Goal: Contribute content: Contribute content

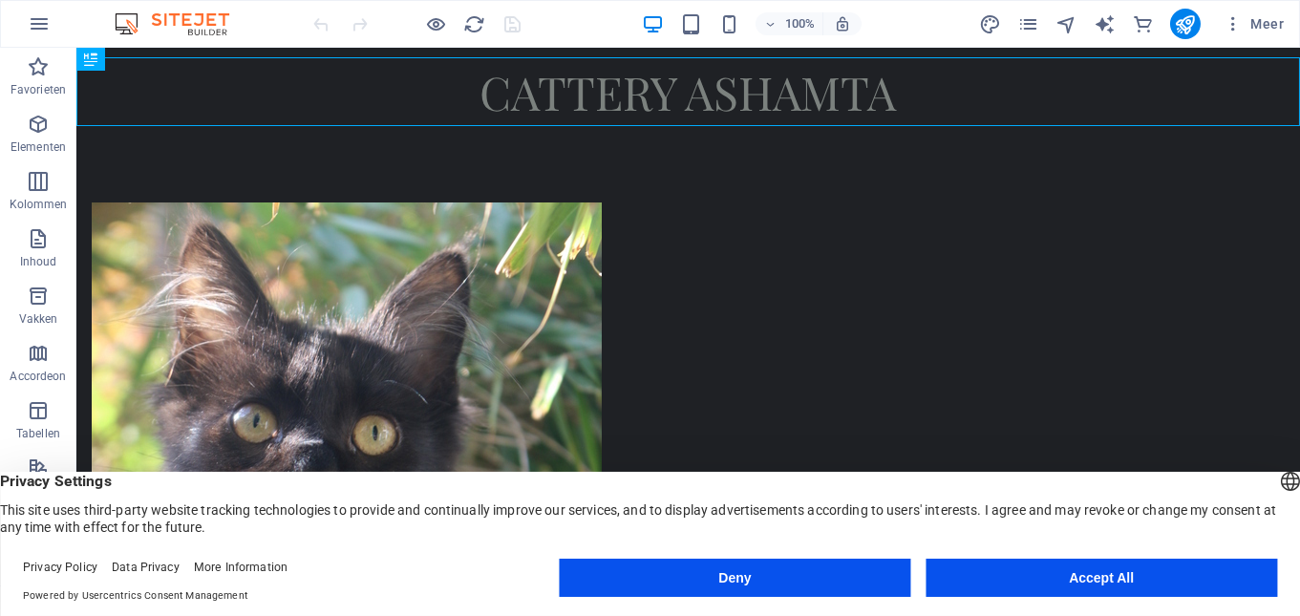
click at [1144, 576] on button "Accept All" at bounding box center [1100, 578] width 351 height 38
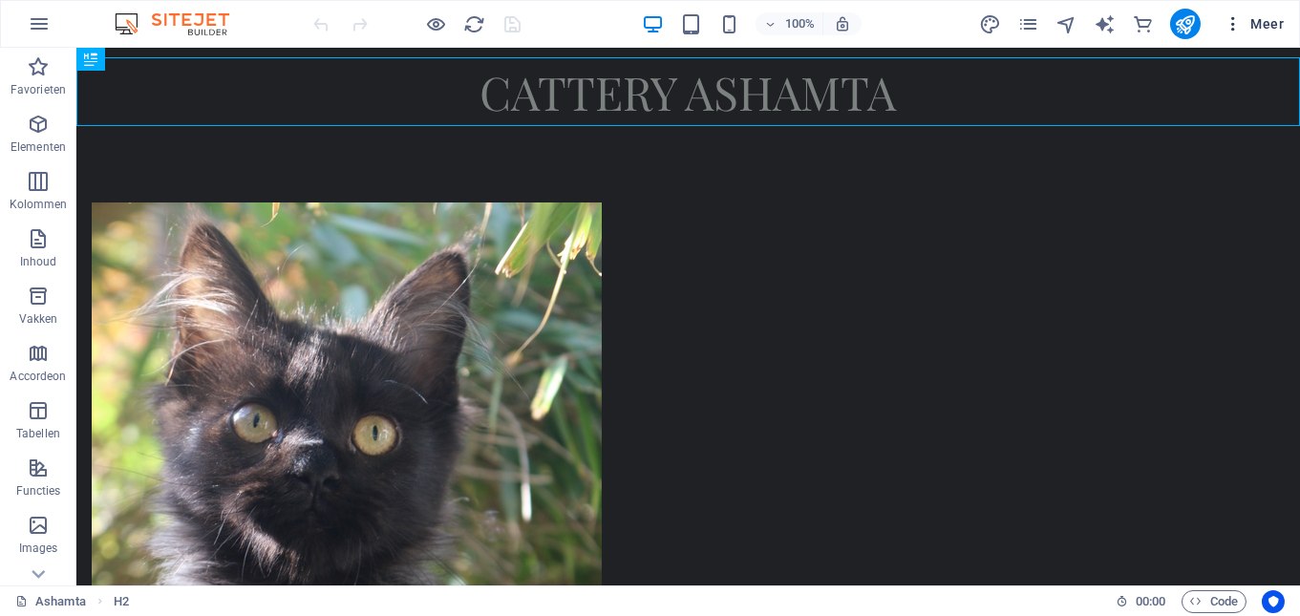
click at [1229, 24] on icon "button" at bounding box center [1232, 23] width 19 height 19
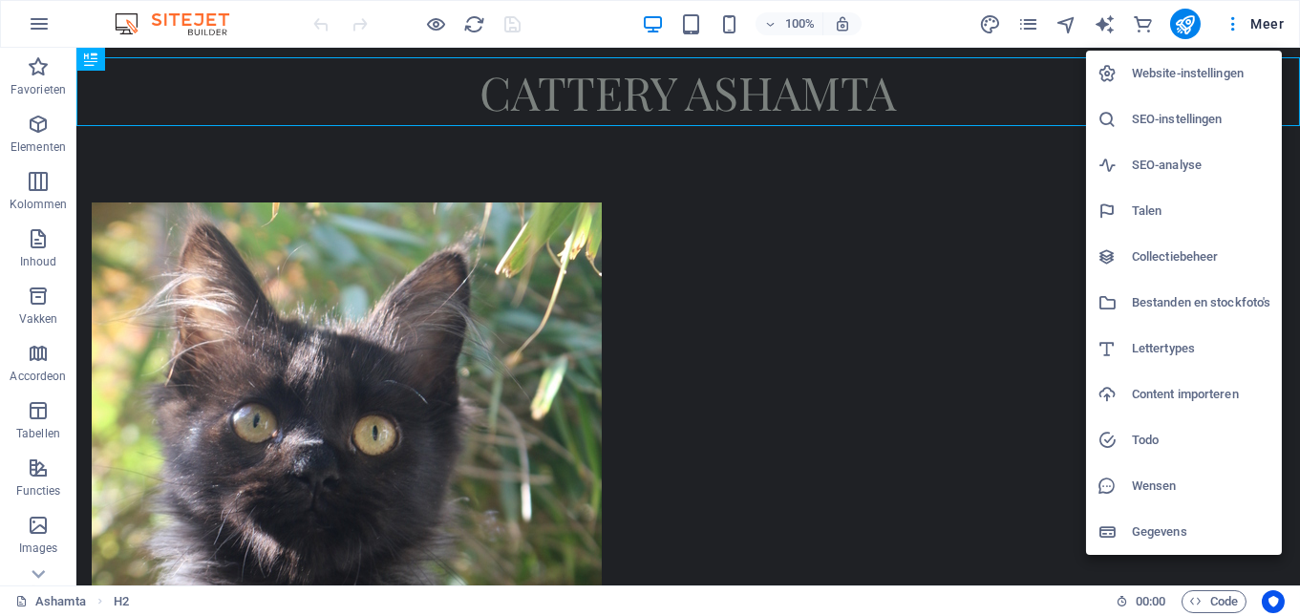
click at [1179, 32] on div at bounding box center [650, 308] width 1300 height 616
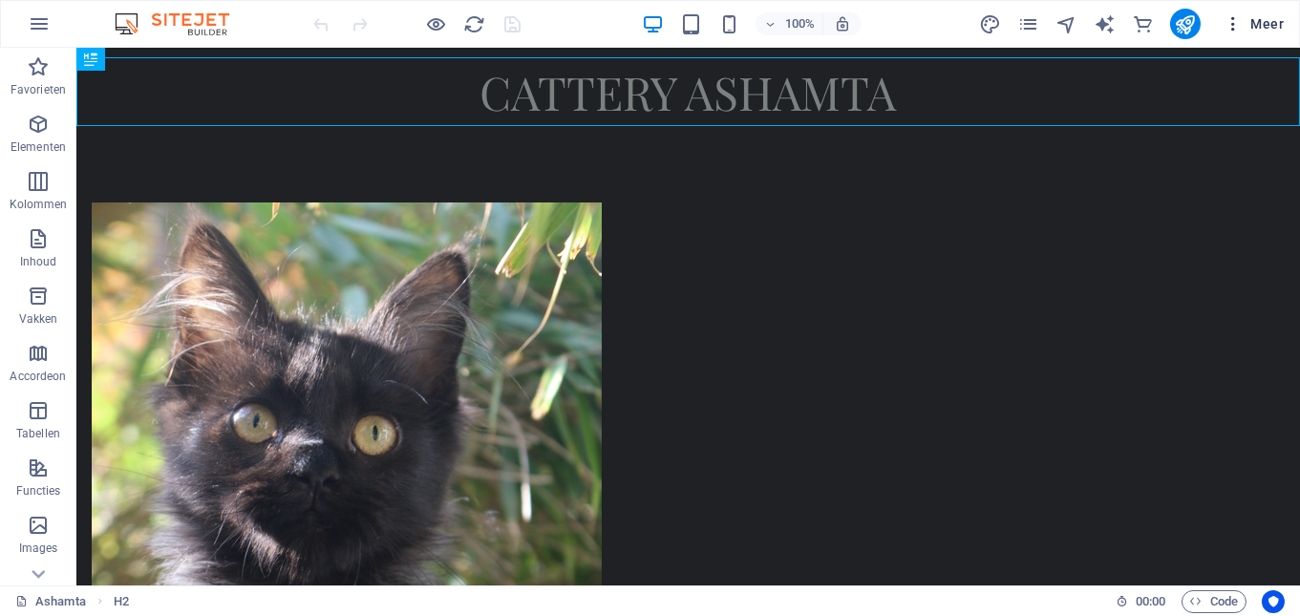
click at [1254, 28] on span "Meer" at bounding box center [1253, 23] width 60 height 19
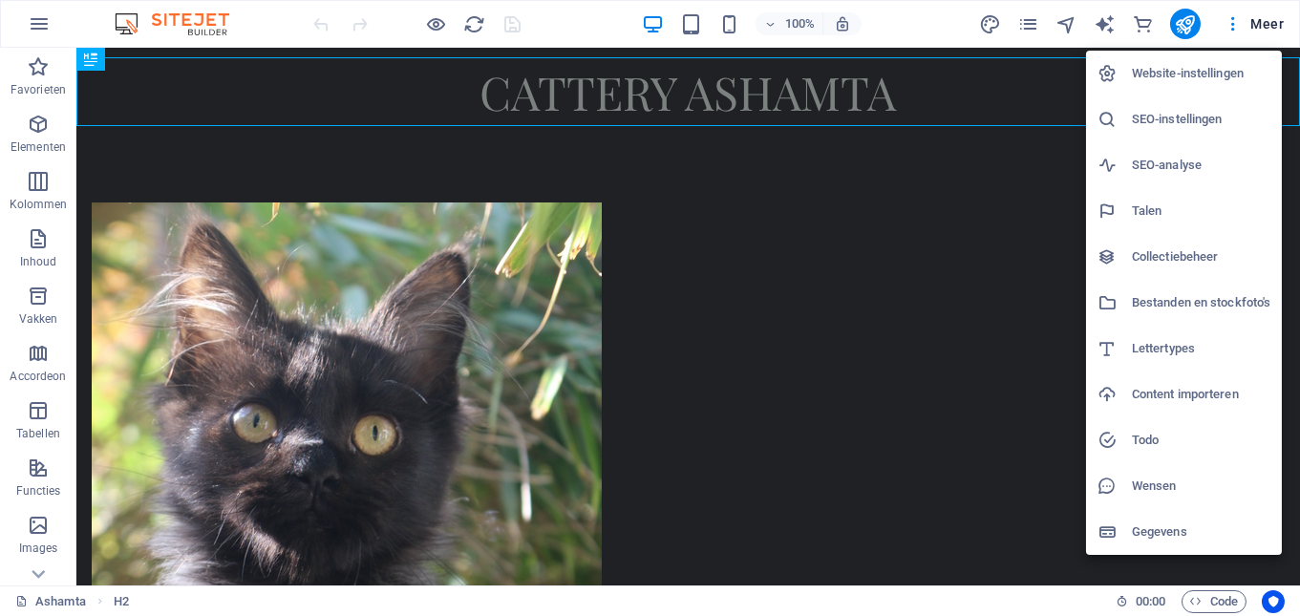
click at [1035, 32] on div at bounding box center [650, 308] width 1300 height 616
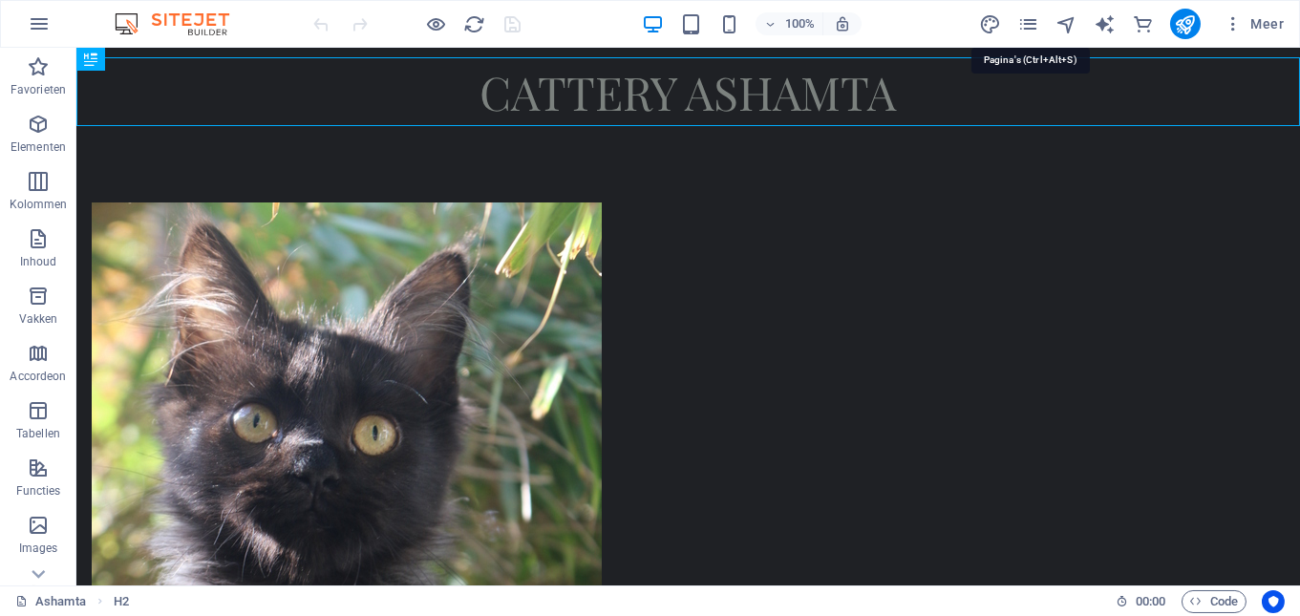
click at [1035, 32] on icon "pages" at bounding box center [1028, 24] width 22 height 22
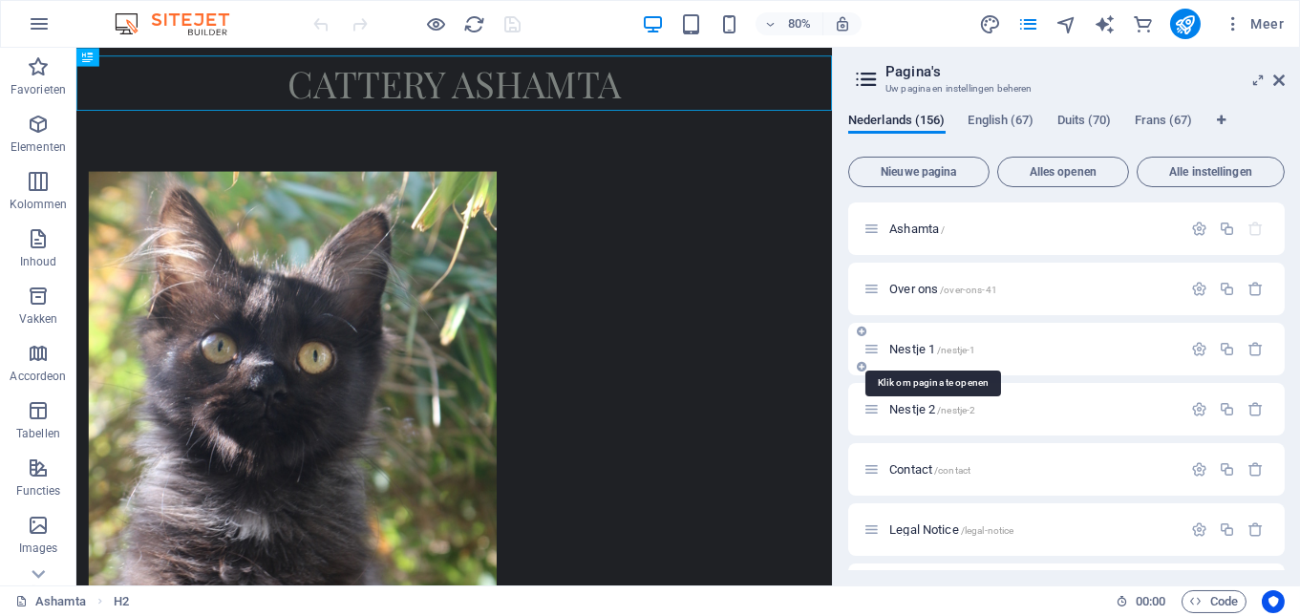
click at [902, 352] on span "Nestje 1 /nestje-1" at bounding box center [932, 349] width 86 height 14
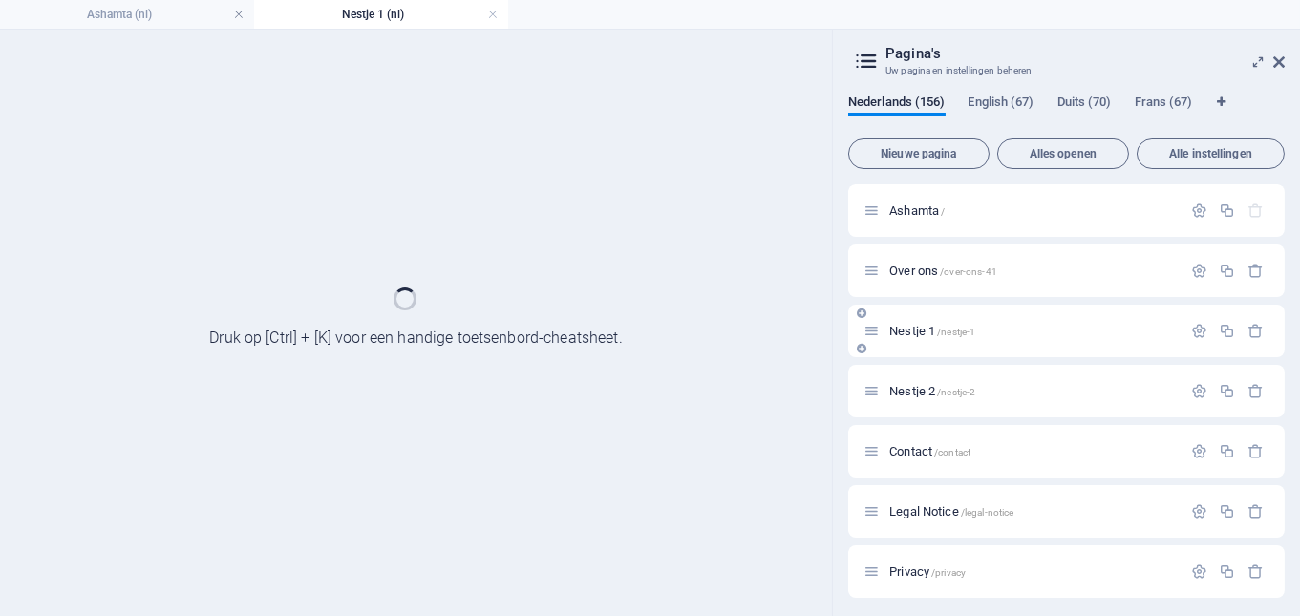
click at [902, 352] on div "Nestje 1 /nestje-1" at bounding box center [1066, 331] width 436 height 53
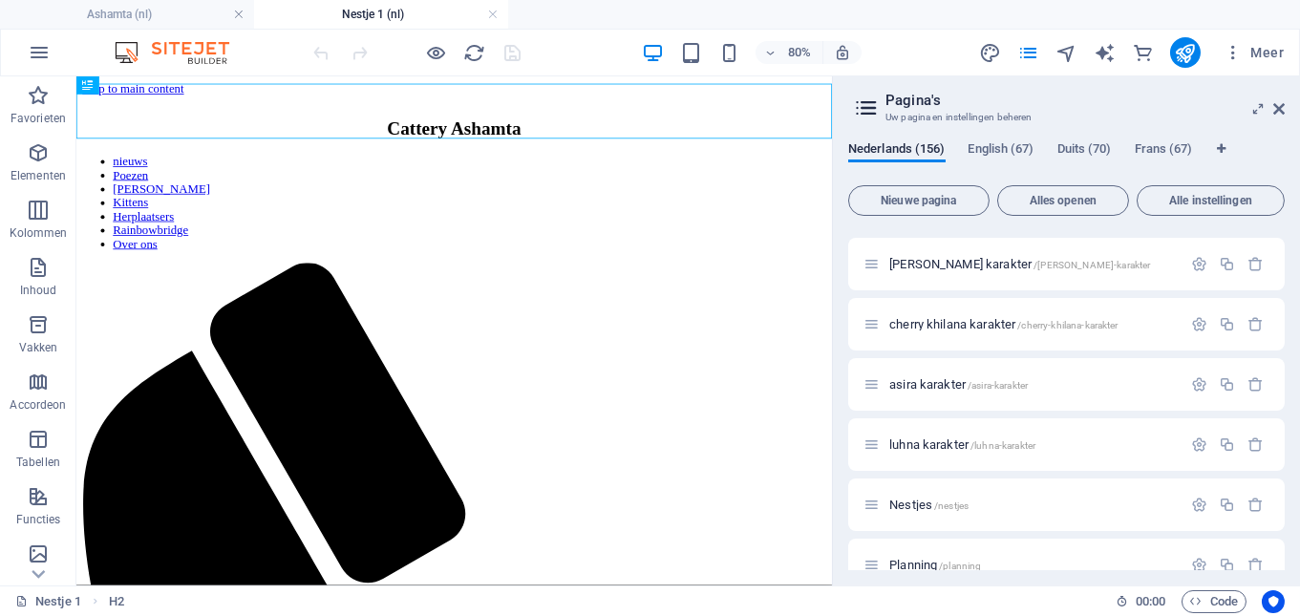
scroll to position [2823, 0]
click at [922, 500] on span "Nestjes /nestjes" at bounding box center [928, 503] width 79 height 14
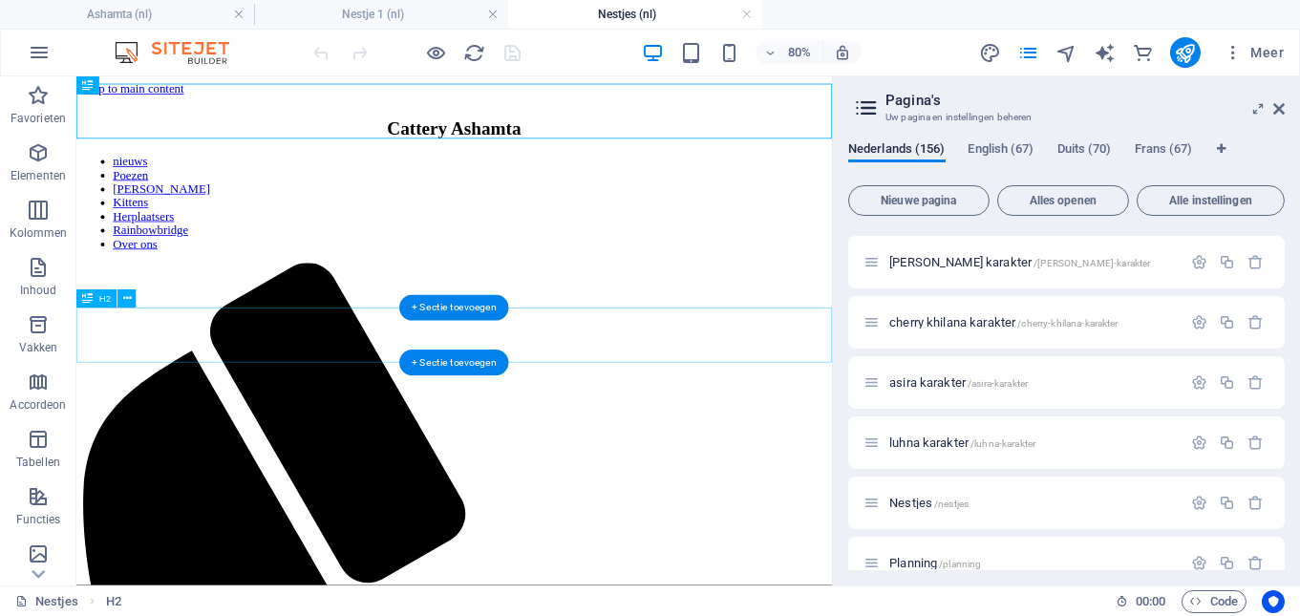
scroll to position [0, 0]
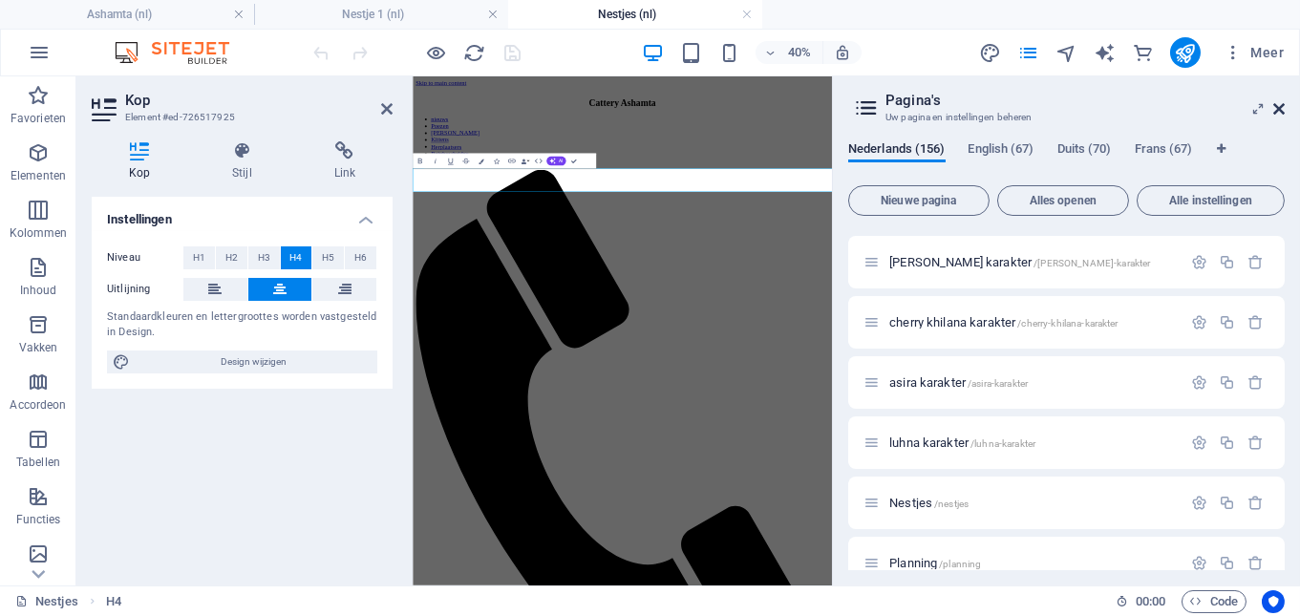
click at [1275, 104] on icon at bounding box center [1278, 108] width 11 height 15
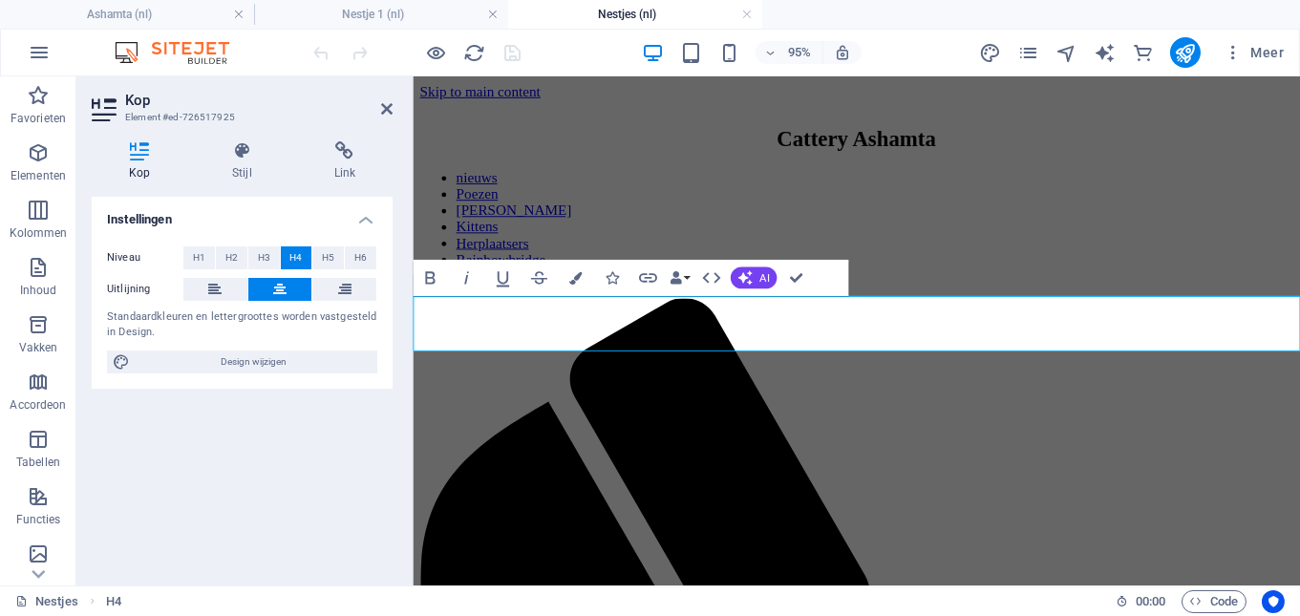
click at [395, 107] on aside "Kop Element #ed-726517925 Kop Stijl Link Instellingen Niveau H1 H2 H3 H4 H5 H6 …" at bounding box center [244, 330] width 336 height 509
click at [385, 107] on icon at bounding box center [386, 108] width 11 height 15
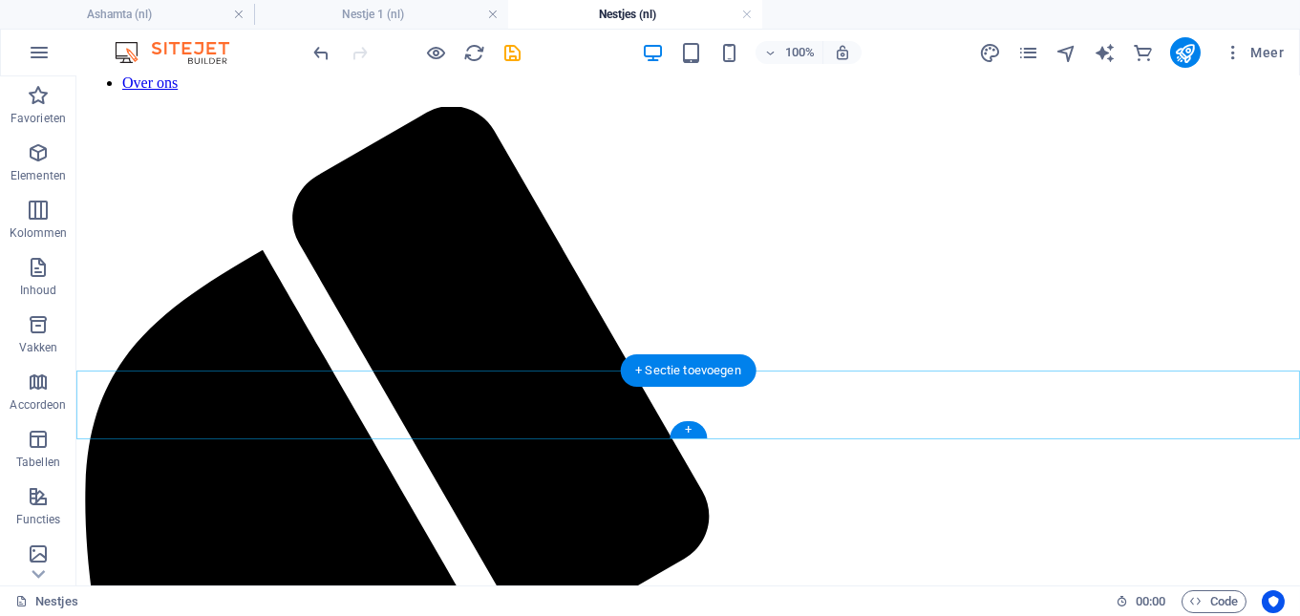
scroll to position [201, 0]
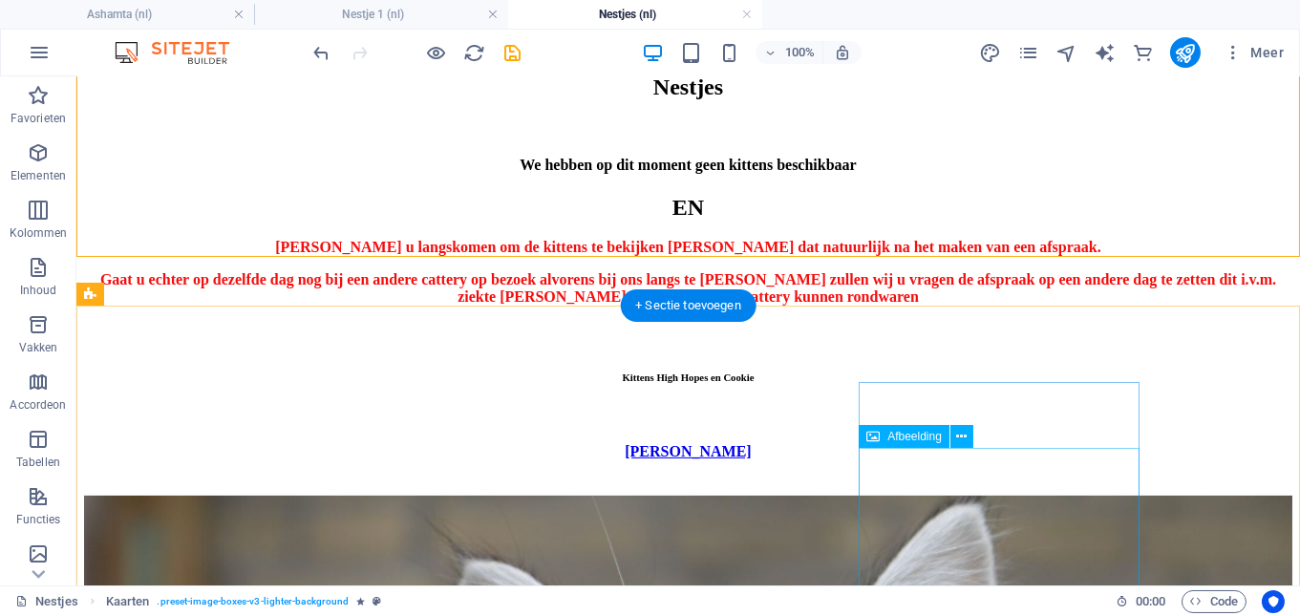
scroll to position [1885, 0]
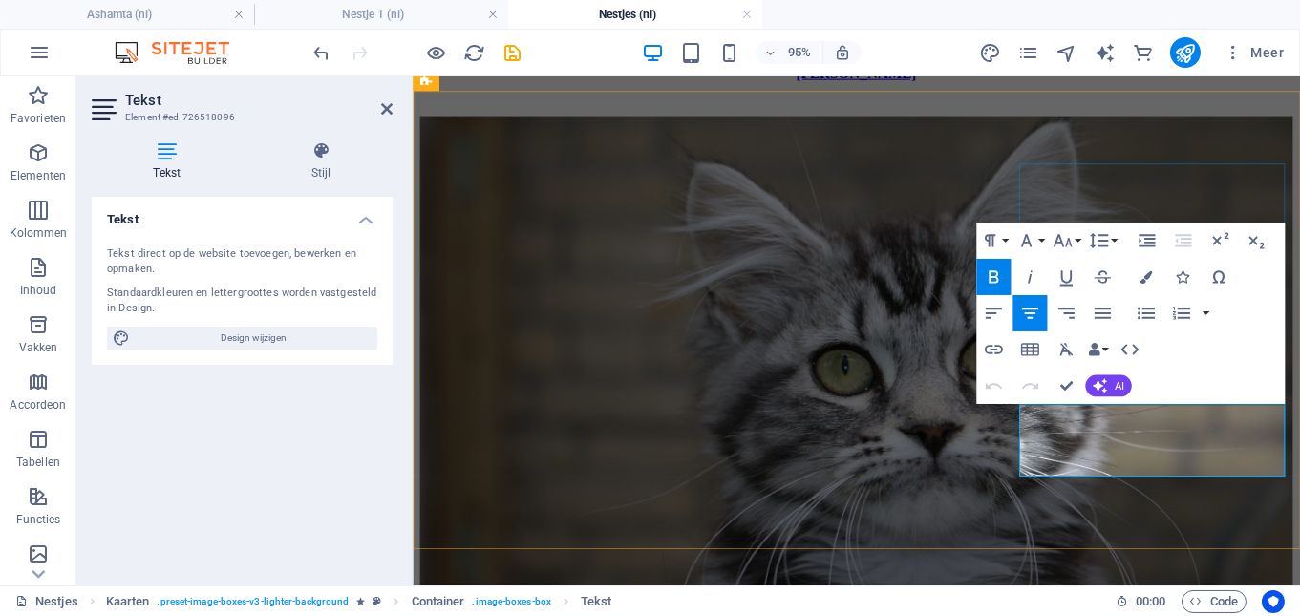
click at [995, 273] on icon "button" at bounding box center [993, 276] width 22 height 22
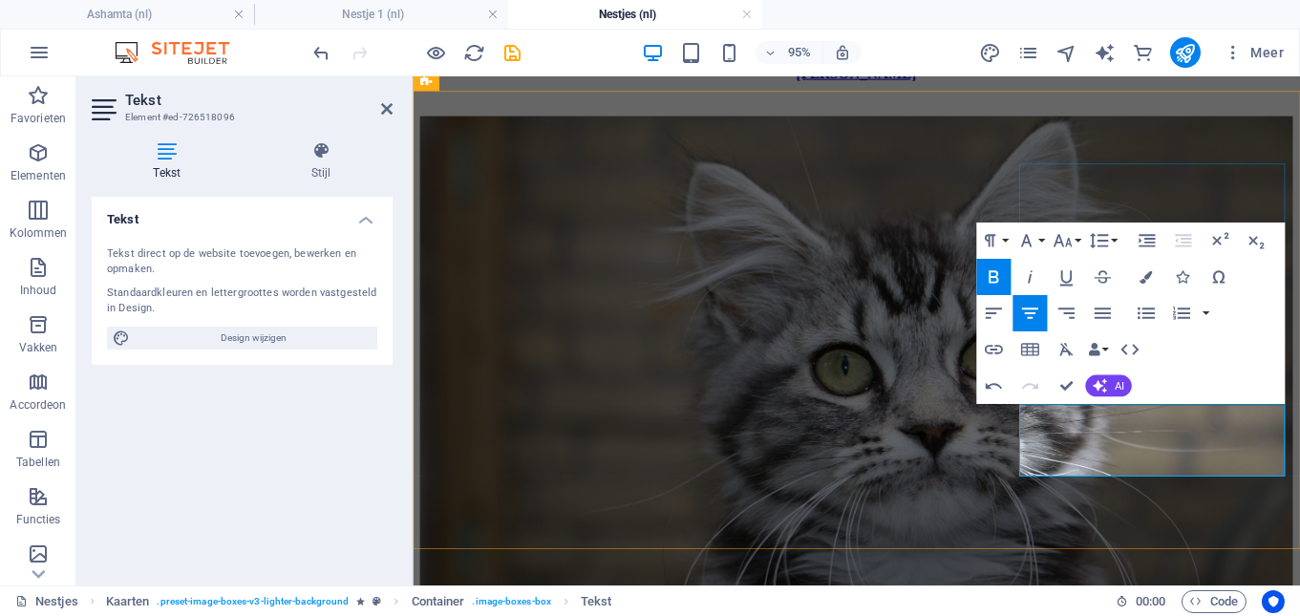
drag, startPoint x: 1314, startPoint y: 469, endPoint x: 1064, endPoint y: 474, distance: 250.2
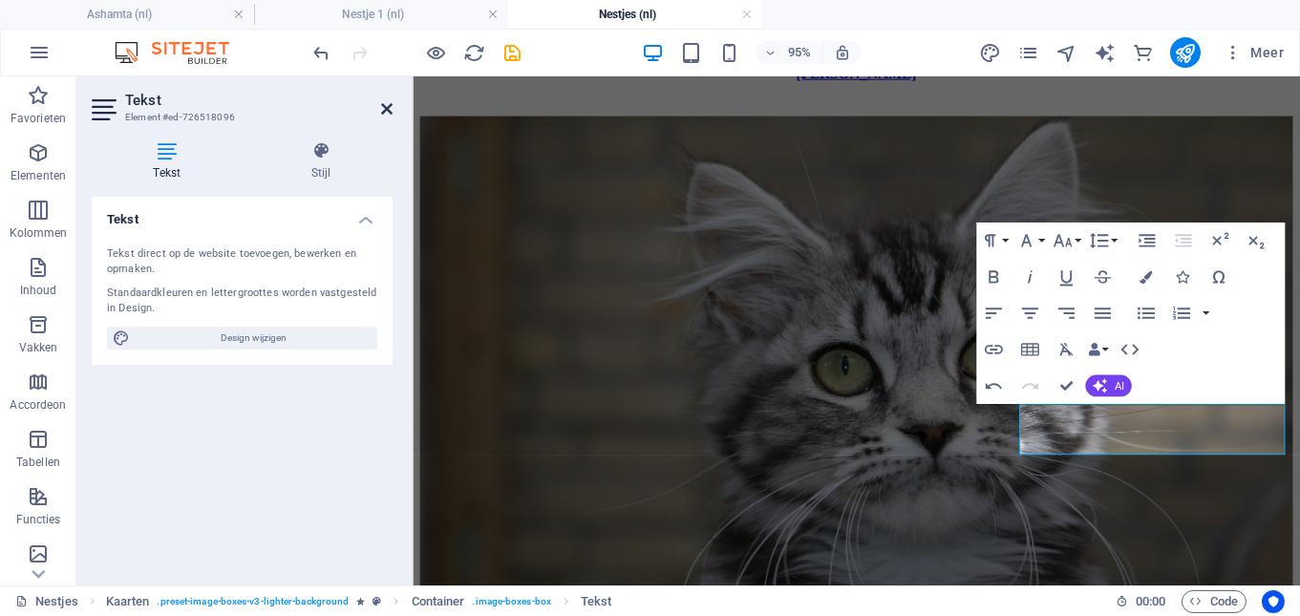
click at [388, 105] on icon at bounding box center [386, 108] width 11 height 15
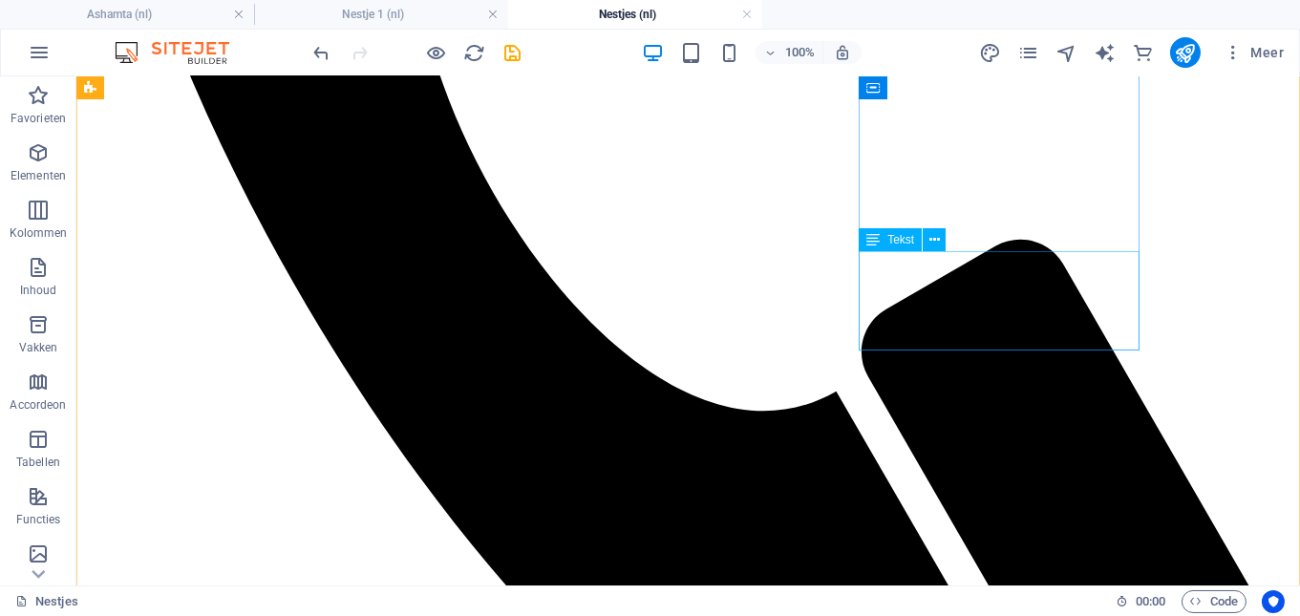
scroll to position [652, 0]
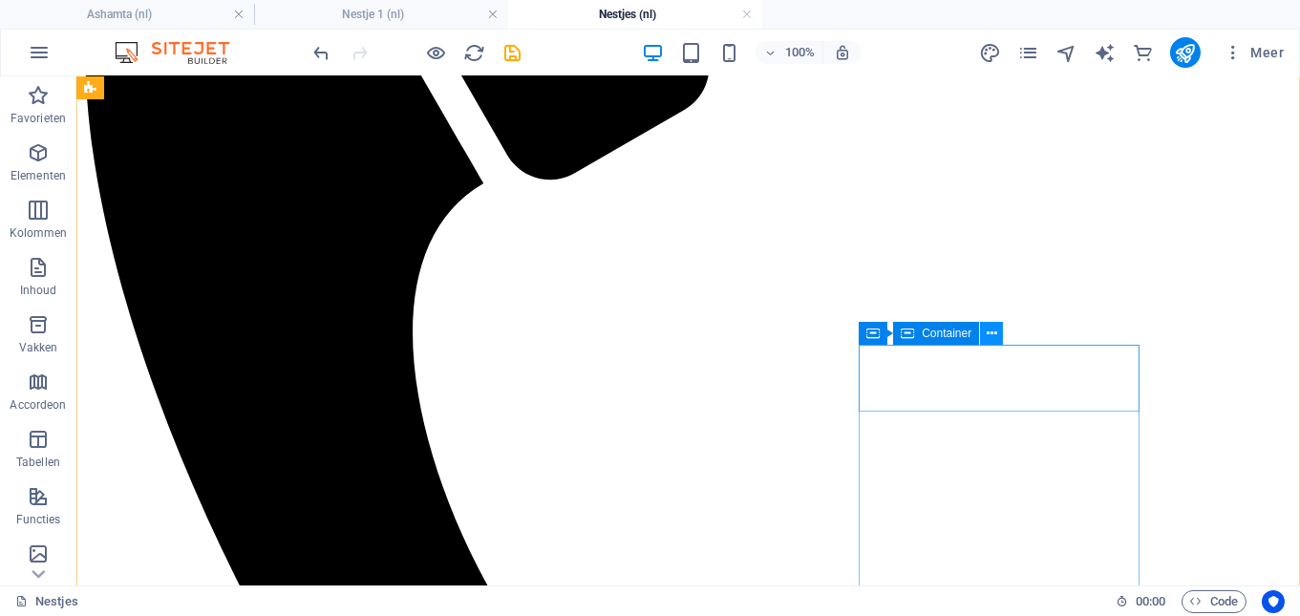
click at [994, 328] on icon at bounding box center [991, 334] width 11 height 20
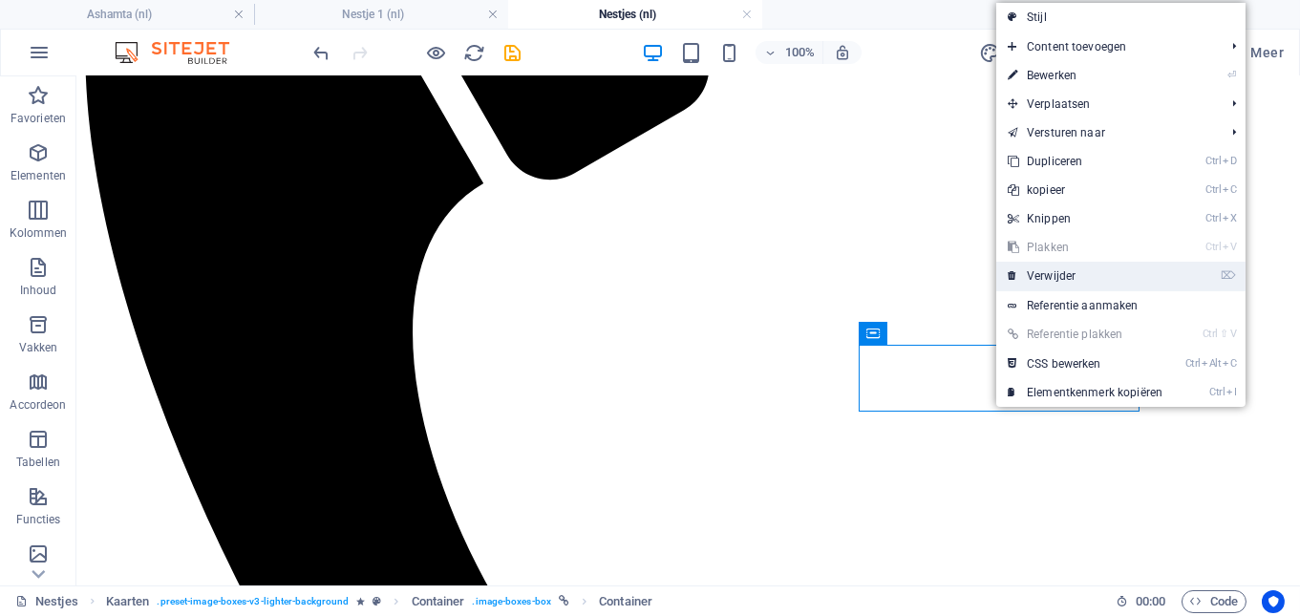
click at [1060, 272] on link "⌦ Verwijder" at bounding box center [1085, 276] width 178 height 29
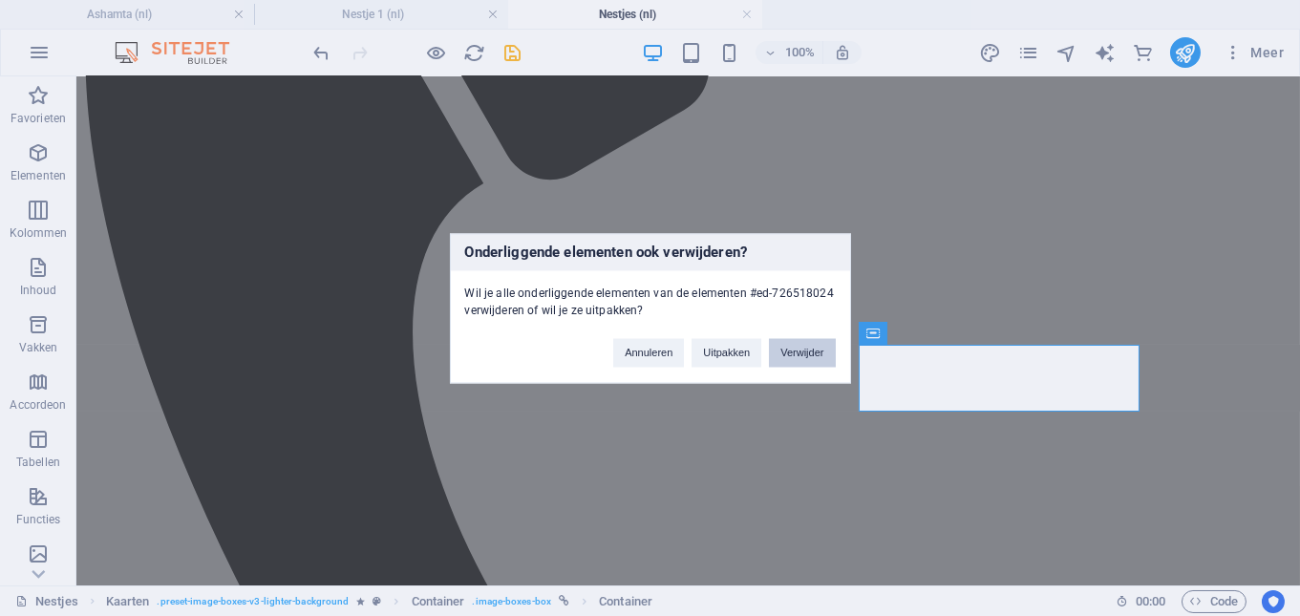
click at [777, 343] on button "Verwijder" at bounding box center [802, 352] width 66 height 29
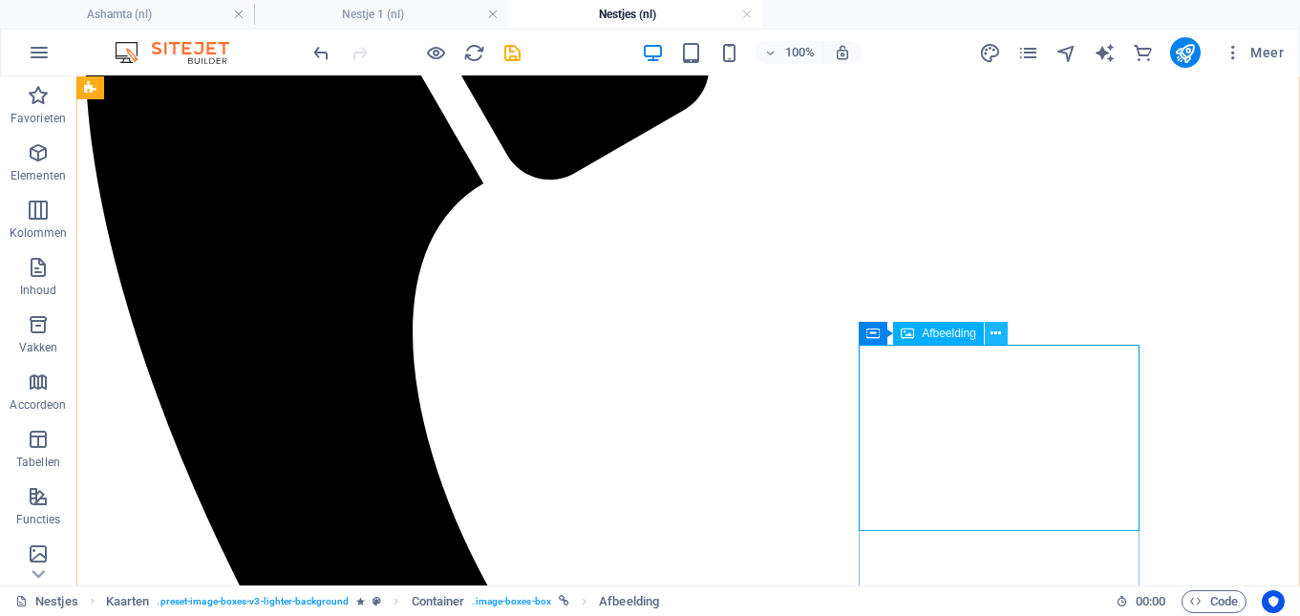
click at [1002, 329] on button at bounding box center [995, 333] width 23 height 23
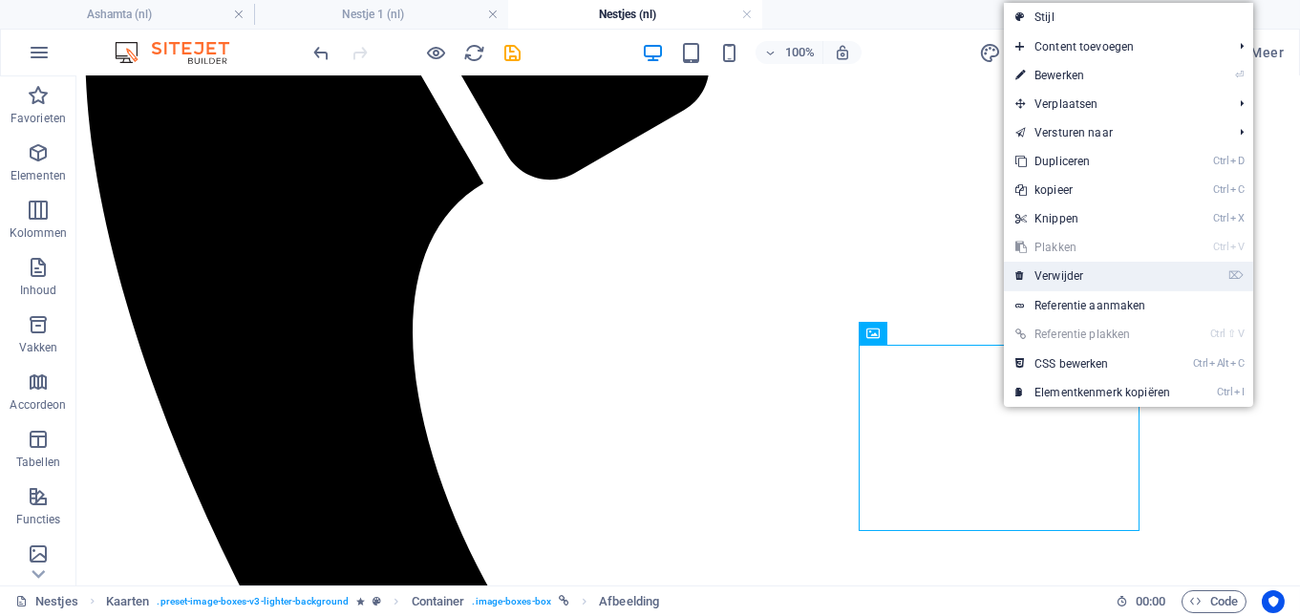
click at [1084, 274] on link "⌦ Verwijder" at bounding box center [1093, 276] width 178 height 29
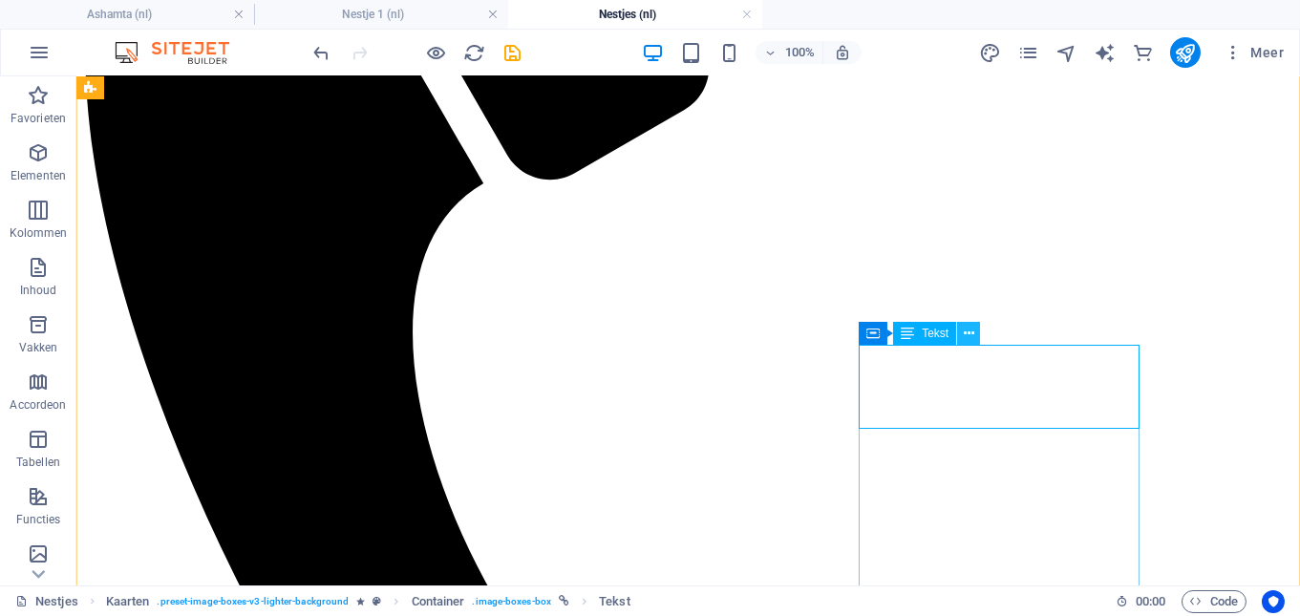
click at [976, 337] on button at bounding box center [968, 333] width 23 height 23
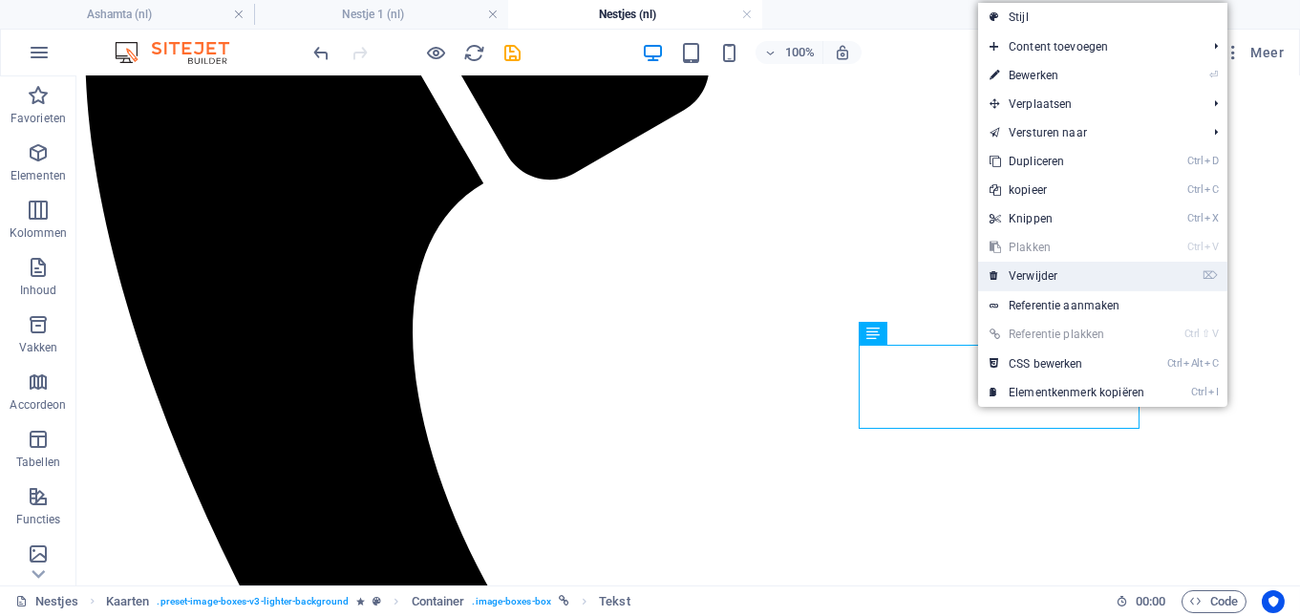
click at [1045, 283] on link "⌦ Verwijder" at bounding box center [1067, 276] width 178 height 29
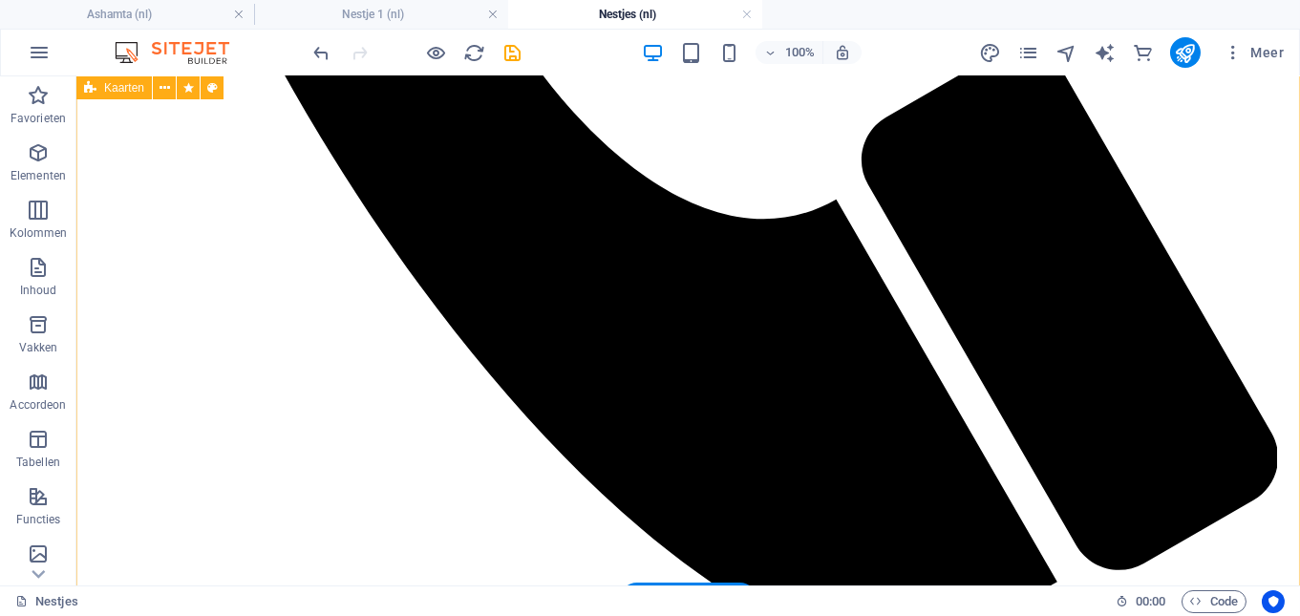
scroll to position [1258, 0]
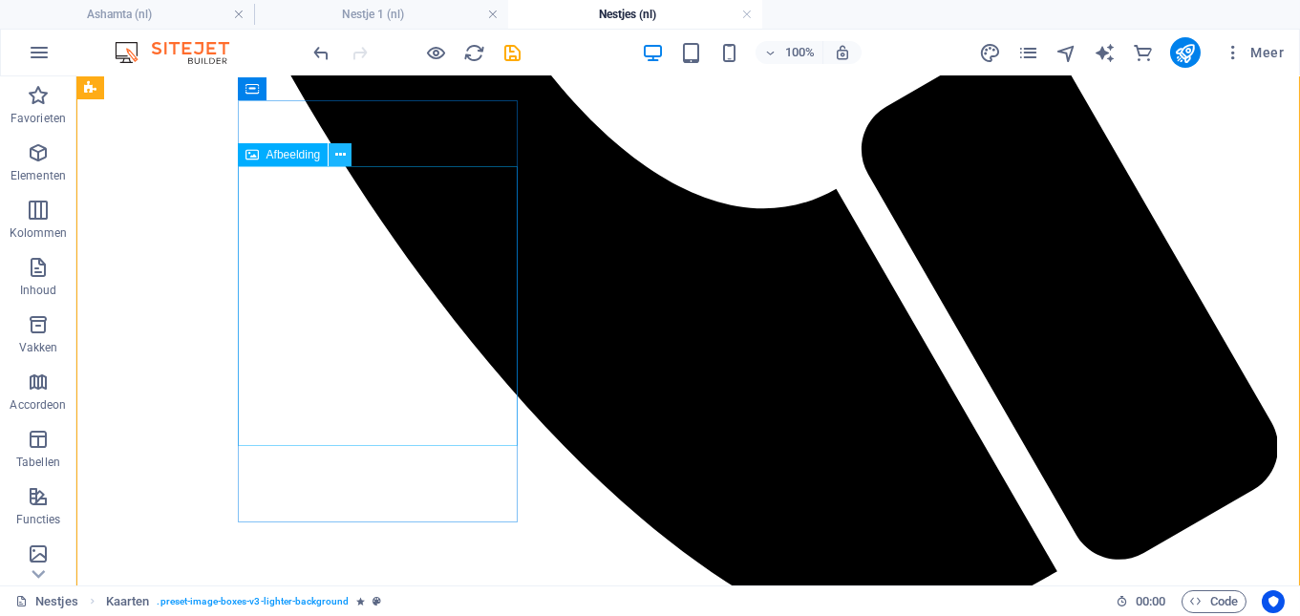
click at [332, 157] on button at bounding box center [339, 154] width 23 height 23
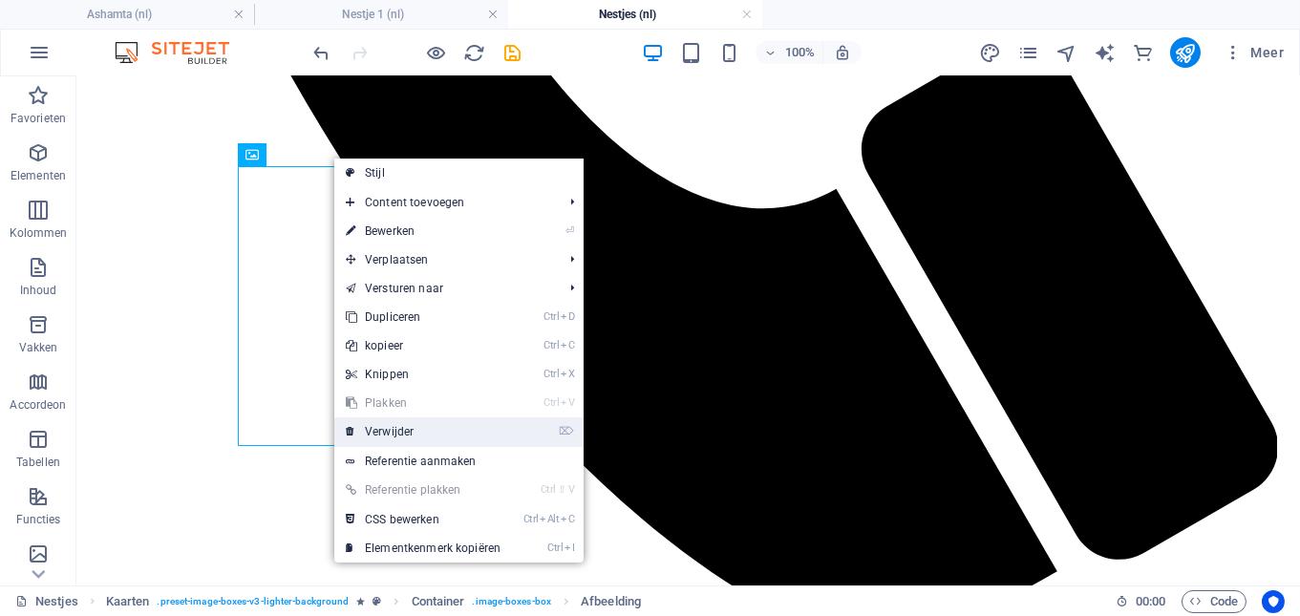
click at [469, 432] on link "⌦ Verwijder" at bounding box center [423, 431] width 178 height 29
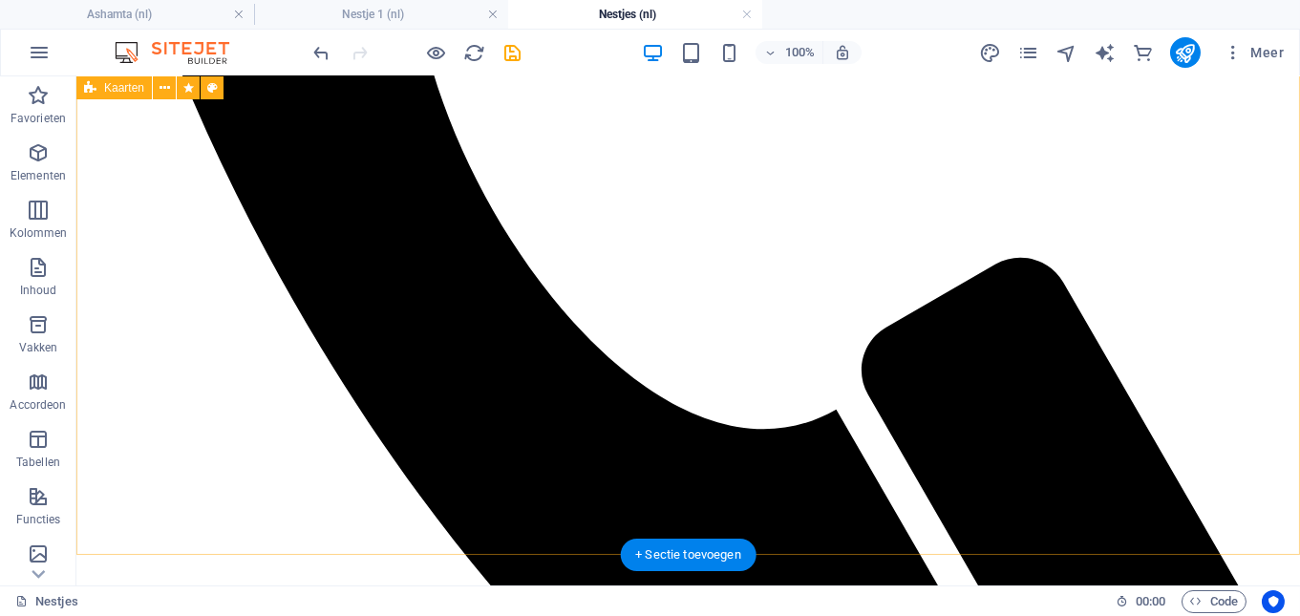
scroll to position [1041, 0]
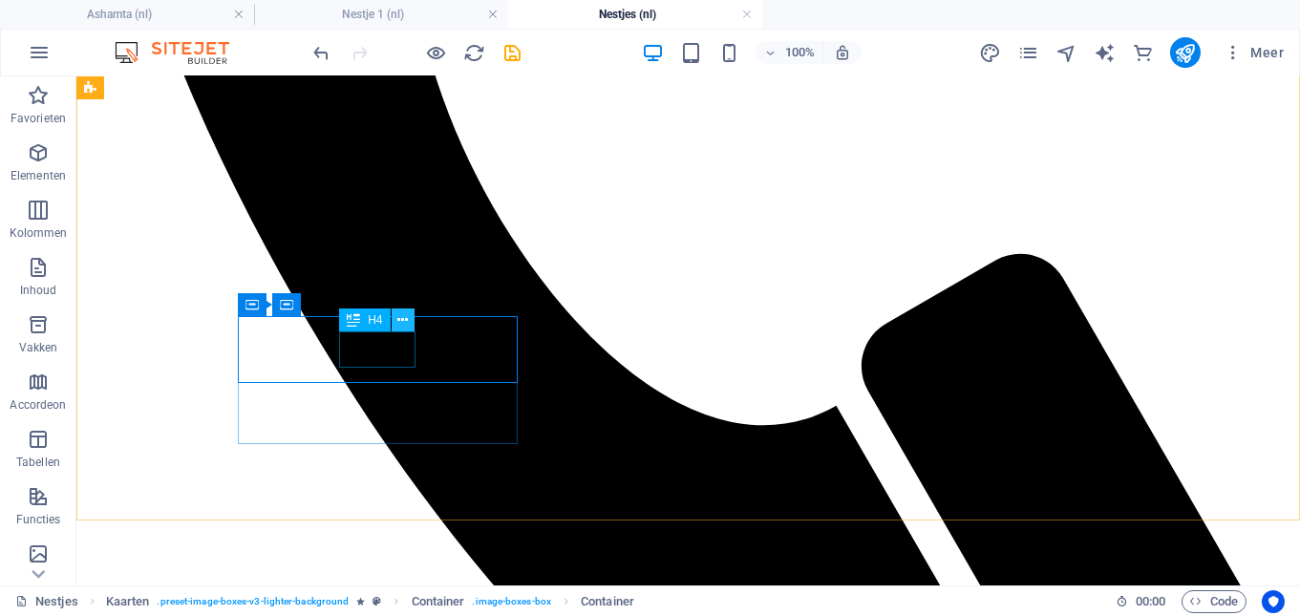
click at [402, 314] on icon at bounding box center [402, 320] width 11 height 20
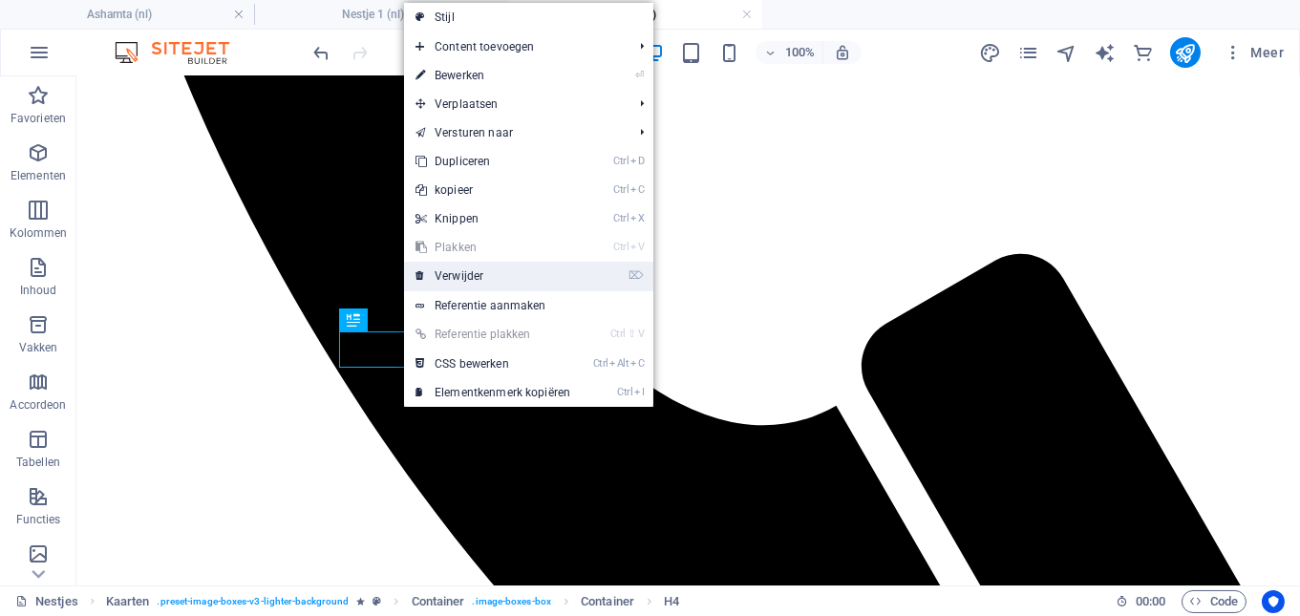
click at [487, 266] on link "⌦ Verwijder" at bounding box center [493, 276] width 178 height 29
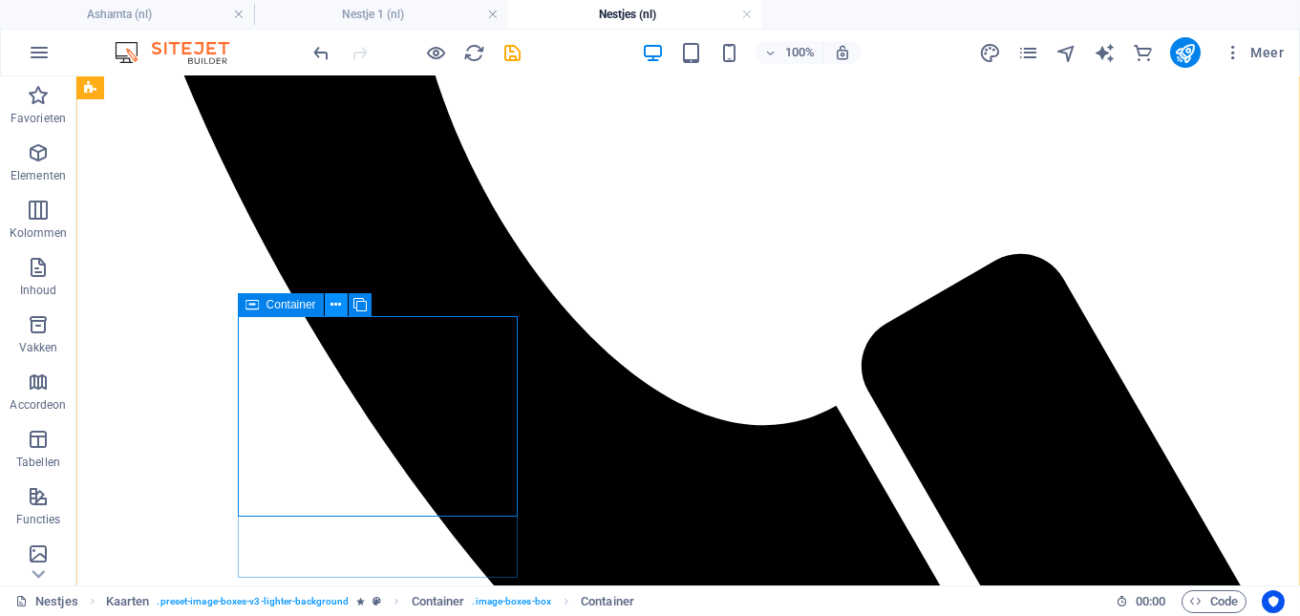
click at [338, 304] on icon at bounding box center [335, 305] width 11 height 20
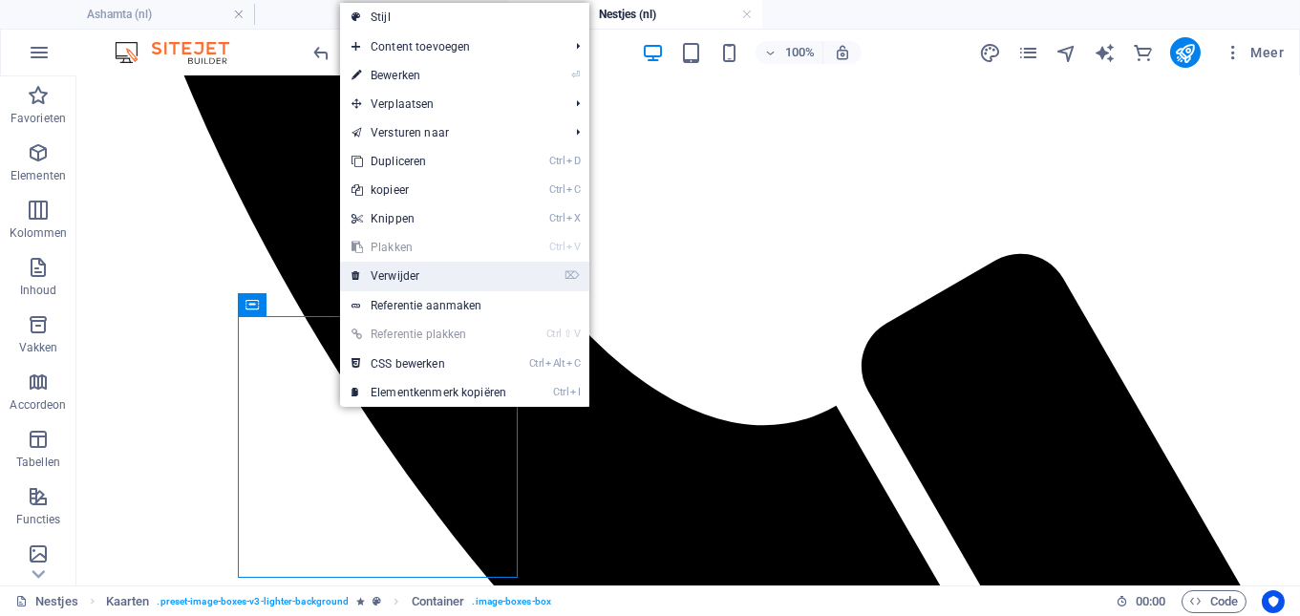
click at [432, 275] on link "⌦ Verwijder" at bounding box center [429, 276] width 178 height 29
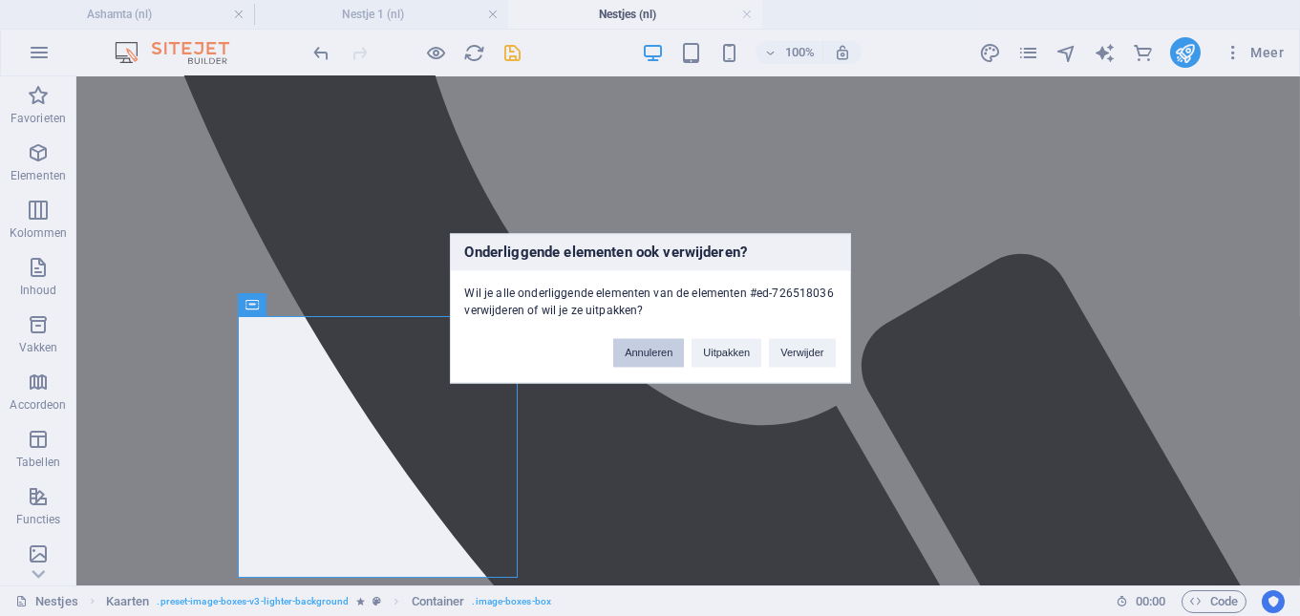
click at [661, 356] on button "Annuleren" at bounding box center [648, 352] width 71 height 29
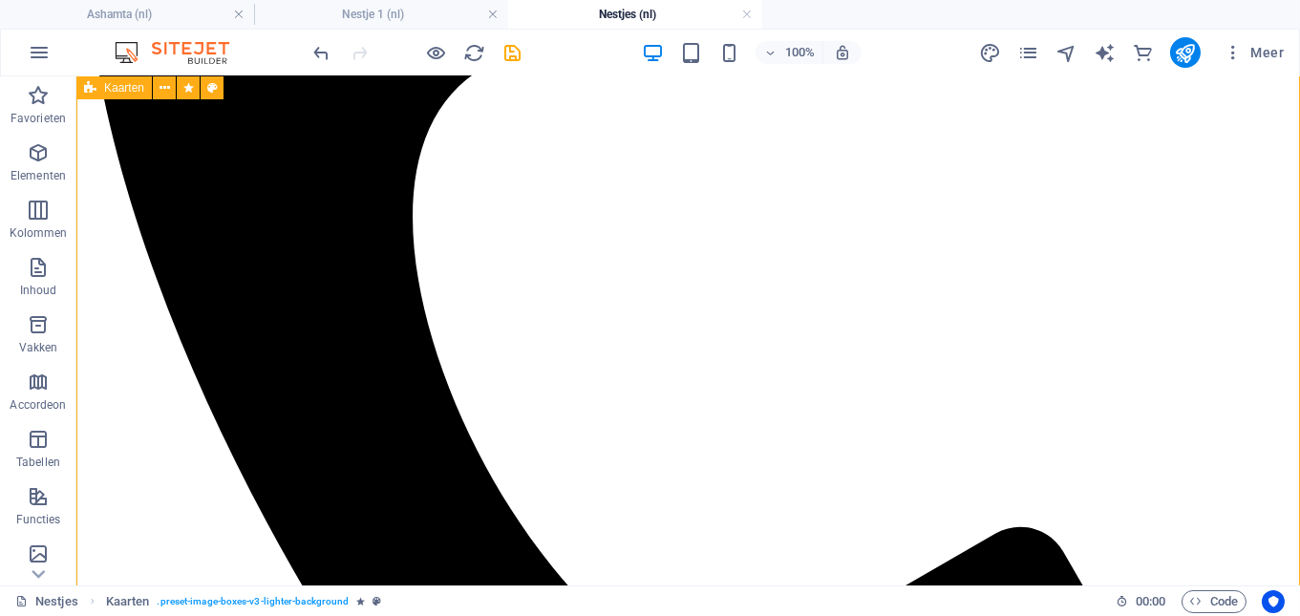
scroll to position [738, 0]
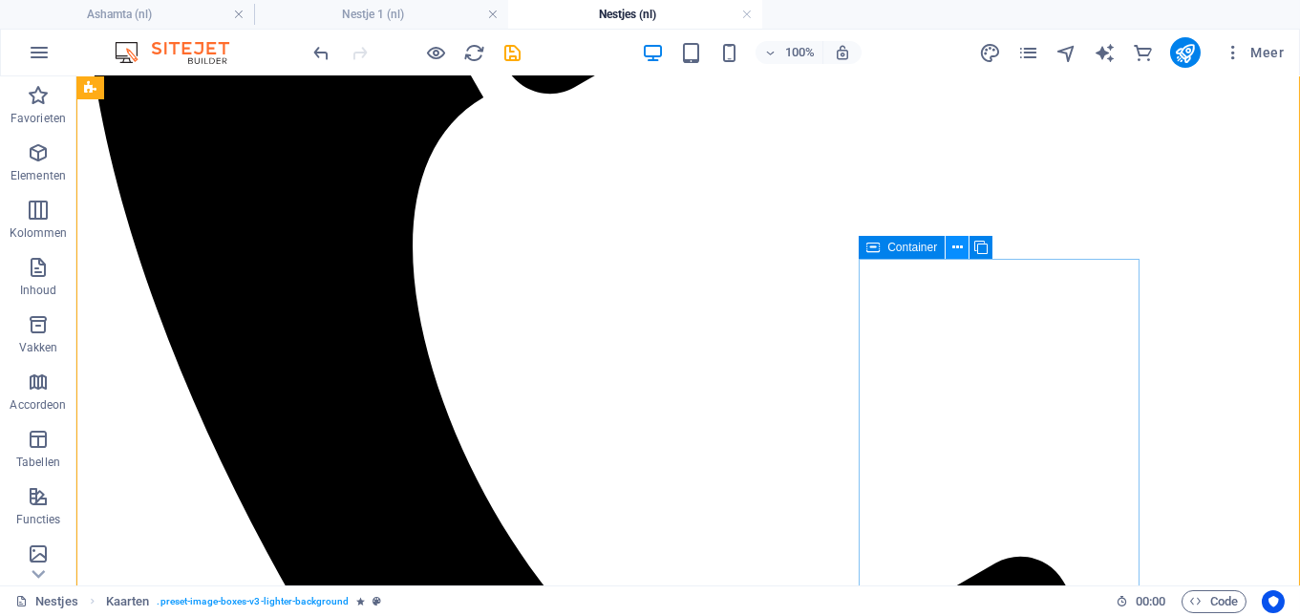
click at [963, 247] on button at bounding box center [956, 247] width 23 height 23
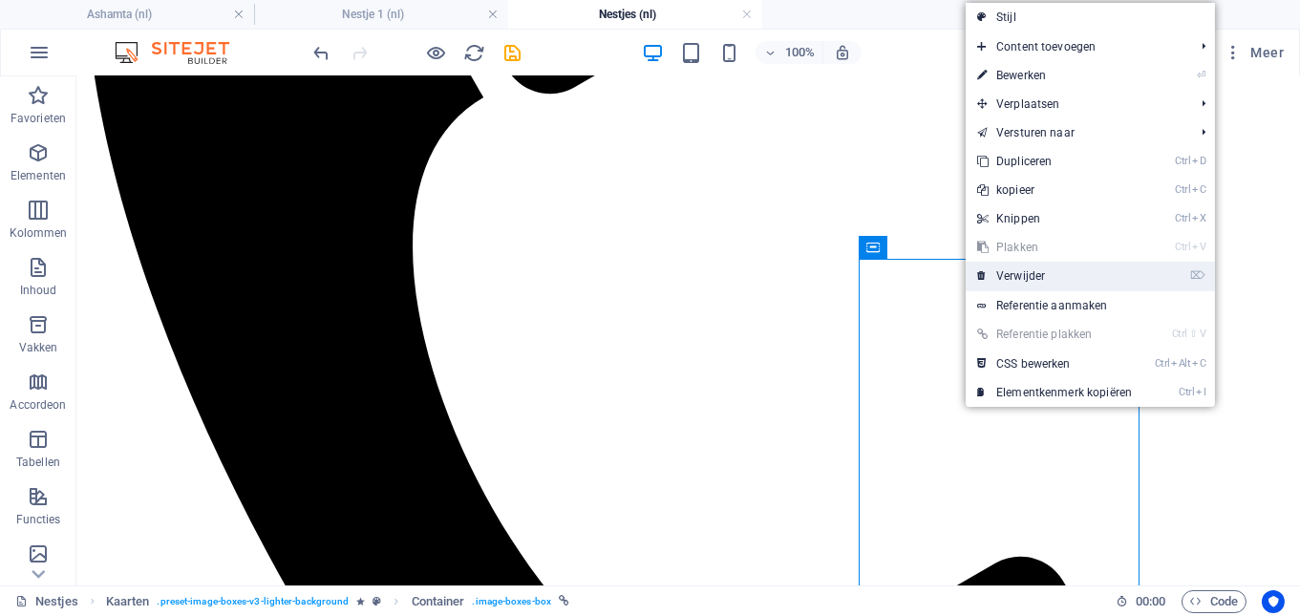
drag, startPoint x: 1032, startPoint y: 269, endPoint x: 954, endPoint y: 198, distance: 106.1
click at [1032, 269] on link "⌦ Verwijder" at bounding box center [1054, 276] width 178 height 29
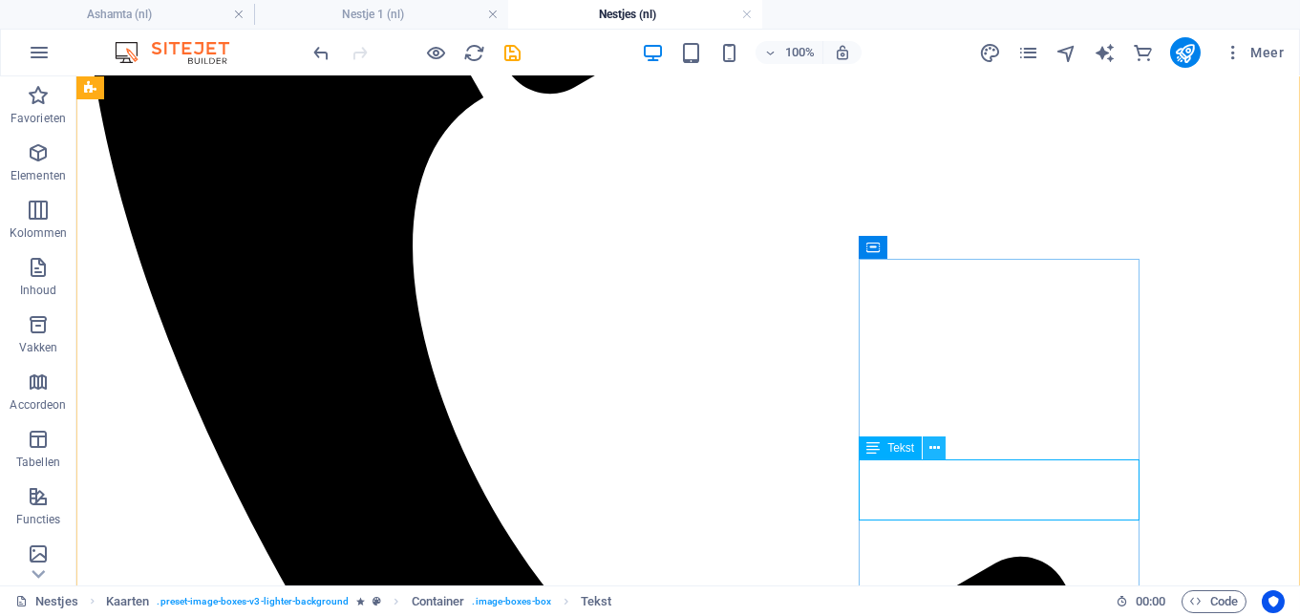
click at [934, 444] on icon at bounding box center [934, 448] width 11 height 20
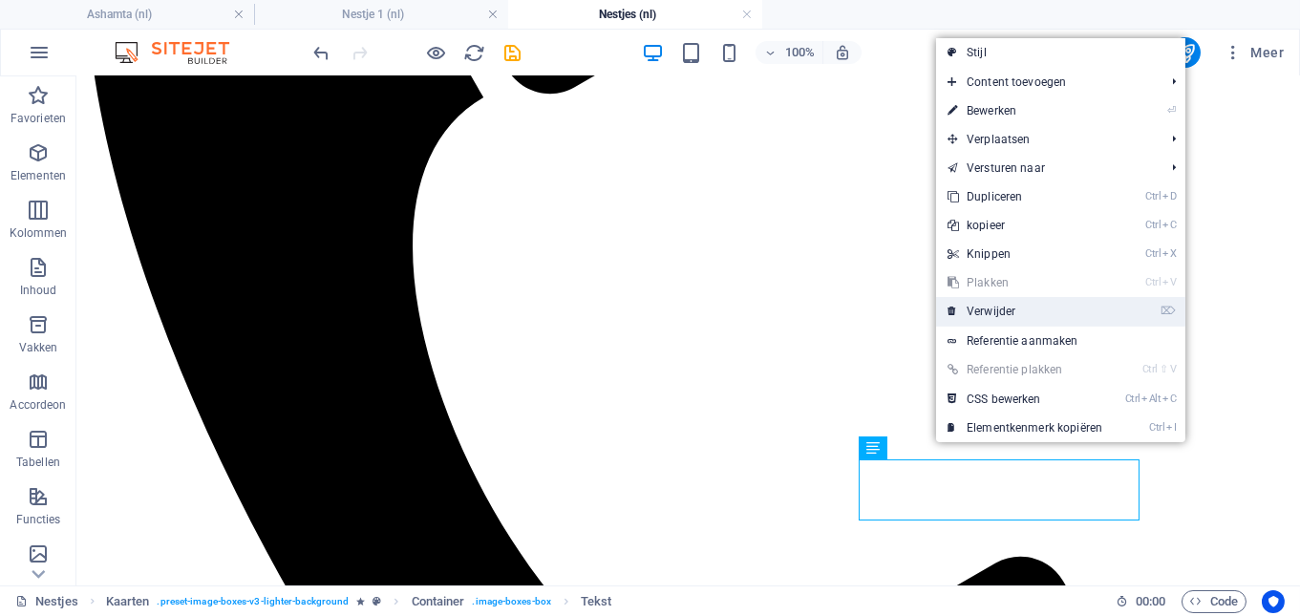
drag, startPoint x: 991, startPoint y: 311, endPoint x: 915, endPoint y: 236, distance: 107.4
click at [991, 311] on link "⌦ Verwijder" at bounding box center [1025, 311] width 178 height 29
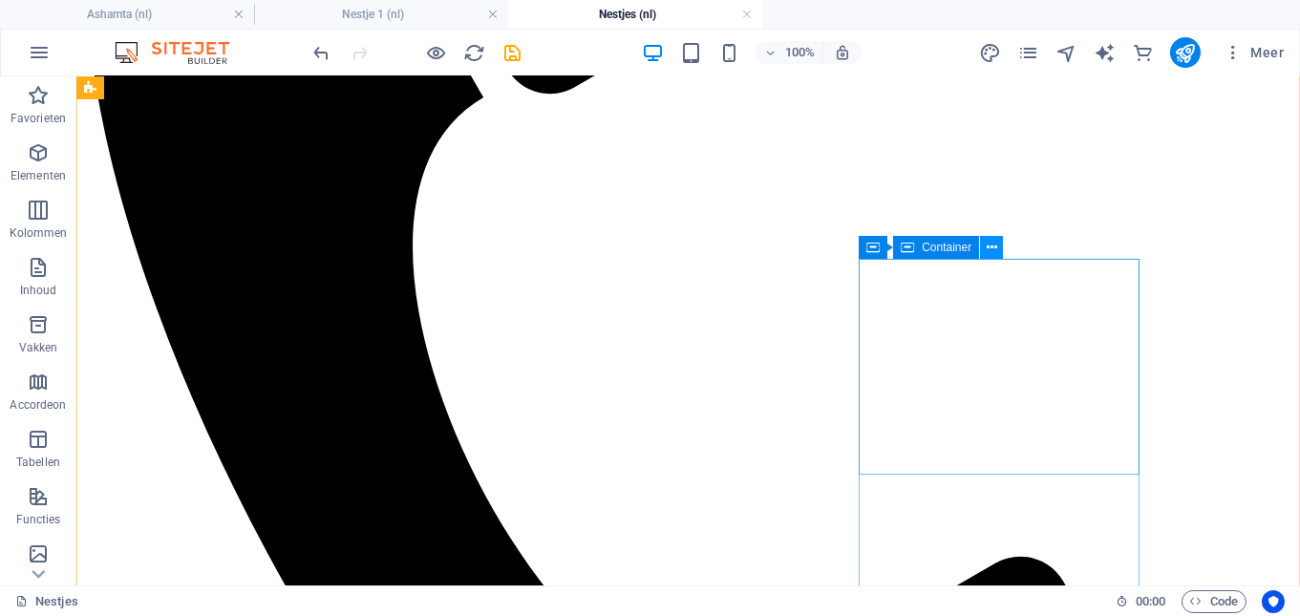
click at [988, 243] on icon at bounding box center [991, 248] width 11 height 20
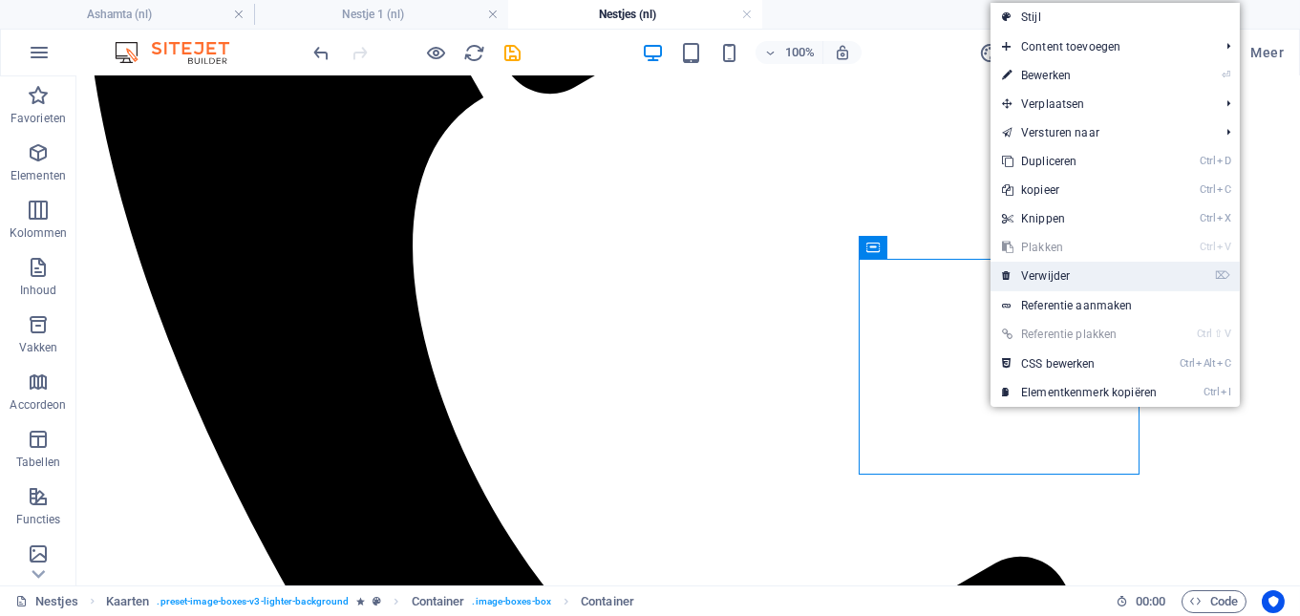
click at [1057, 267] on link "⌦ Verwijder" at bounding box center [1079, 276] width 178 height 29
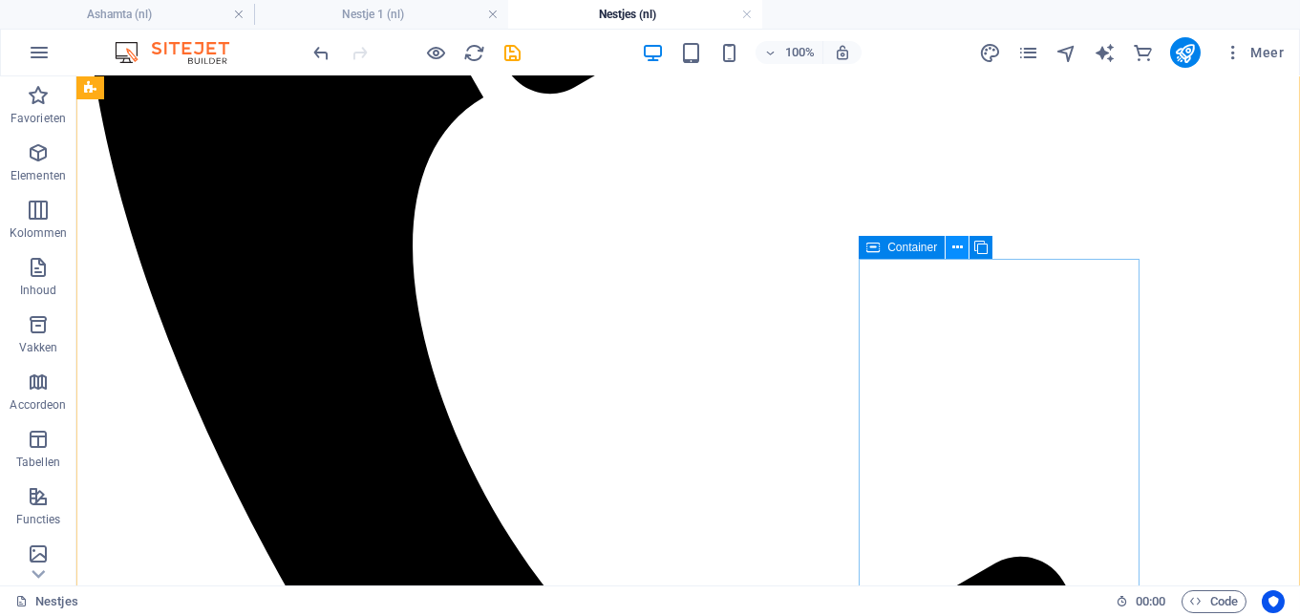
click at [957, 245] on icon at bounding box center [957, 248] width 11 height 20
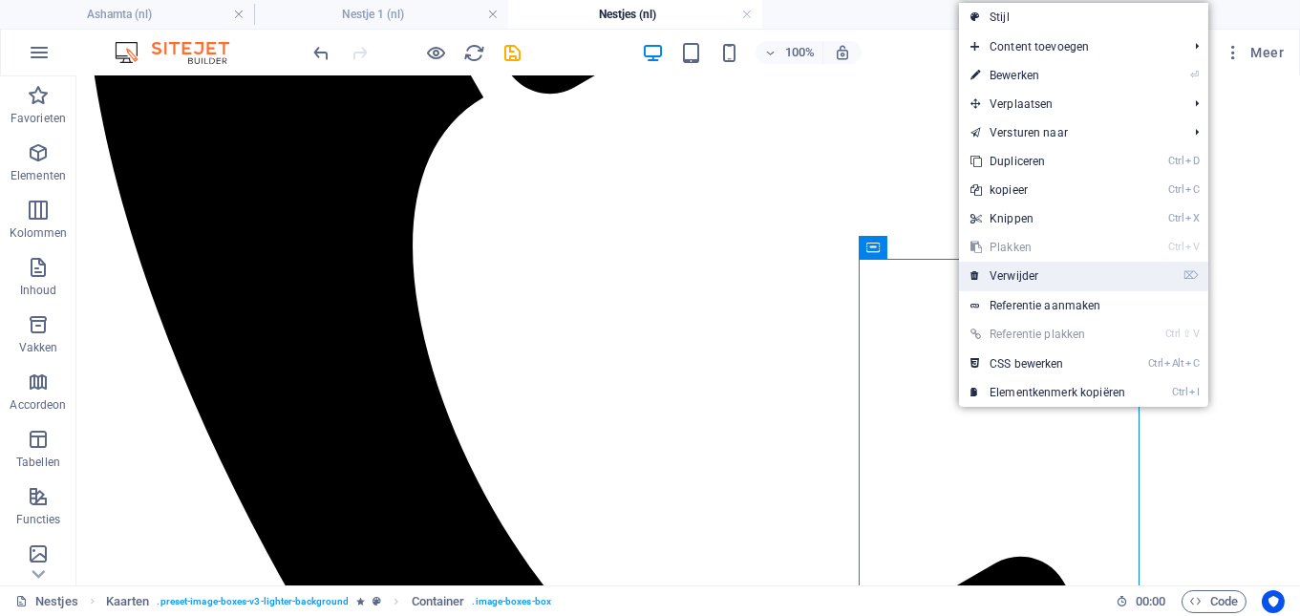
click at [1012, 274] on link "⌦ Verwijder" at bounding box center [1048, 276] width 178 height 29
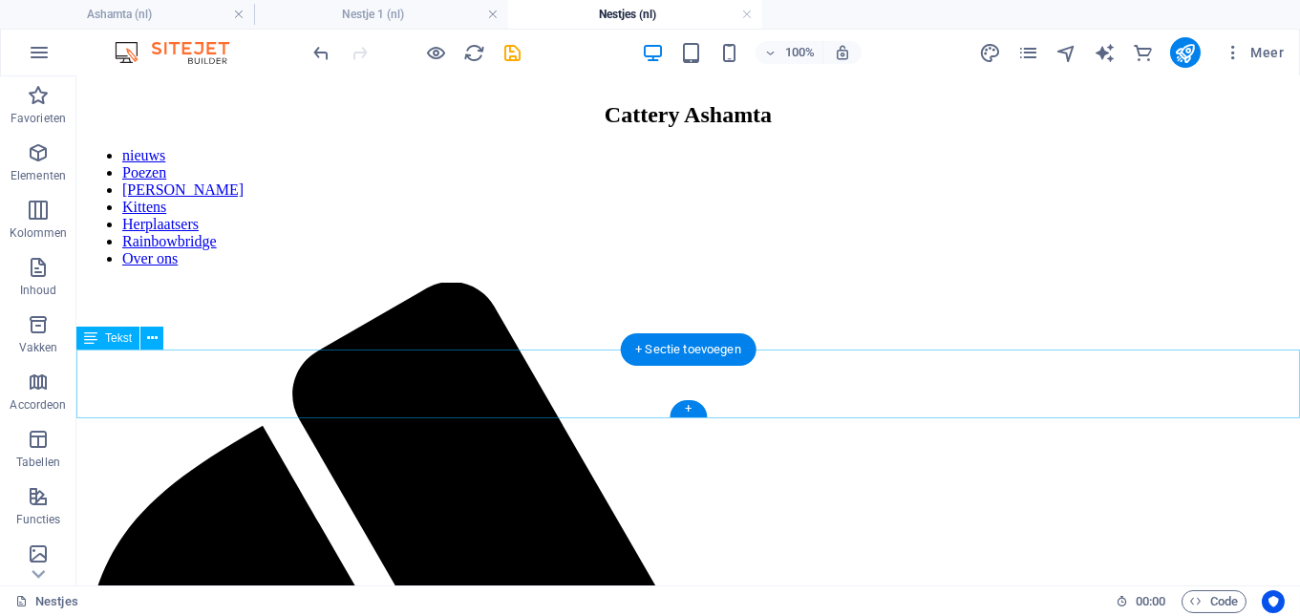
scroll to position [0, 0]
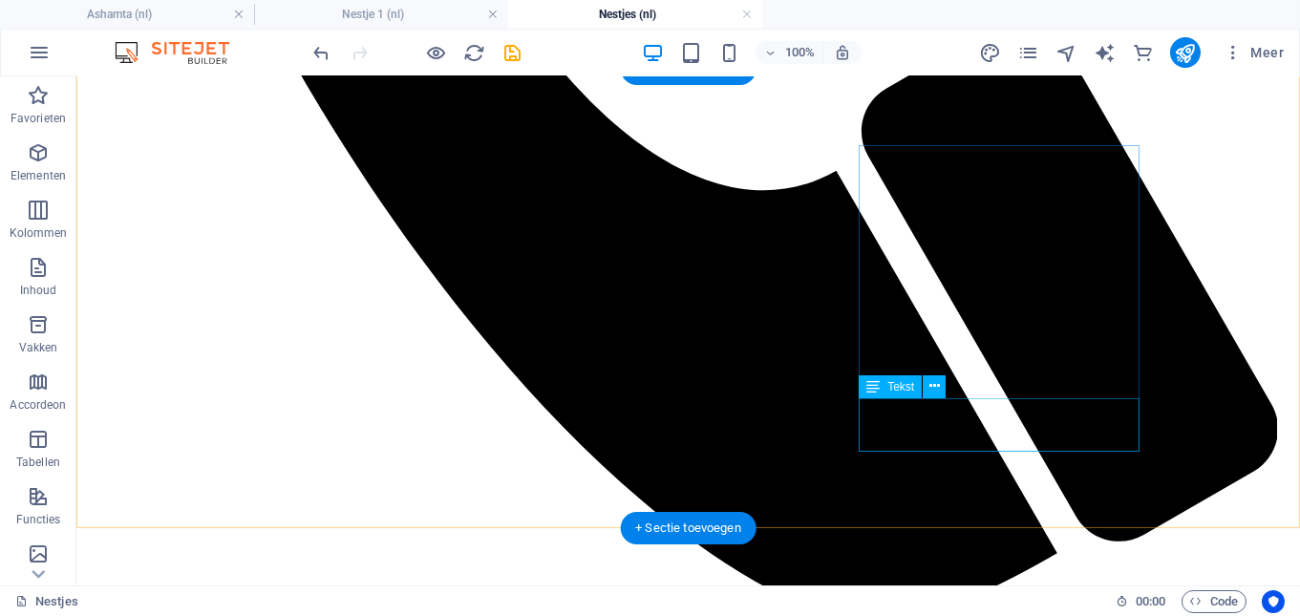
scroll to position [1318, 0]
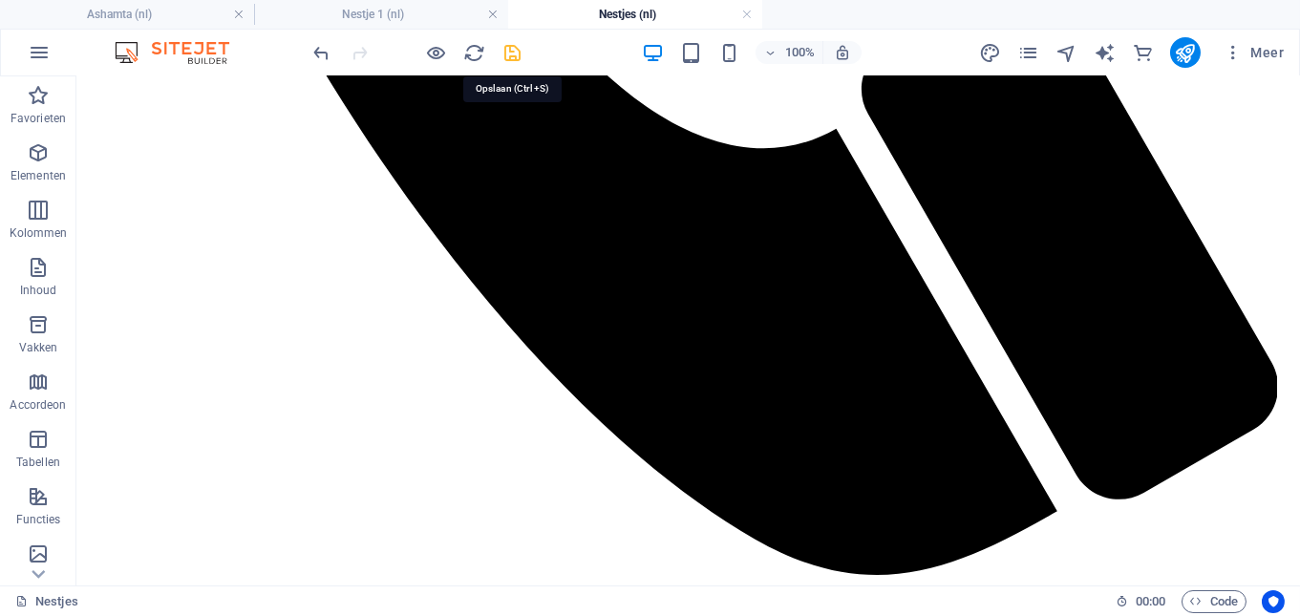
click at [515, 44] on icon "save" at bounding box center [513, 53] width 22 height 22
click at [419, 7] on h4 "Nestje 1 (nl)" at bounding box center [381, 14] width 254 height 21
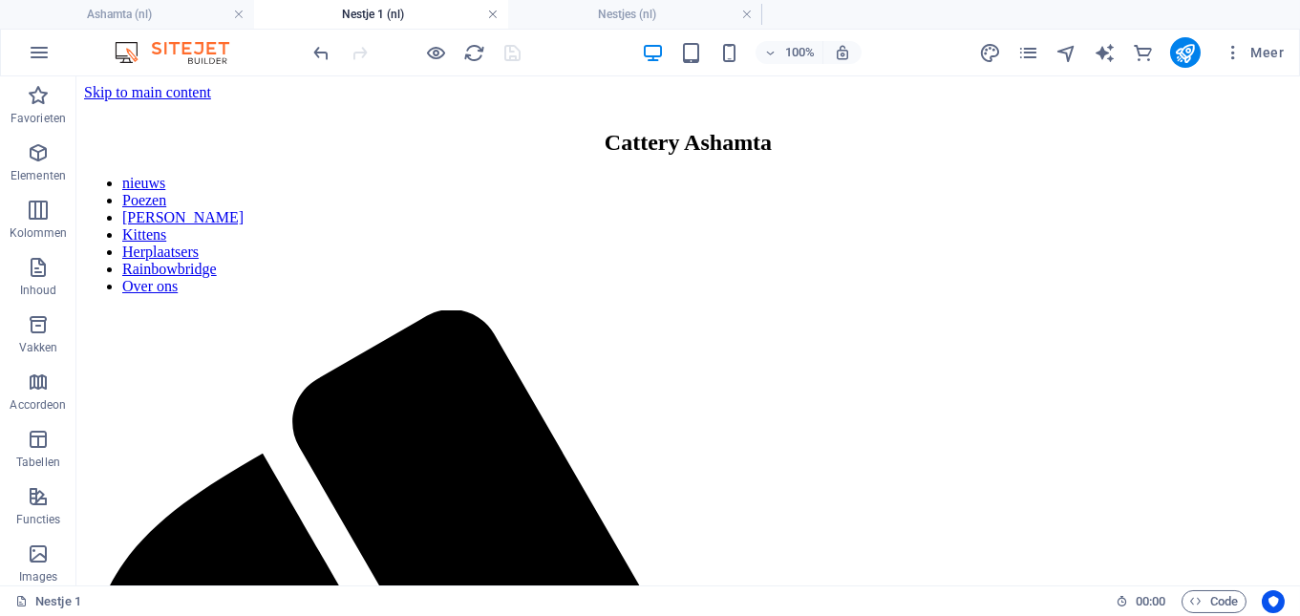
click at [493, 11] on link at bounding box center [492, 15] width 11 height 18
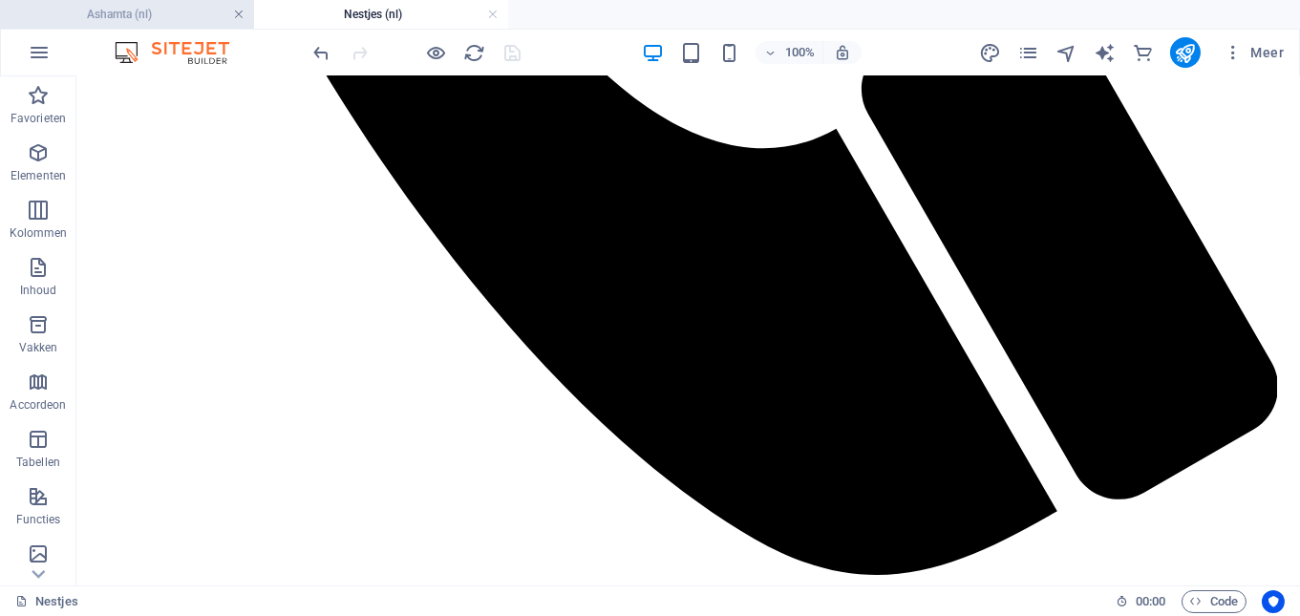
click at [240, 11] on link at bounding box center [238, 15] width 11 height 18
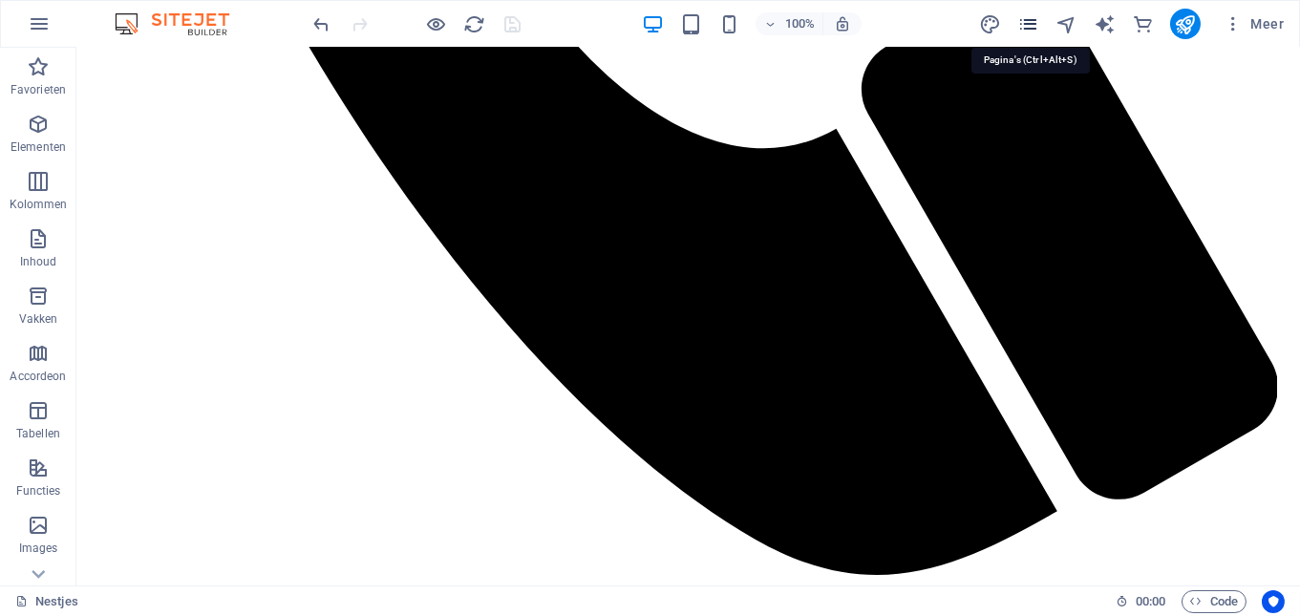
click at [1037, 28] on icon "pages" at bounding box center [1028, 24] width 22 height 22
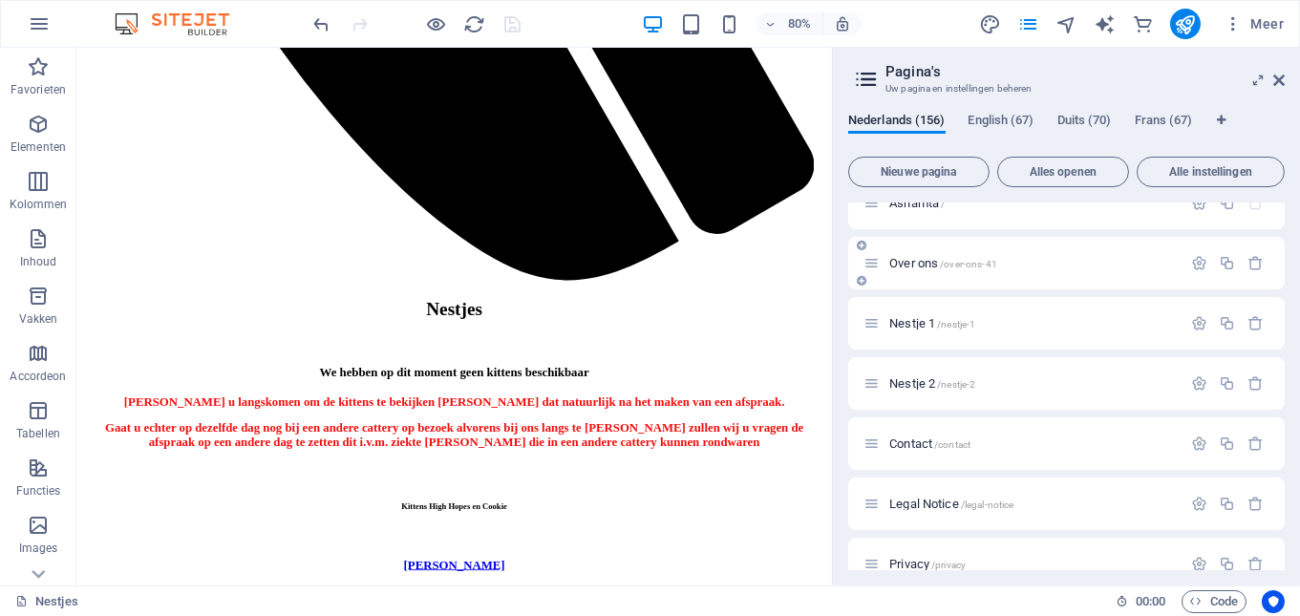
scroll to position [0, 0]
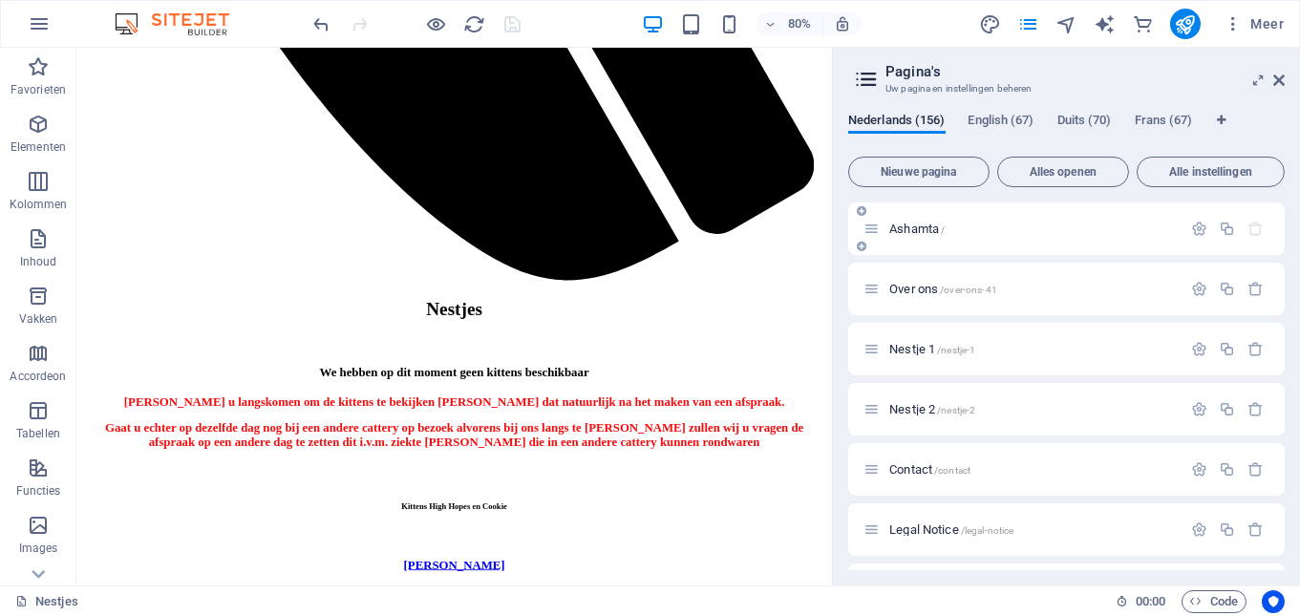
click at [924, 220] on div "Ashamta /" at bounding box center [1022, 229] width 318 height 22
click at [921, 230] on span "Ashamta /" at bounding box center [916, 229] width 55 height 14
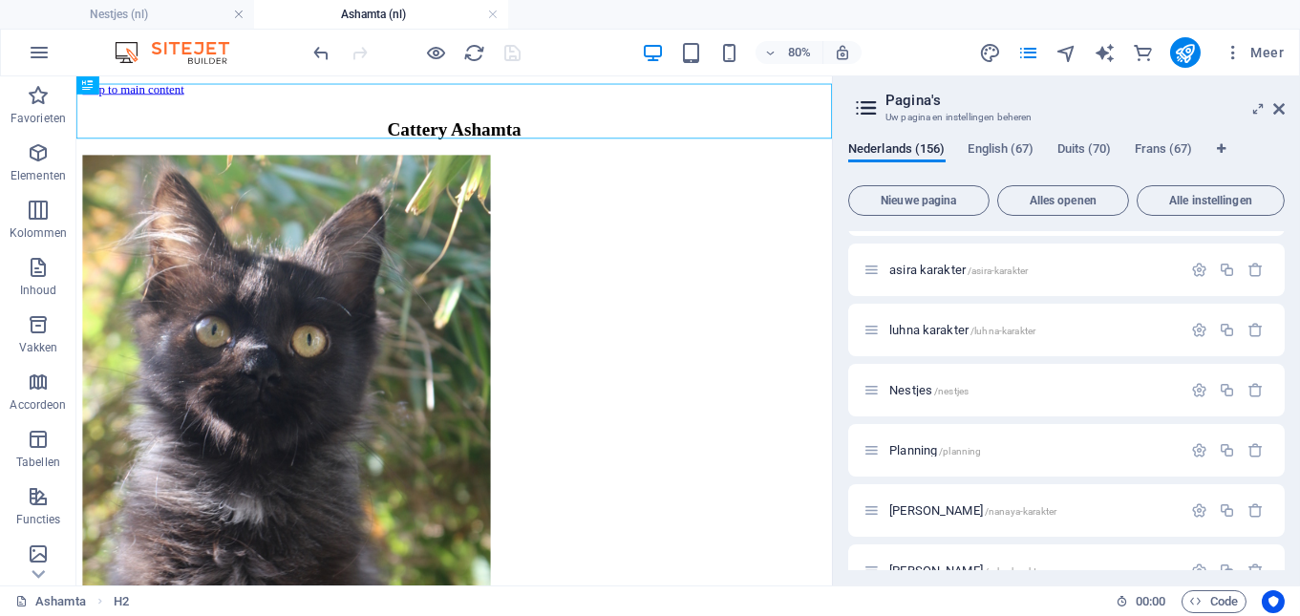
scroll to position [2999, 0]
click at [902, 385] on span "Planning /planning" at bounding box center [935, 386] width 92 height 14
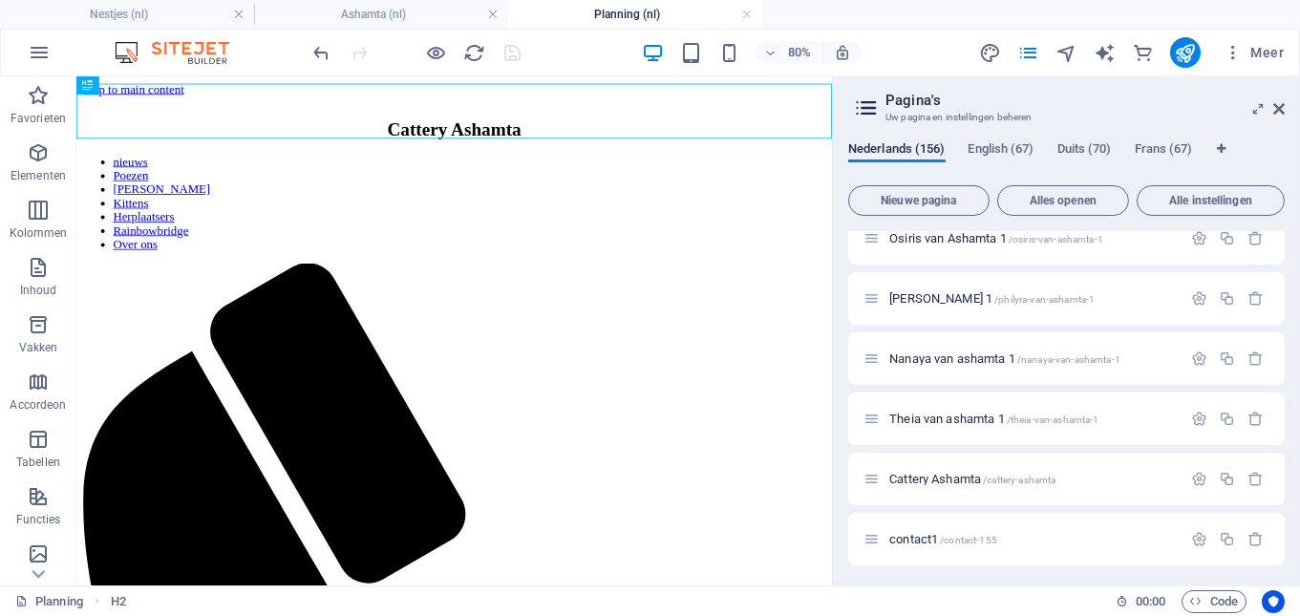
scroll to position [9046, 0]
click at [960, 476] on span "Cattery Ashamta /cattery-ashamta" at bounding box center [972, 476] width 166 height 14
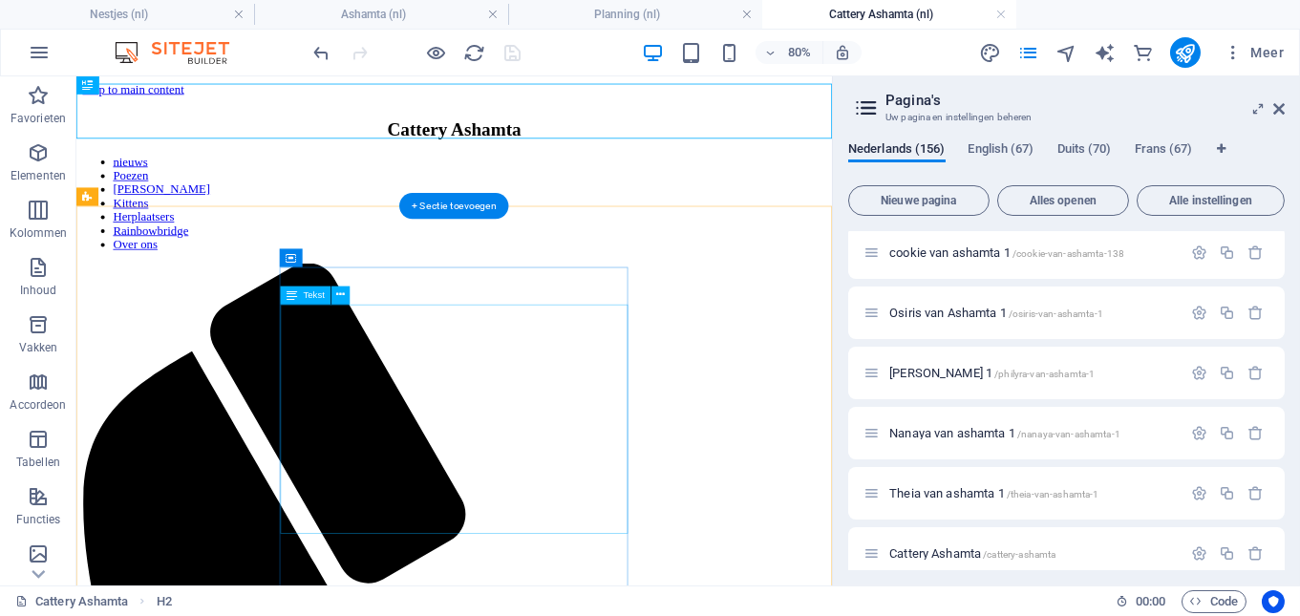
scroll to position [0, 0]
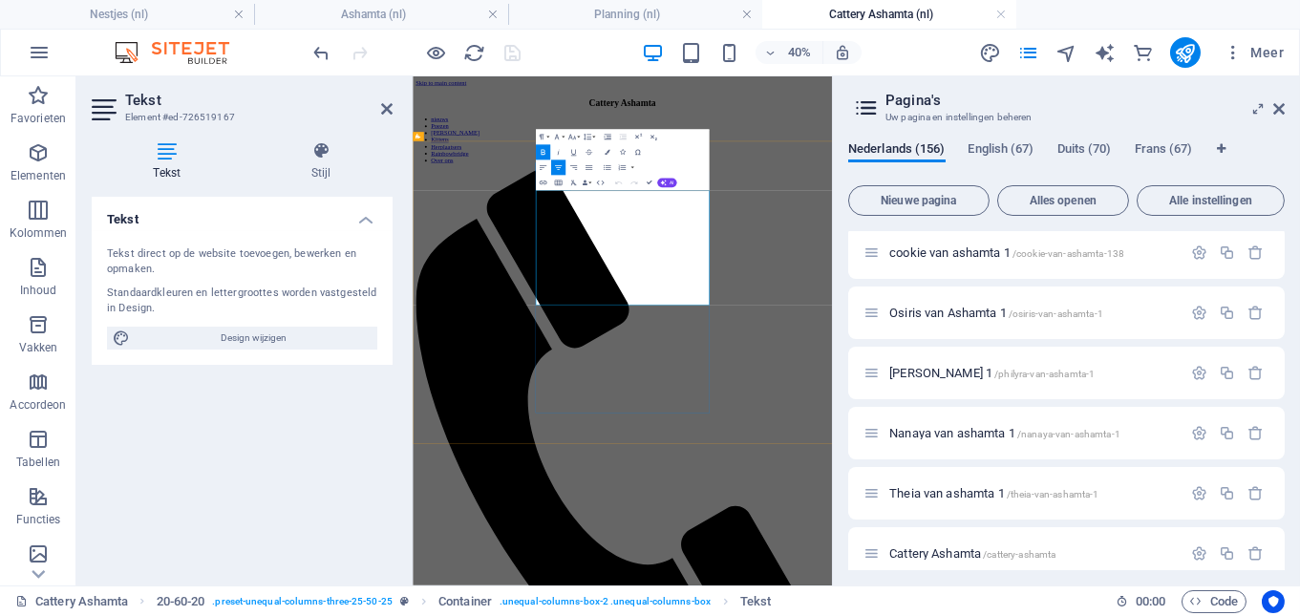
drag, startPoint x: 1078, startPoint y: 488, endPoint x: 796, endPoint y: 435, distance: 286.5
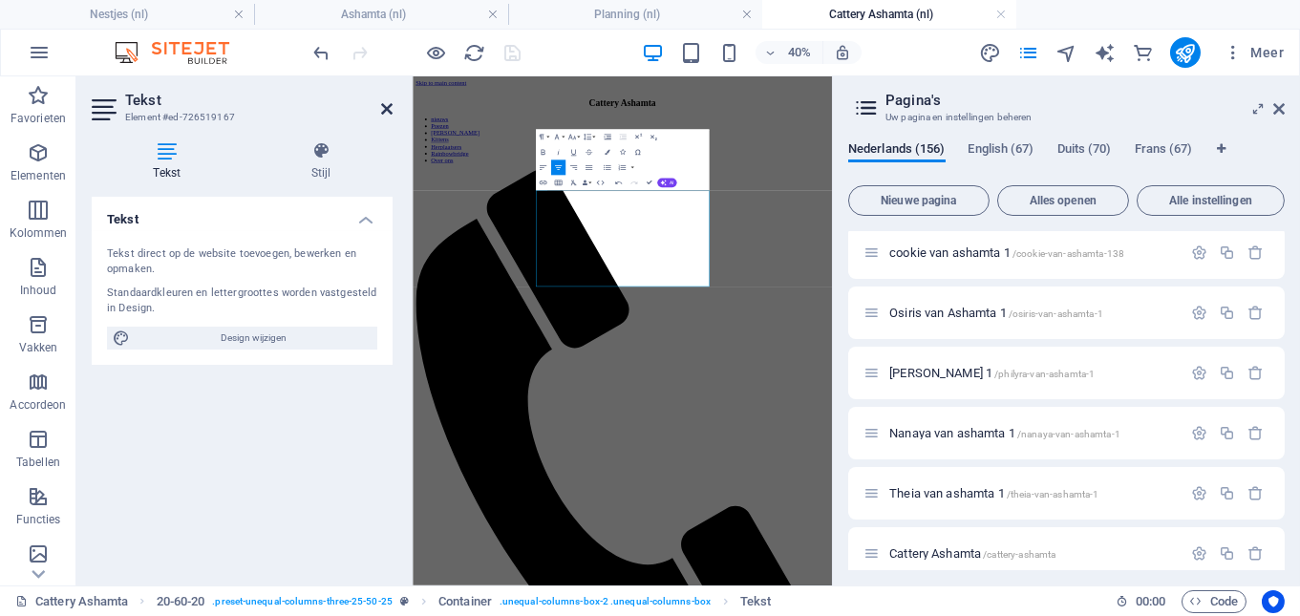
click at [386, 106] on icon at bounding box center [386, 108] width 11 height 15
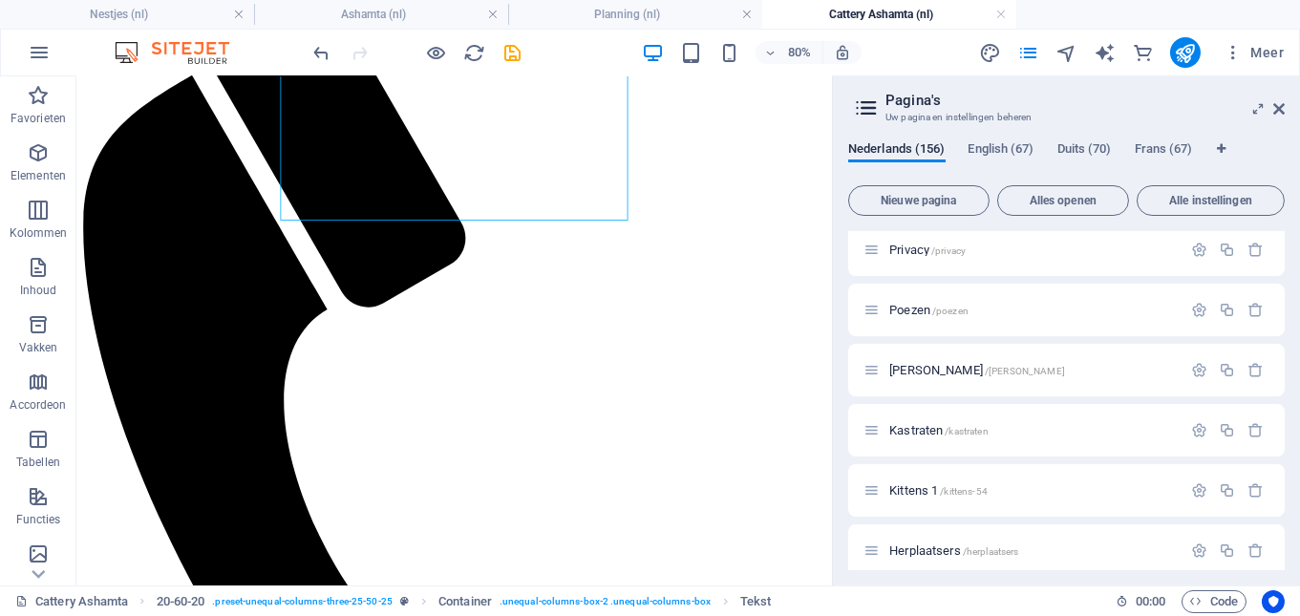
scroll to position [441, 0]
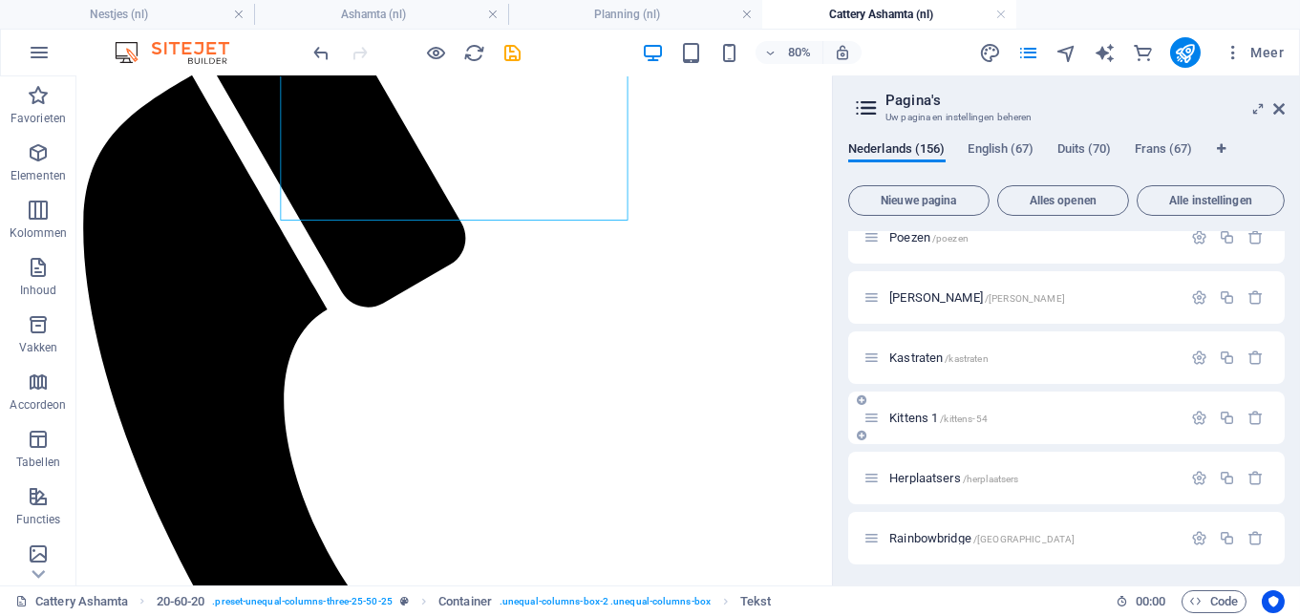
click at [907, 412] on span "Kittens 1 /kittens-54" at bounding box center [938, 418] width 98 height 14
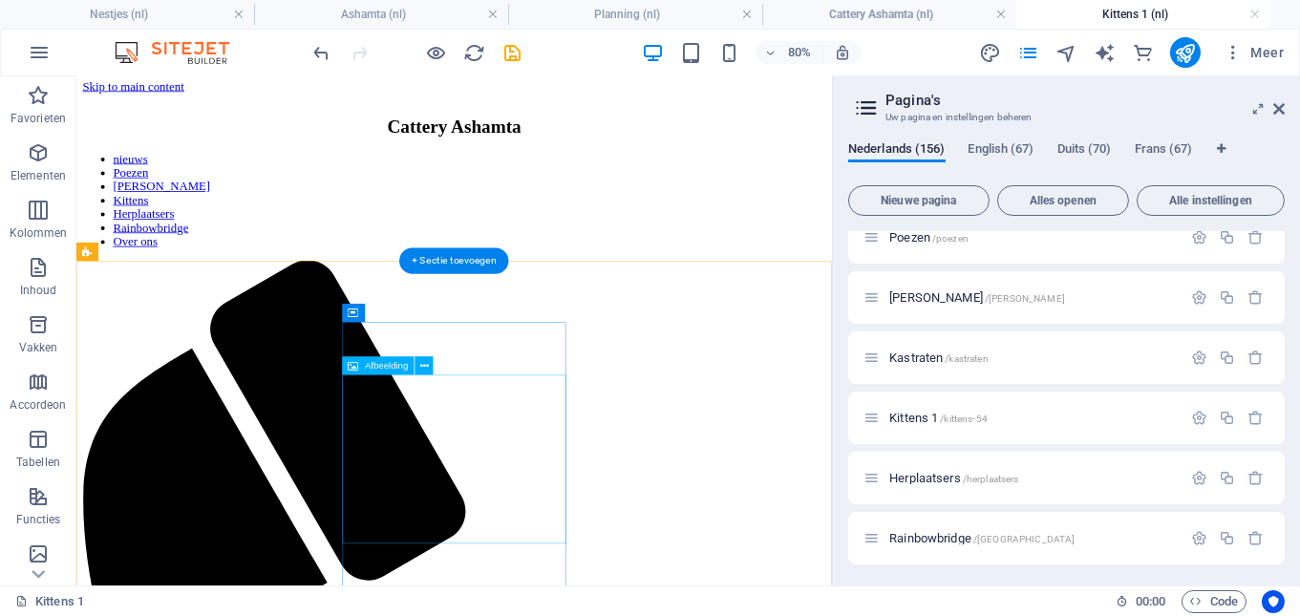
scroll to position [0, 0]
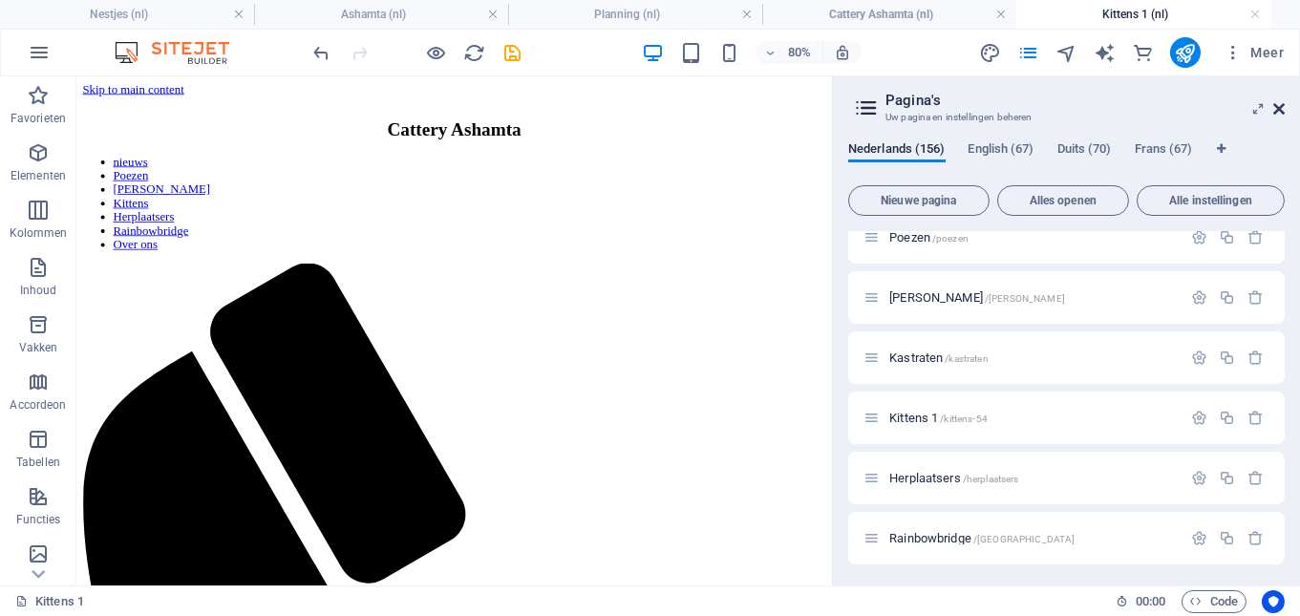
click at [1281, 111] on icon at bounding box center [1278, 108] width 11 height 15
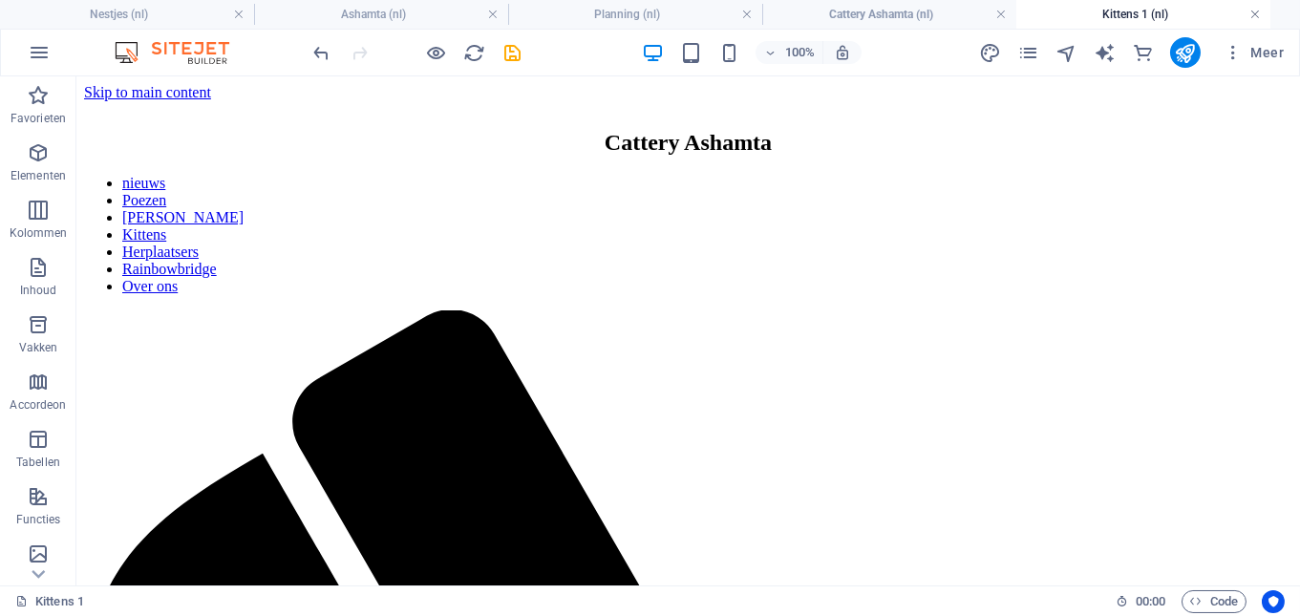
click at [1257, 14] on link at bounding box center [1254, 15] width 11 height 18
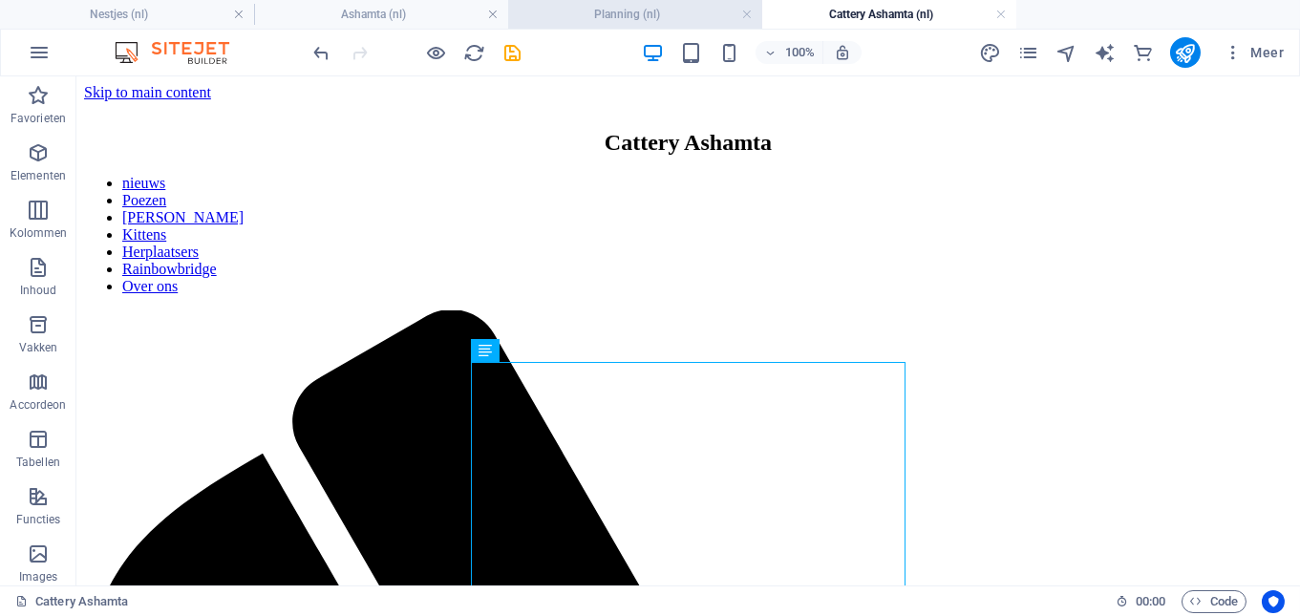
click at [655, 4] on li "Planning (nl)" at bounding box center [635, 14] width 254 height 29
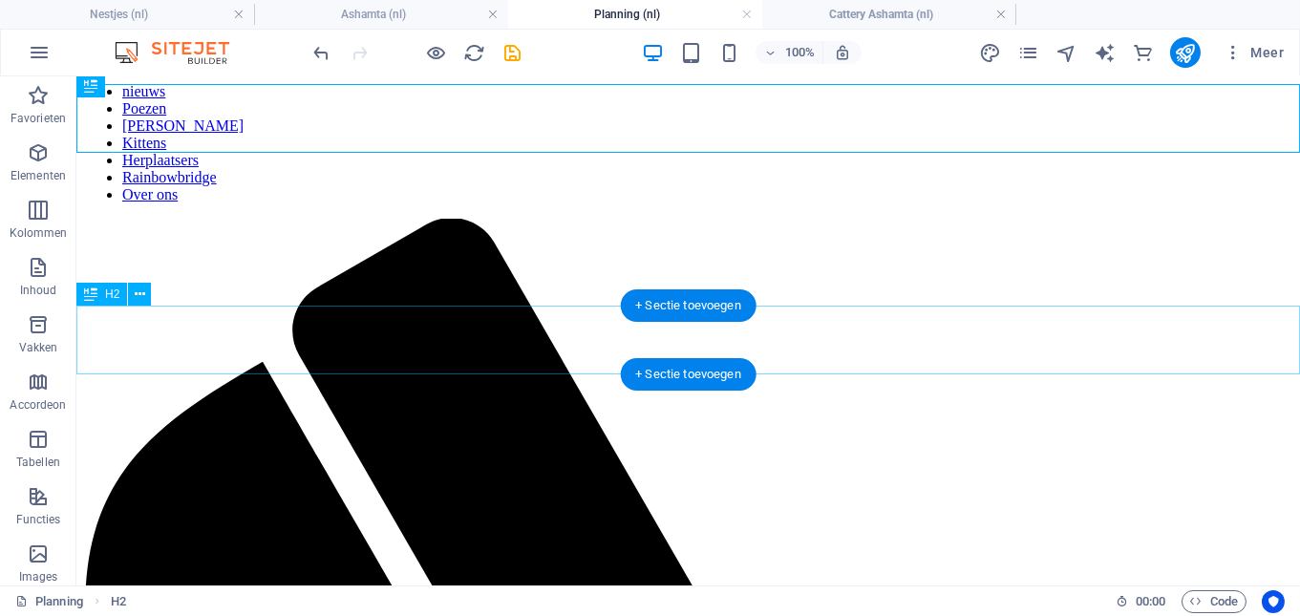
scroll to position [100, 0]
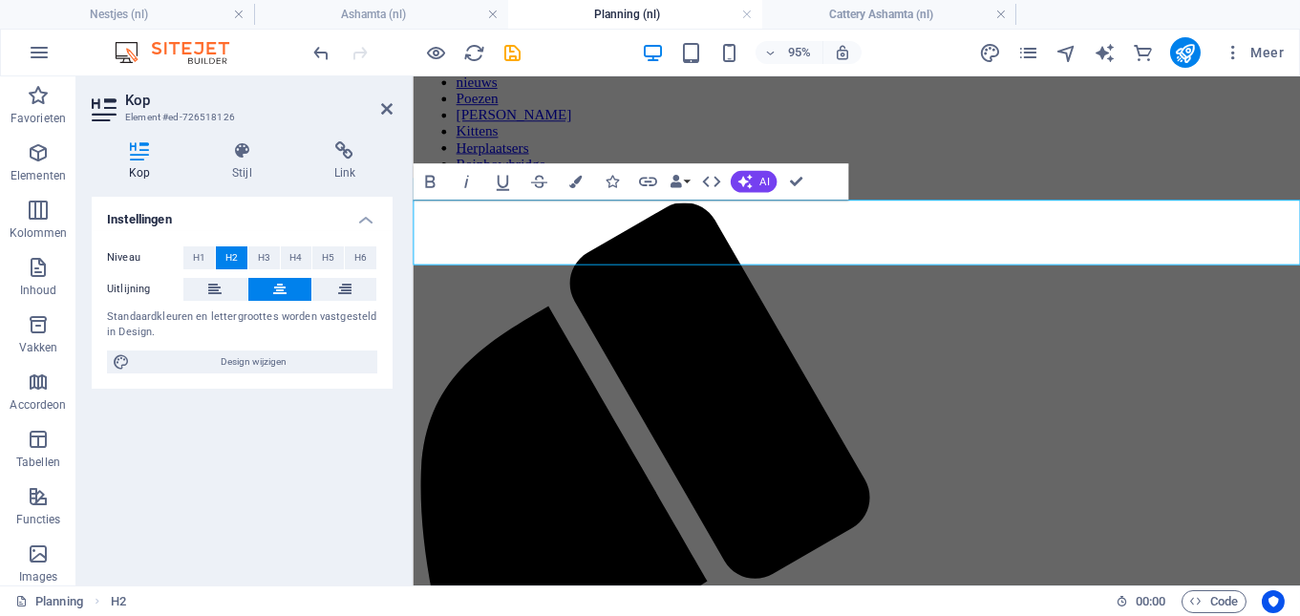
click at [388, 104] on icon at bounding box center [386, 108] width 11 height 15
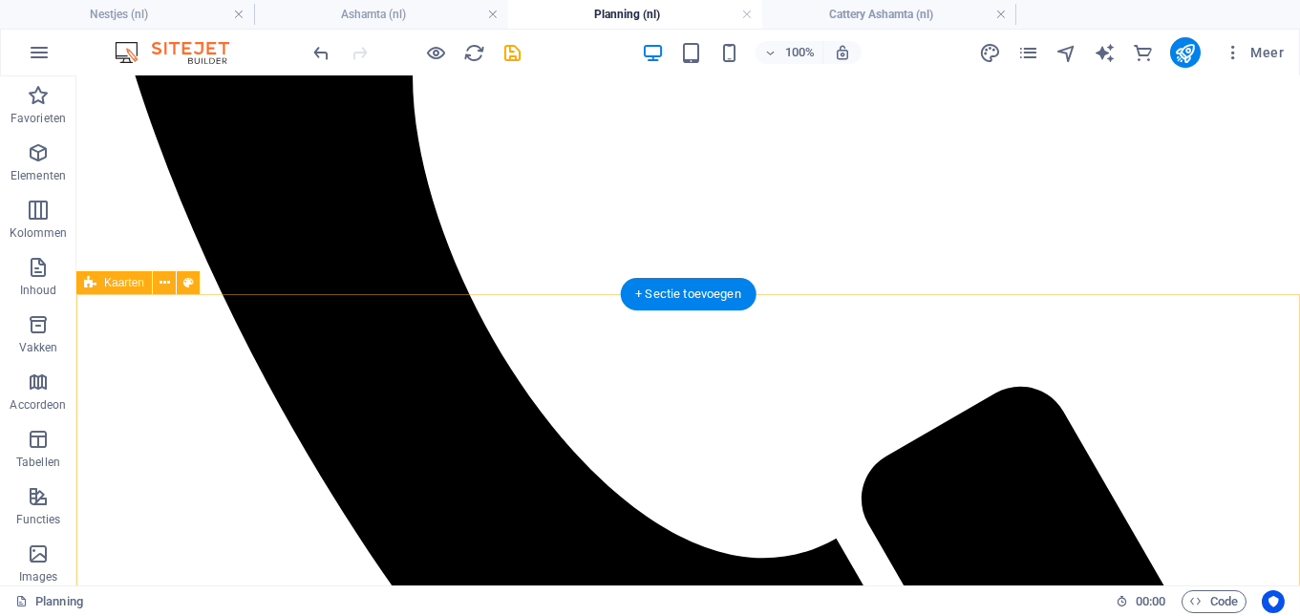
scroll to position [907, 0]
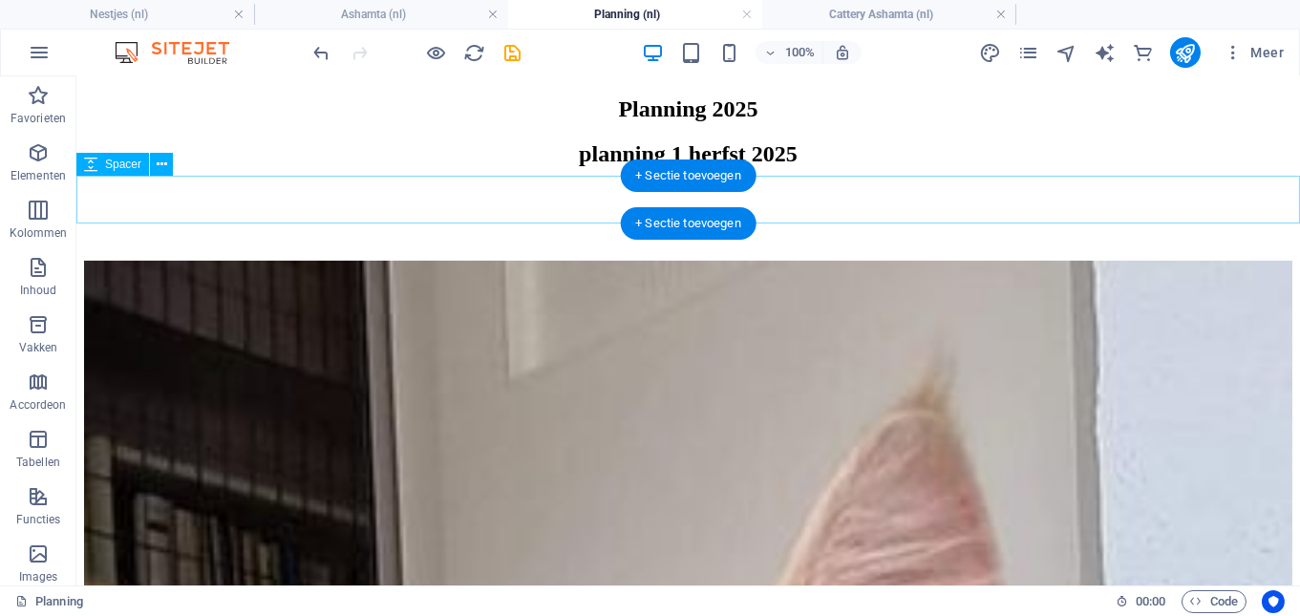
scroll to position [1814, 0]
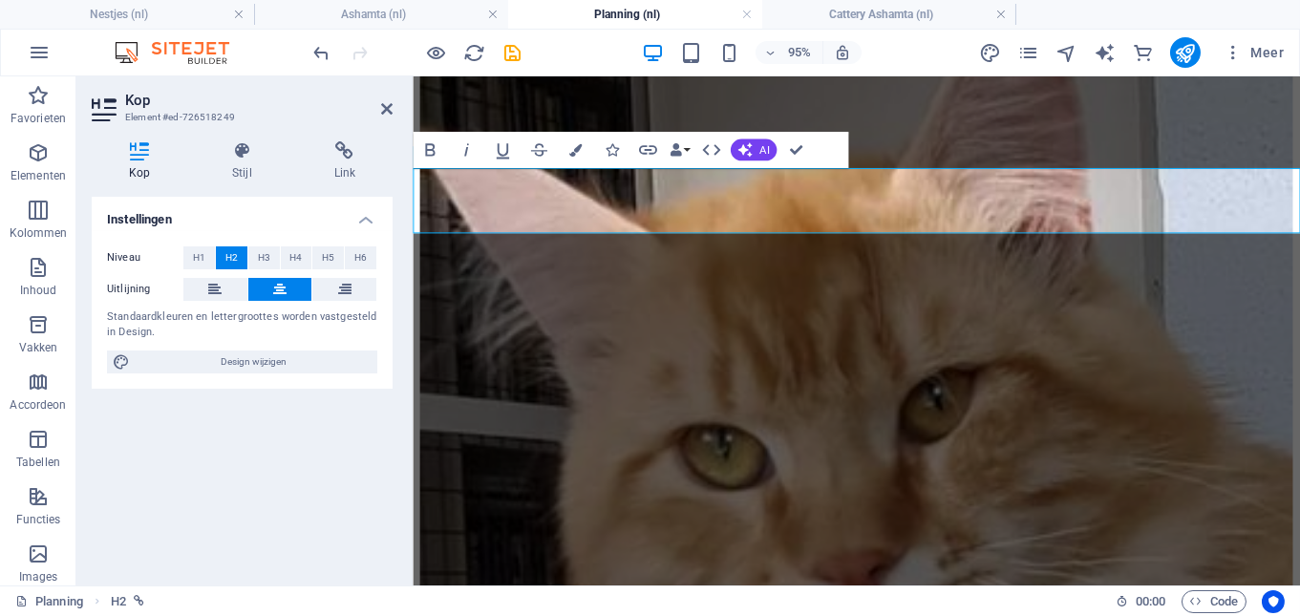
click at [390, 104] on icon at bounding box center [386, 108] width 11 height 15
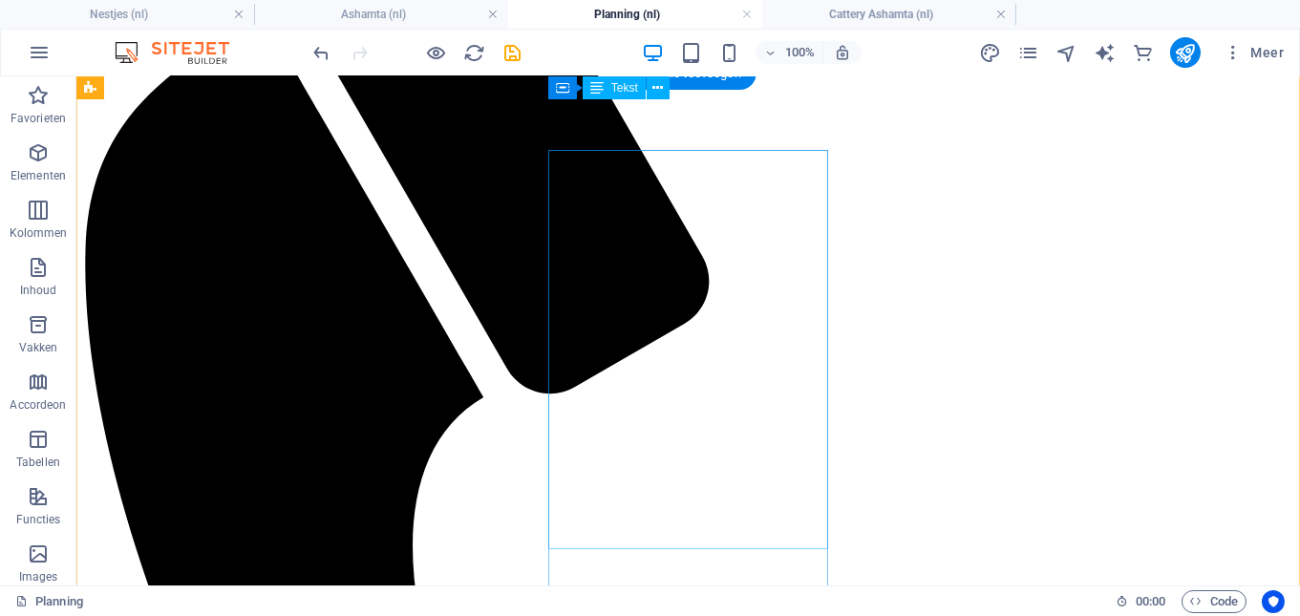
scroll to position [302, 0]
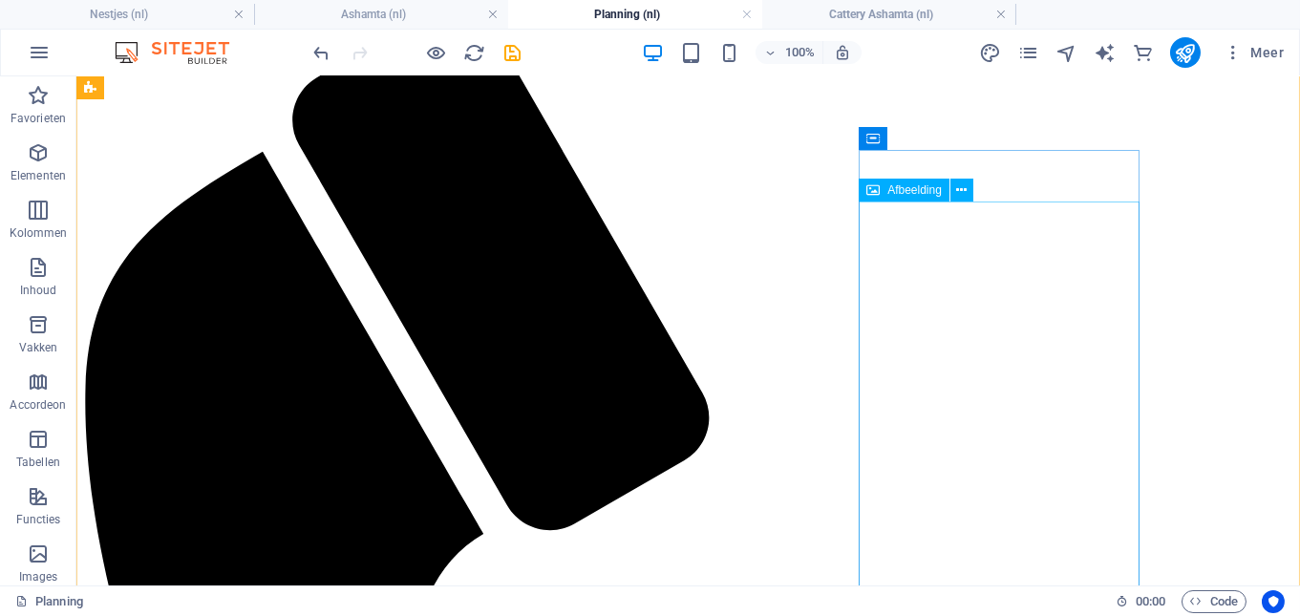
click at [973, 187] on div "Afbeelding" at bounding box center [921, 191] width 127 height 24
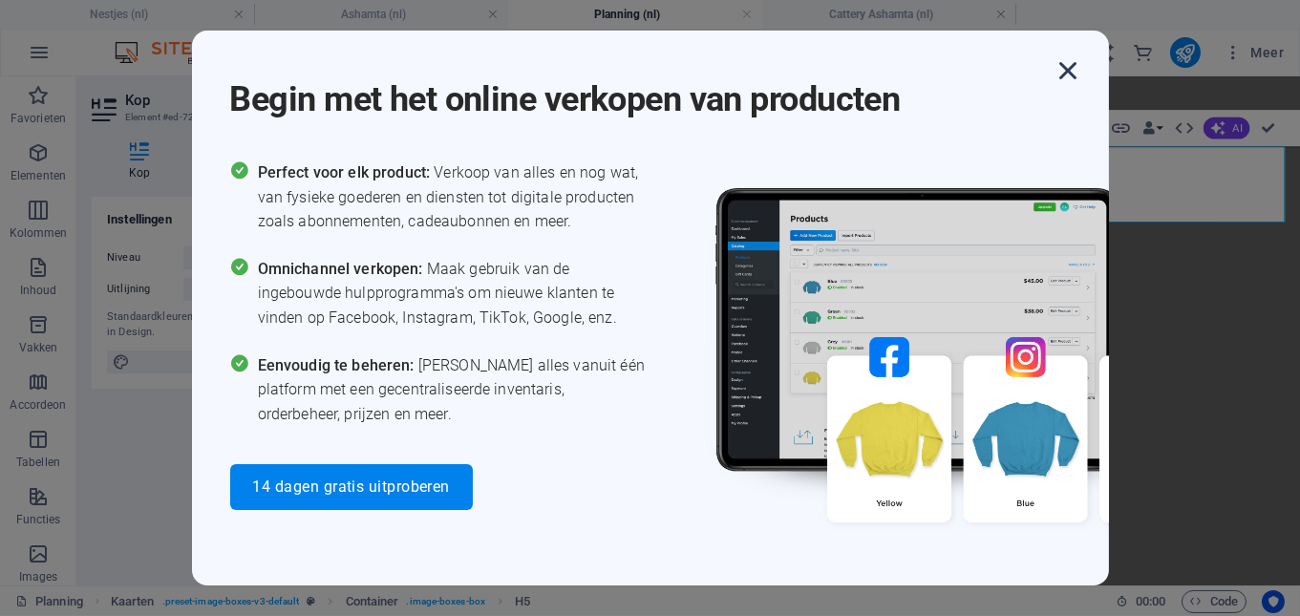
click at [1069, 70] on icon "button" at bounding box center [1068, 70] width 34 height 34
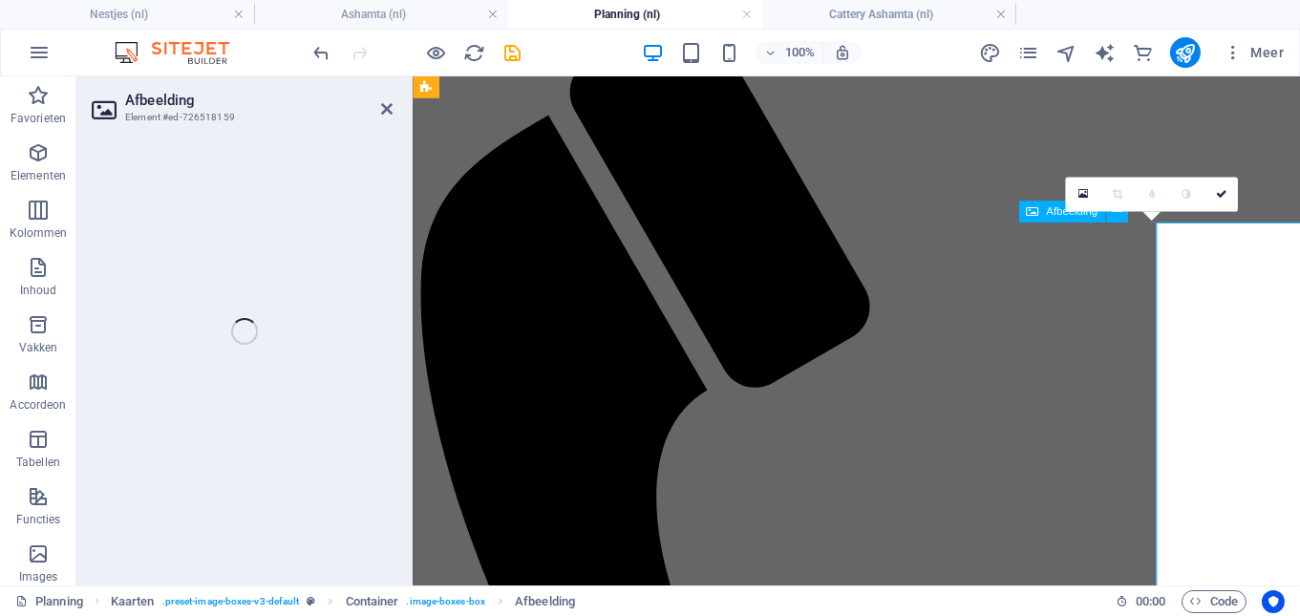
select select "%"
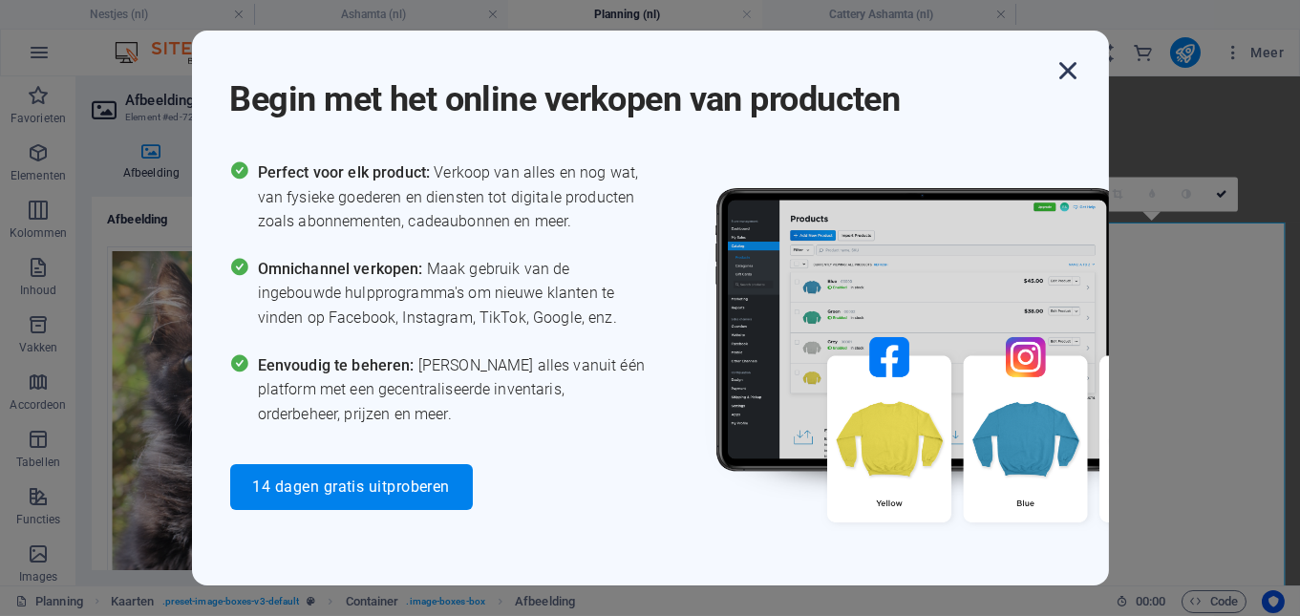
click at [1068, 71] on icon "button" at bounding box center [1068, 70] width 34 height 34
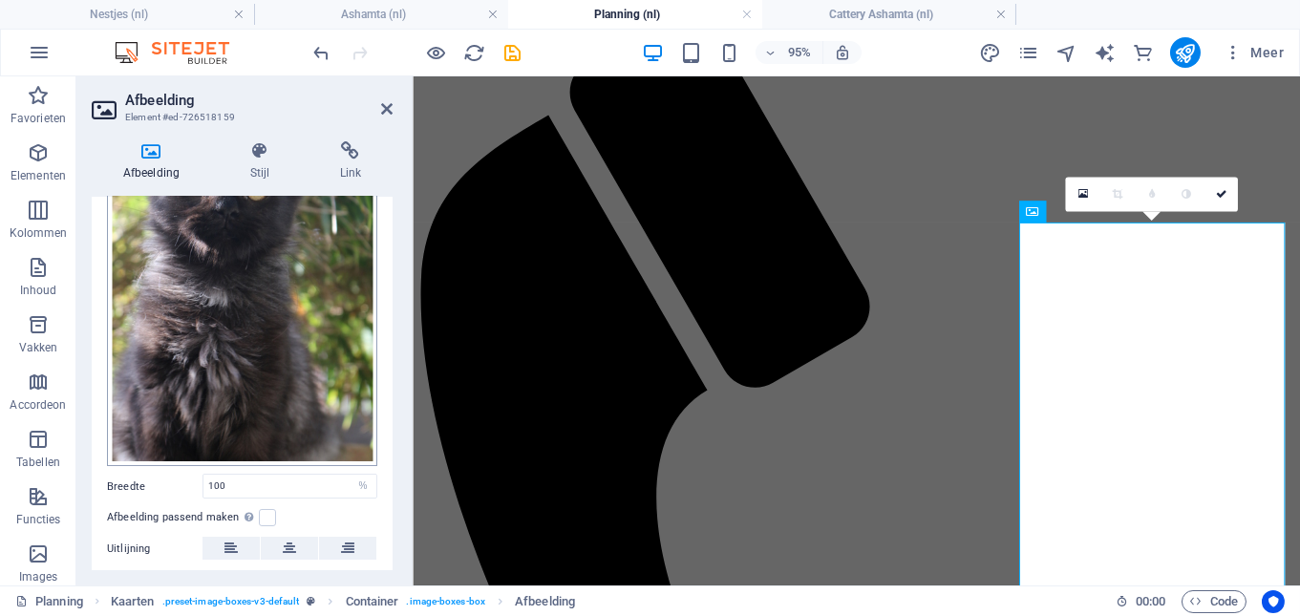
scroll to position [176, 0]
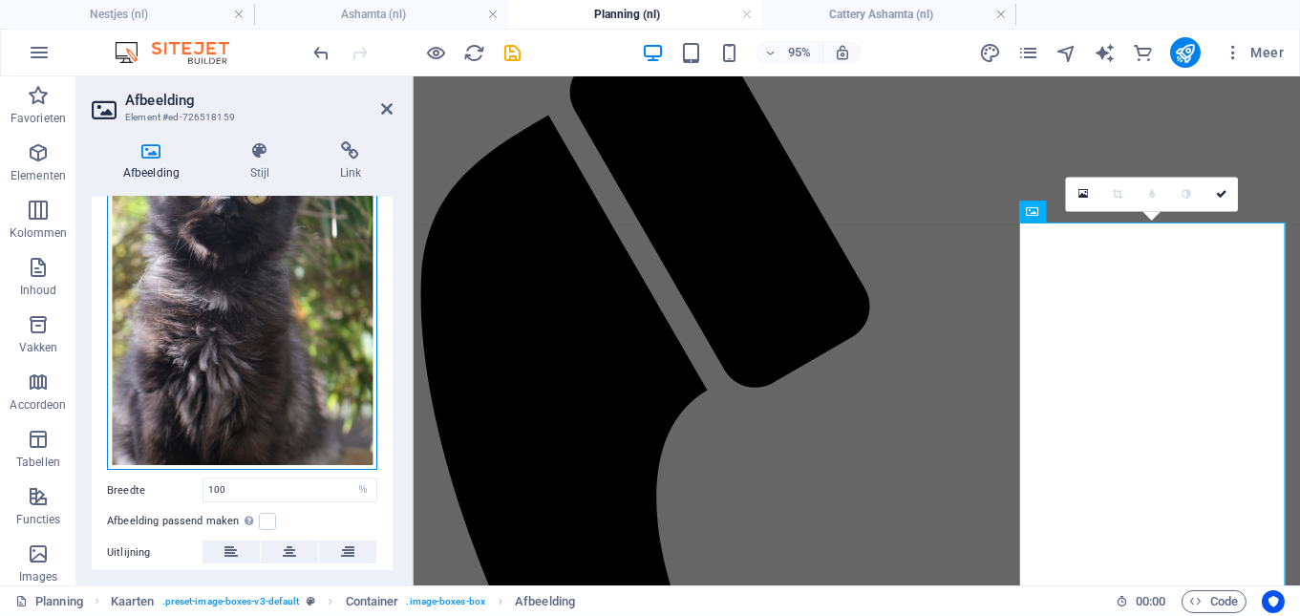
click at [294, 335] on div "Sleep bestanden hierheen, klik om bestanden te kiezen of selecteer bestanden ui…" at bounding box center [242, 271] width 270 height 400
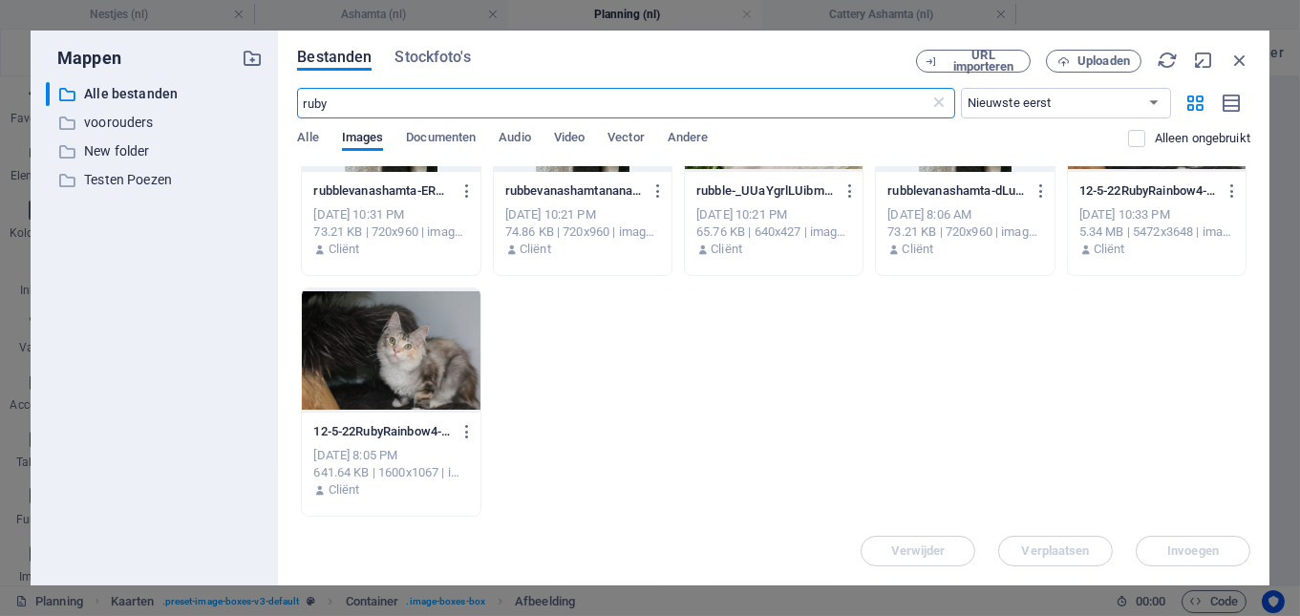
scroll to position [0, 0]
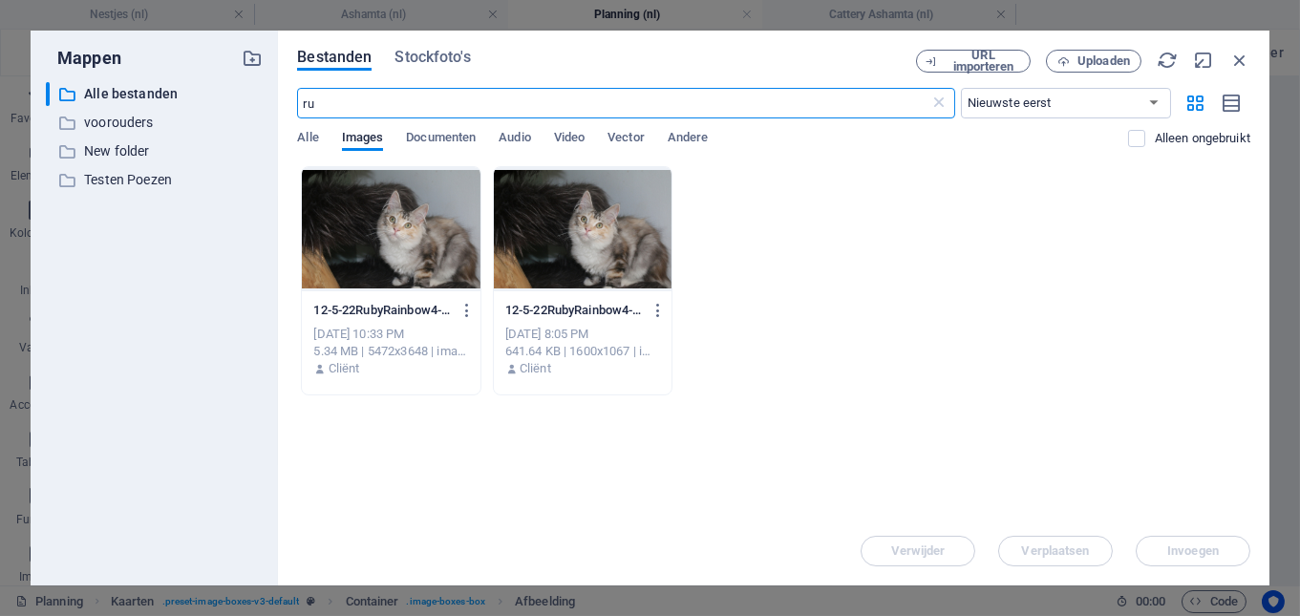
type input "r"
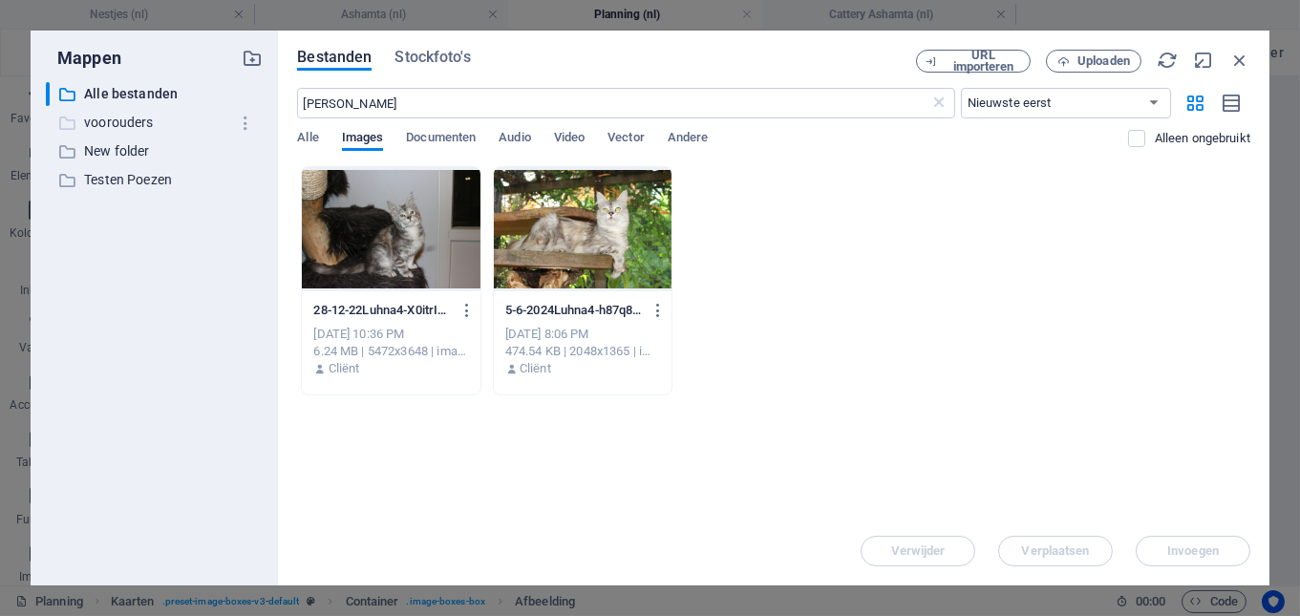
click at [130, 119] on p "voorouders" at bounding box center [156, 123] width 144 height 22
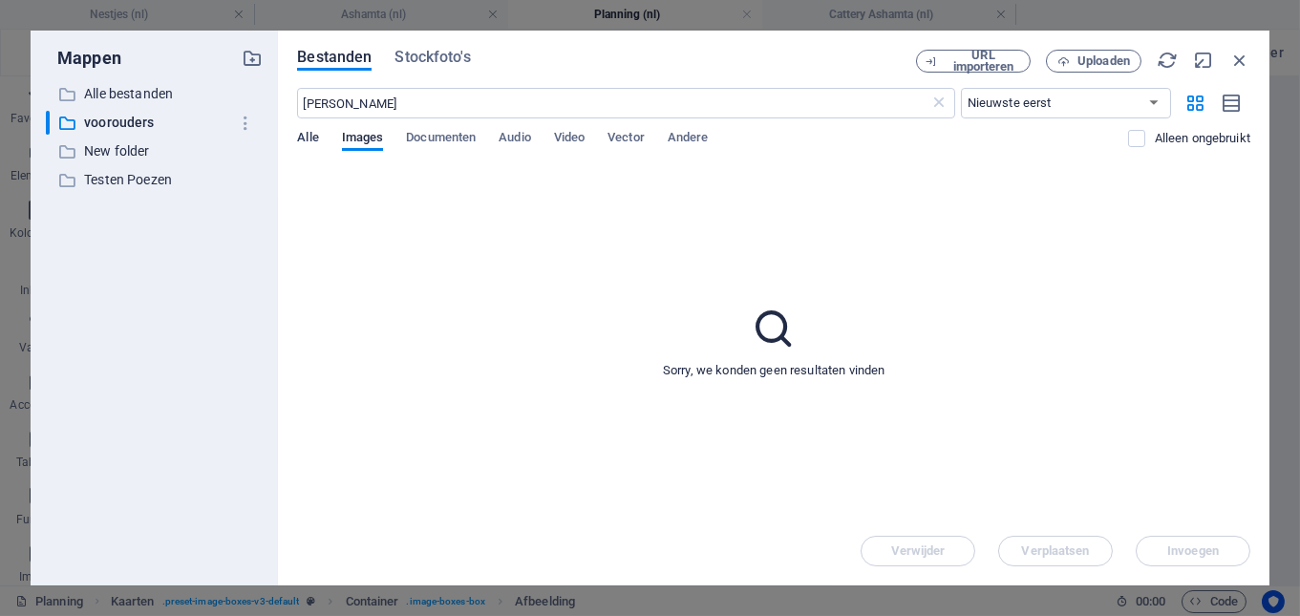
click at [311, 138] on span "Alle" at bounding box center [307, 139] width 21 height 27
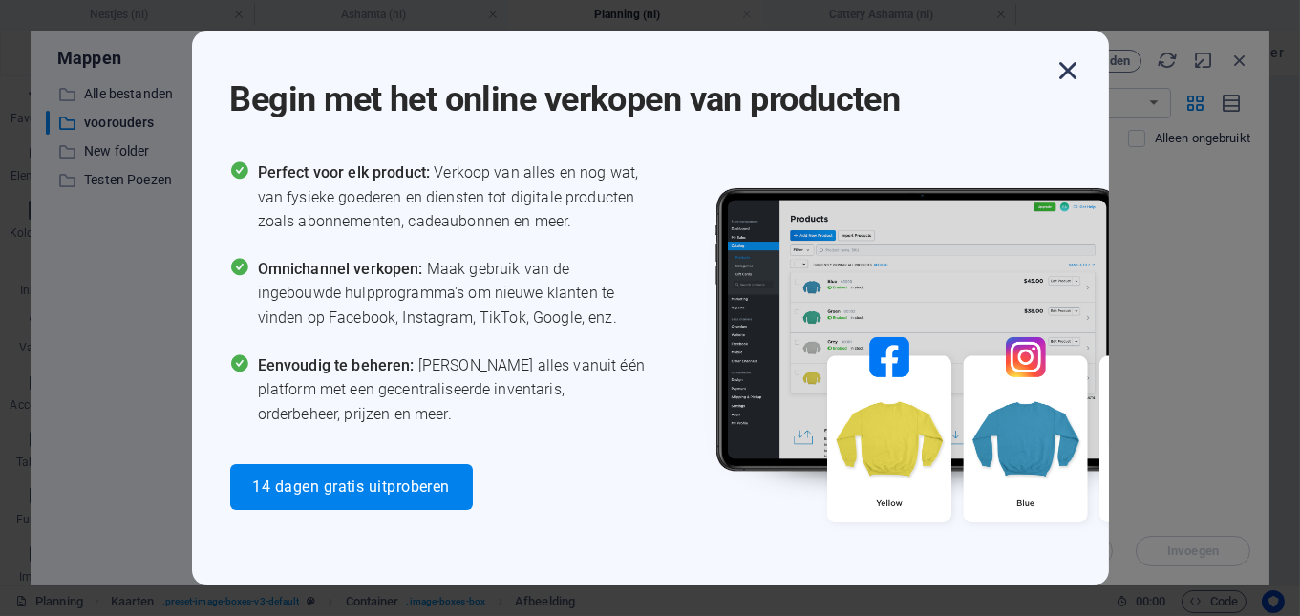
click at [1068, 70] on icon "button" at bounding box center [1068, 70] width 34 height 34
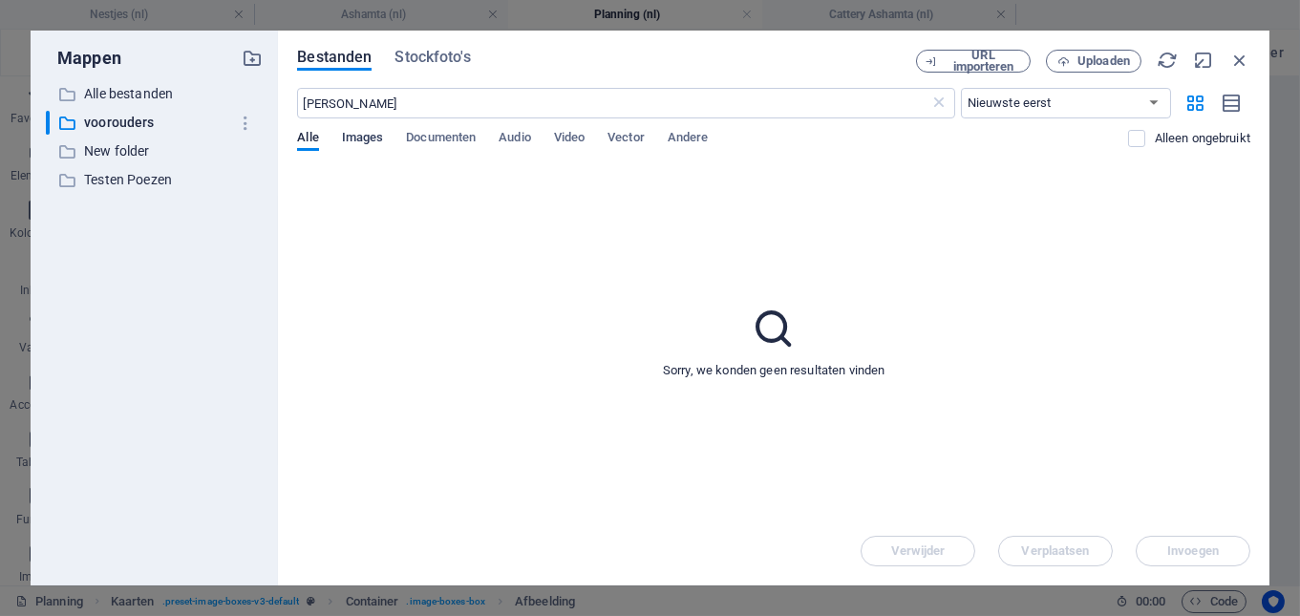
click at [370, 140] on span "Images" at bounding box center [363, 139] width 42 height 27
click at [355, 104] on input "[PERSON_NAME]" at bounding box center [613, 103] width 632 height 31
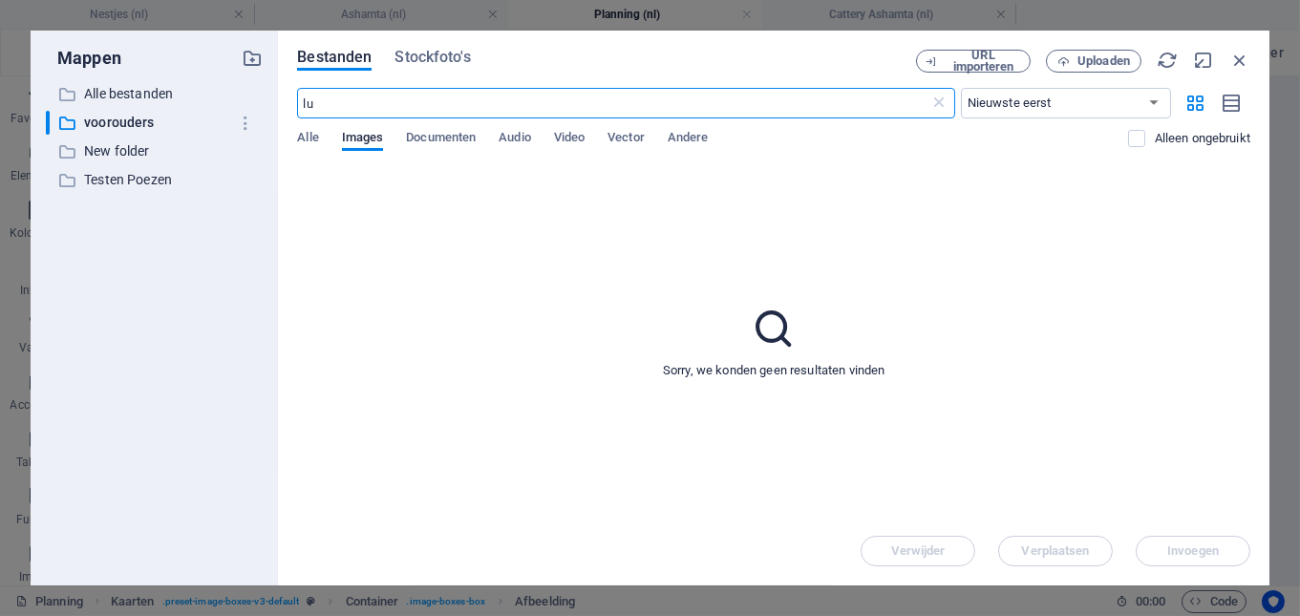
type input "l"
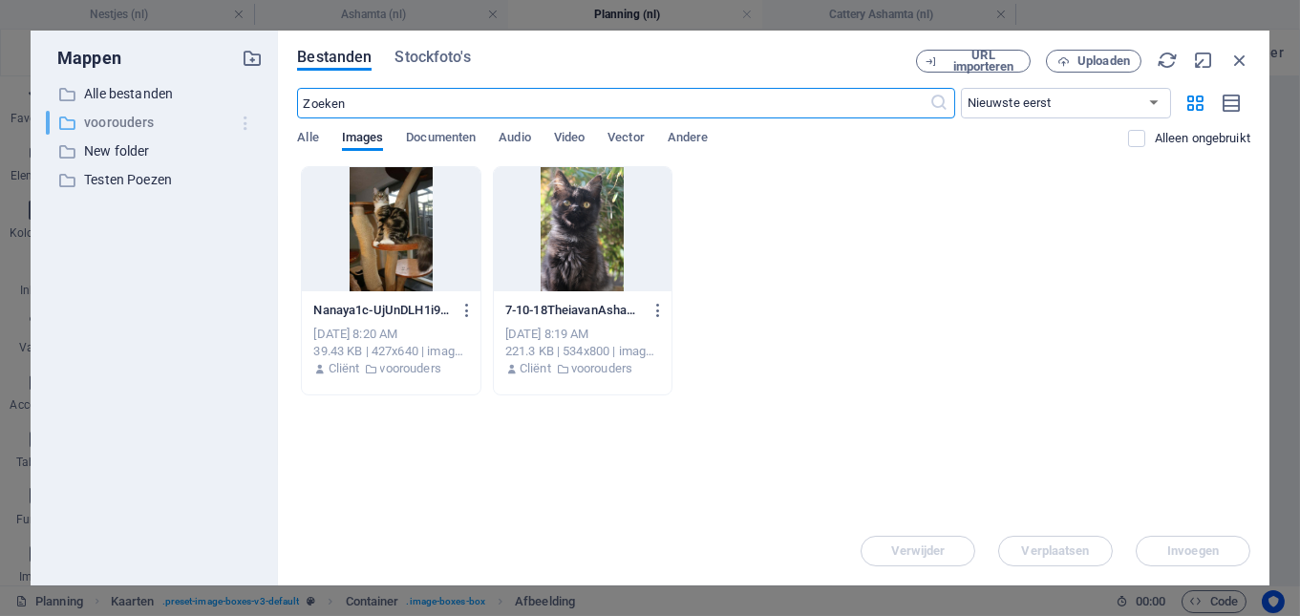
click at [238, 125] on icon "button" at bounding box center [246, 123] width 20 height 19
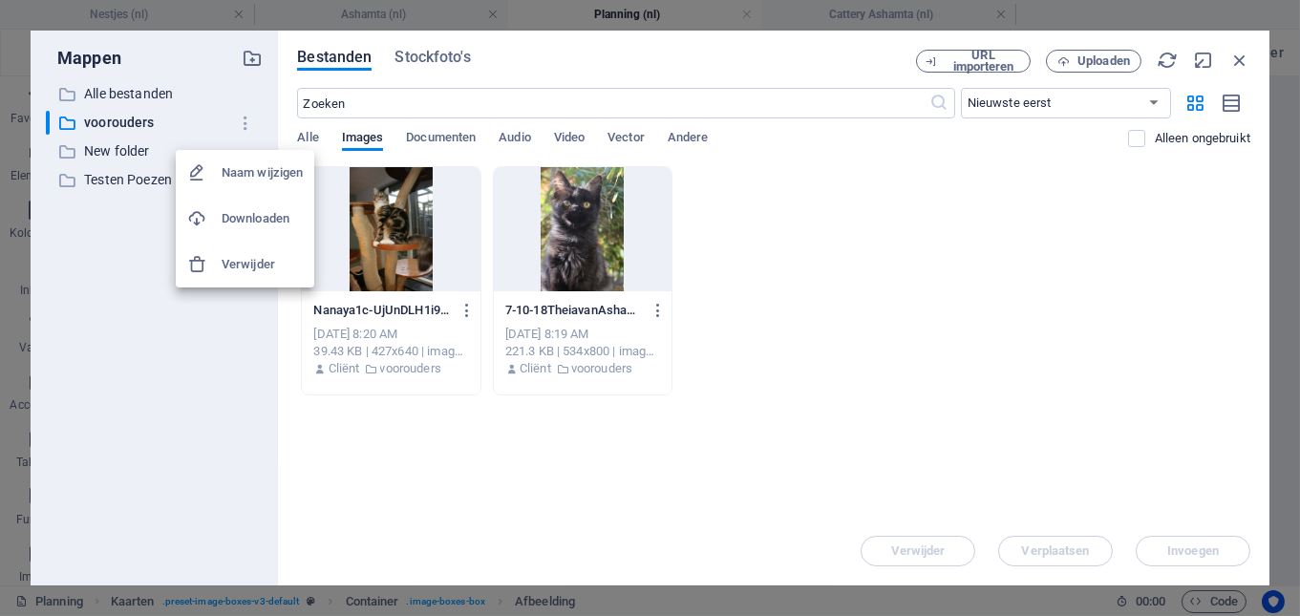
click at [311, 138] on div at bounding box center [650, 308] width 1300 height 616
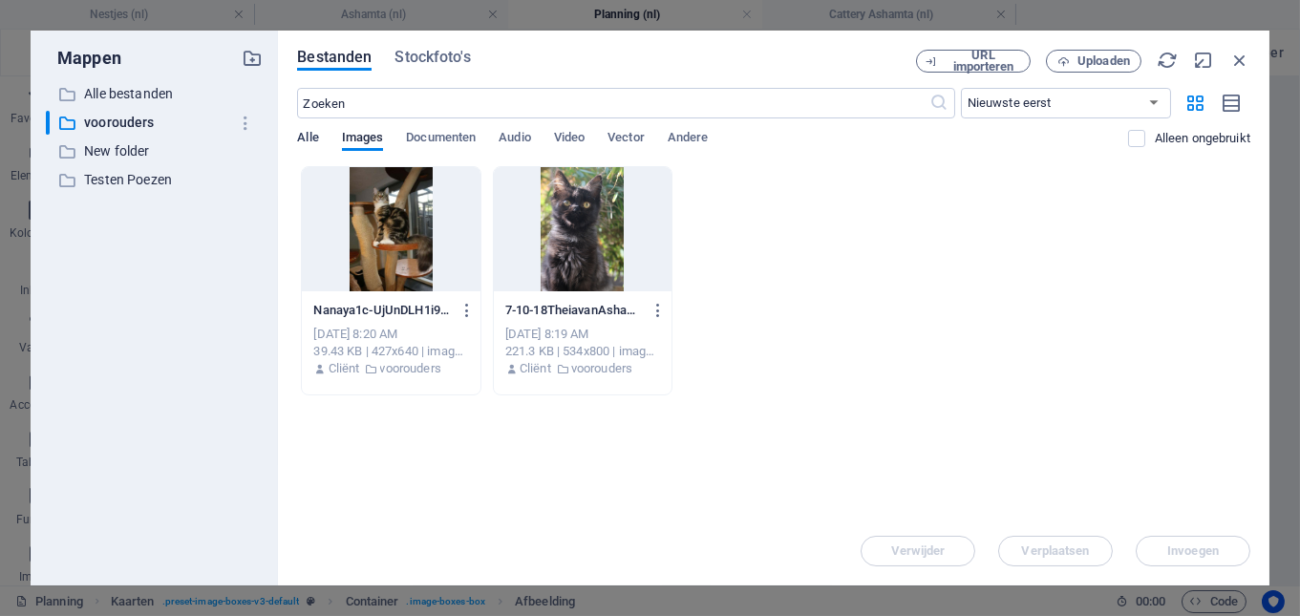
click at [309, 138] on span "Alle" at bounding box center [307, 139] width 21 height 27
click at [1099, 59] on span "Uploaden" at bounding box center [1103, 60] width 53 height 11
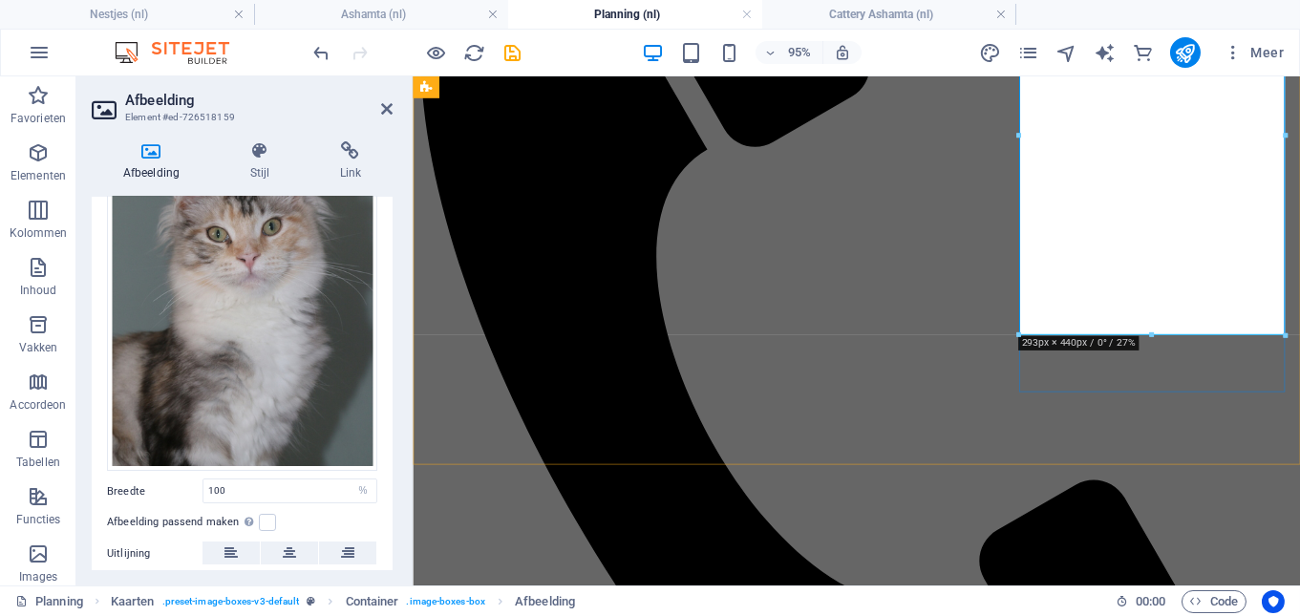
scroll to position [604, 0]
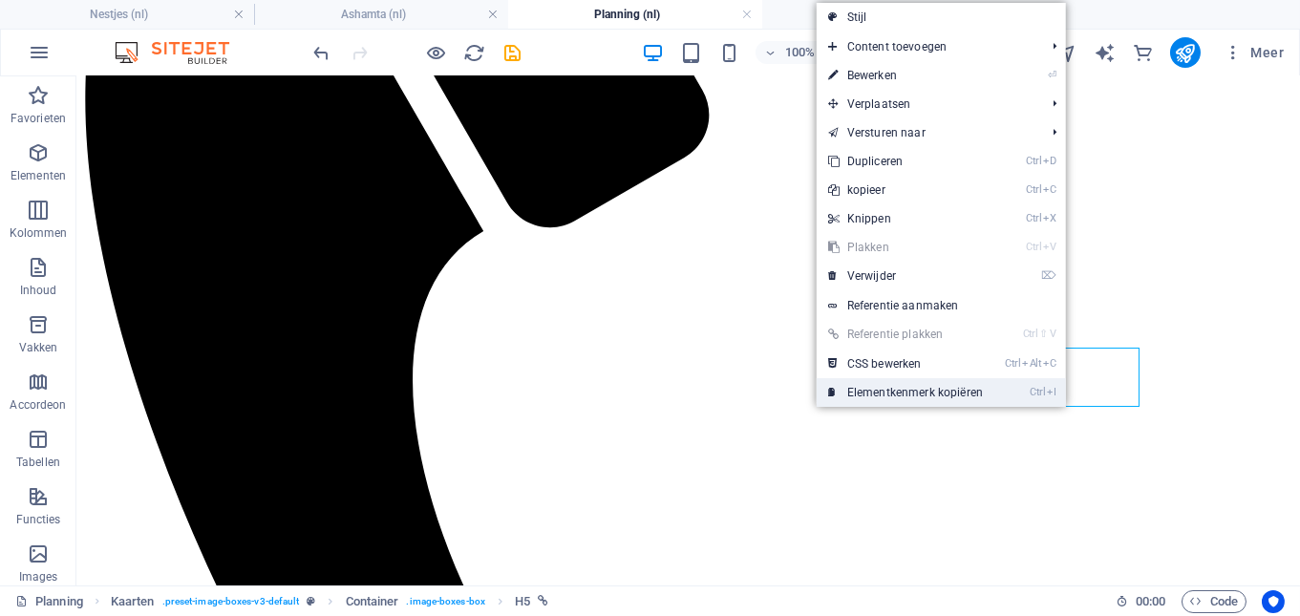
click at [1065, 378] on li "Ctrl I Elementkenmerk kopiëren" at bounding box center [940, 392] width 249 height 29
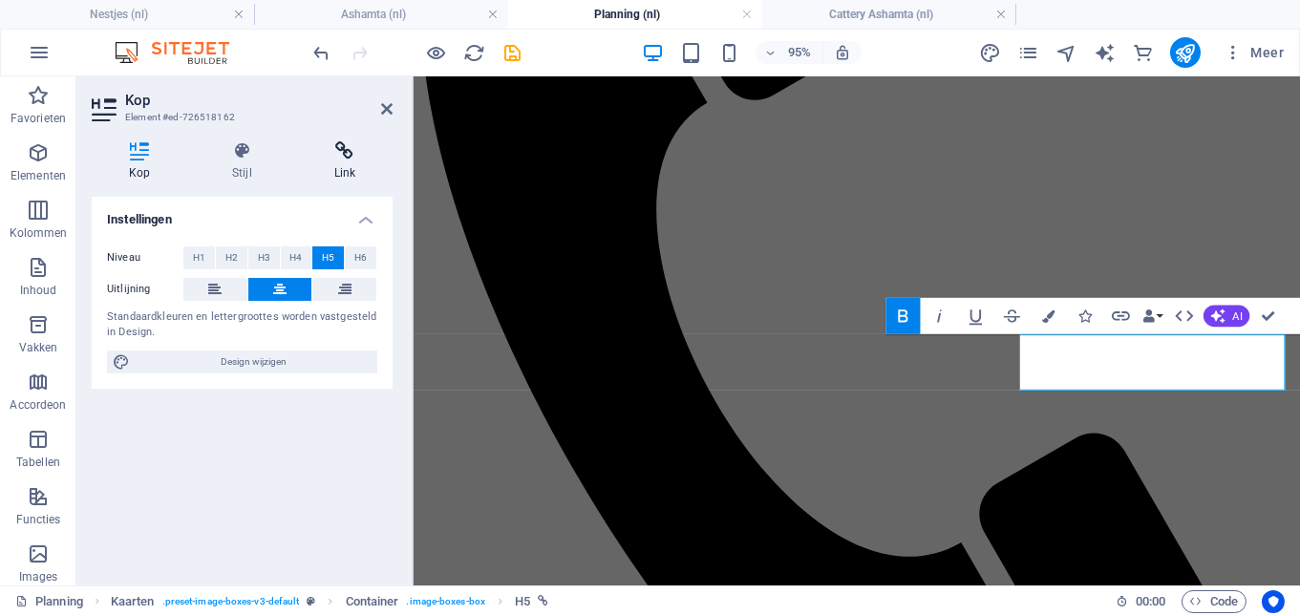
click at [353, 159] on icon at bounding box center [344, 150] width 95 height 19
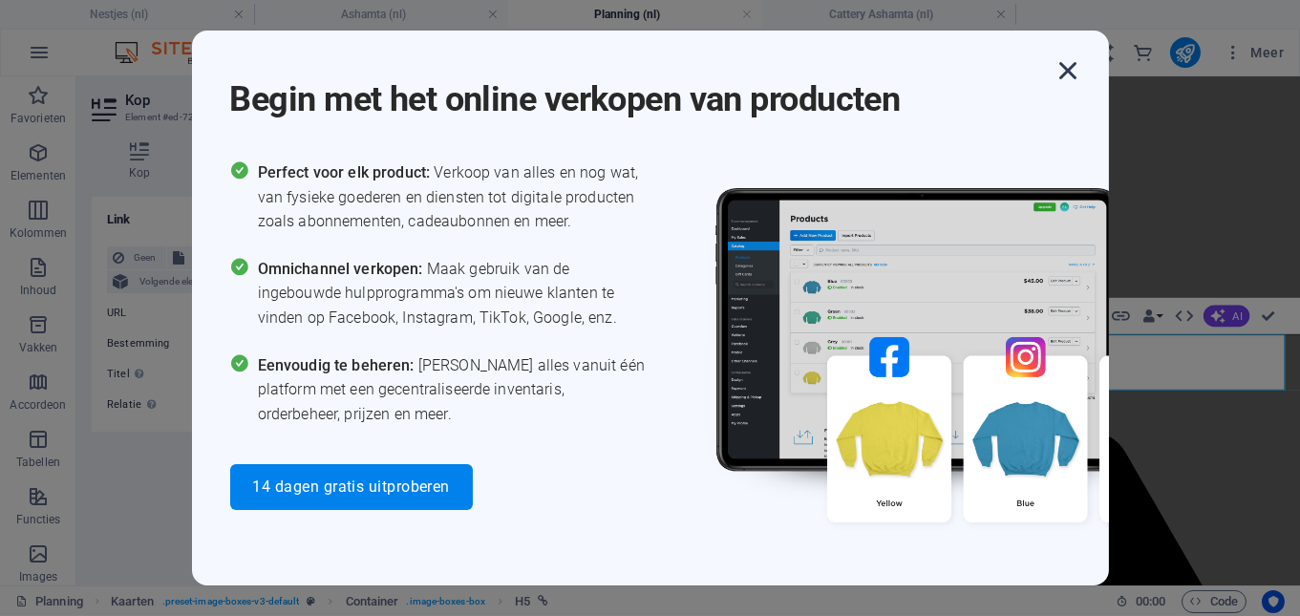
click at [1070, 68] on icon "button" at bounding box center [1068, 70] width 34 height 34
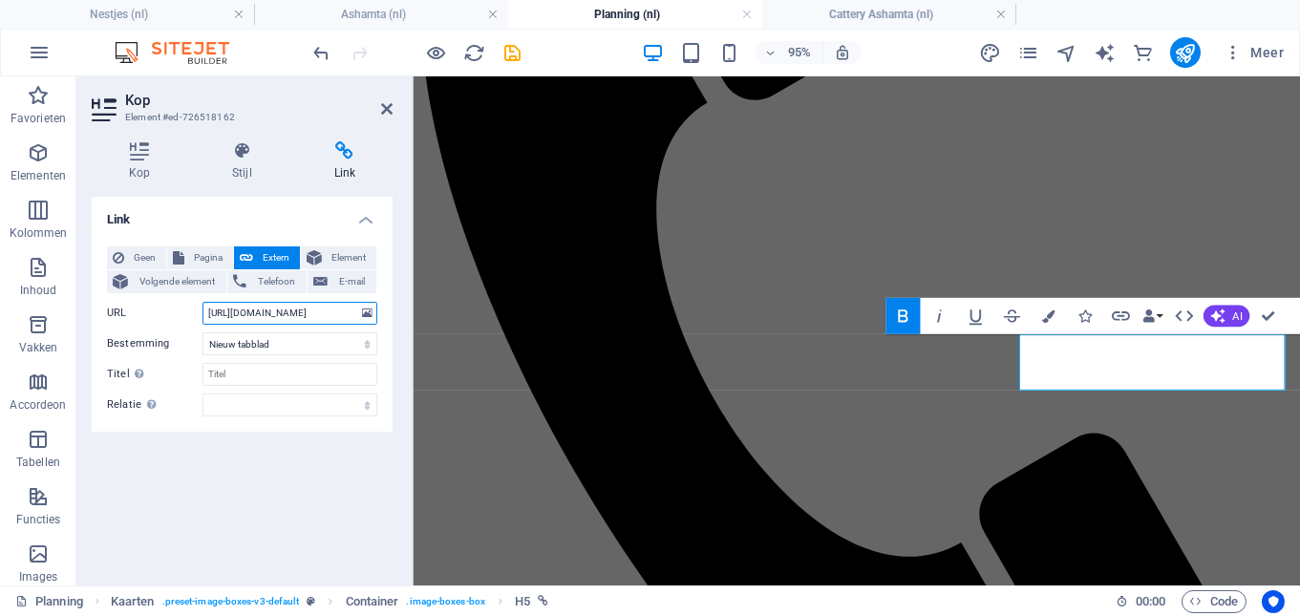
drag, startPoint x: 205, startPoint y: 314, endPoint x: 437, endPoint y: 314, distance: 232.0
click at [392, 314] on div "Link Geen Pagina Extern Element Volgende element Telefoon E-mail Pagina Ashamta…" at bounding box center [242, 383] width 301 height 373
click at [320, 315] on input "[URL][DOMAIN_NAME]" at bounding box center [289, 313] width 175 height 23
drag, startPoint x: 353, startPoint y: 314, endPoint x: 154, endPoint y: 309, distance: 199.6
click at [154, 309] on div "URL [URL][DOMAIN_NAME]" at bounding box center [242, 313] width 270 height 23
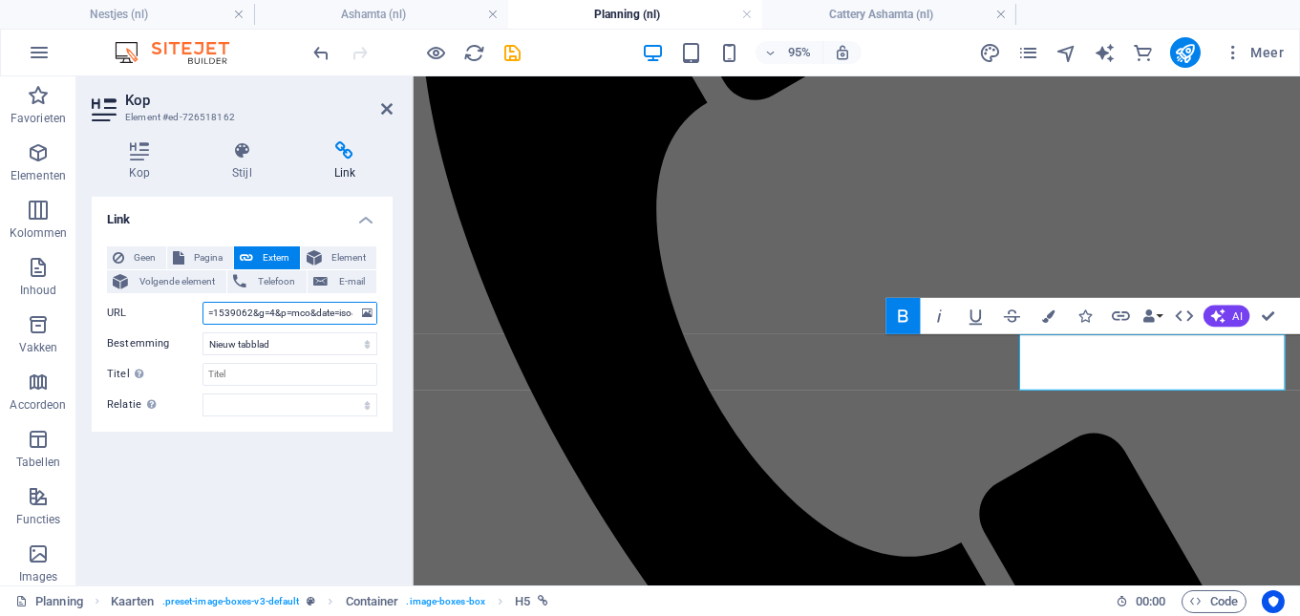
drag, startPoint x: 206, startPoint y: 311, endPoint x: 439, endPoint y: 329, distance: 233.7
click at [392, 329] on div "Link Geen Pagina Extern Element Volgende element Telefoon E-mail Pagina Ashamta…" at bounding box center [242, 383] width 301 height 373
type input "4&p=mco&date=iso&o=ajgrep"
paste input "[URL][DOMAIN_NAME]"
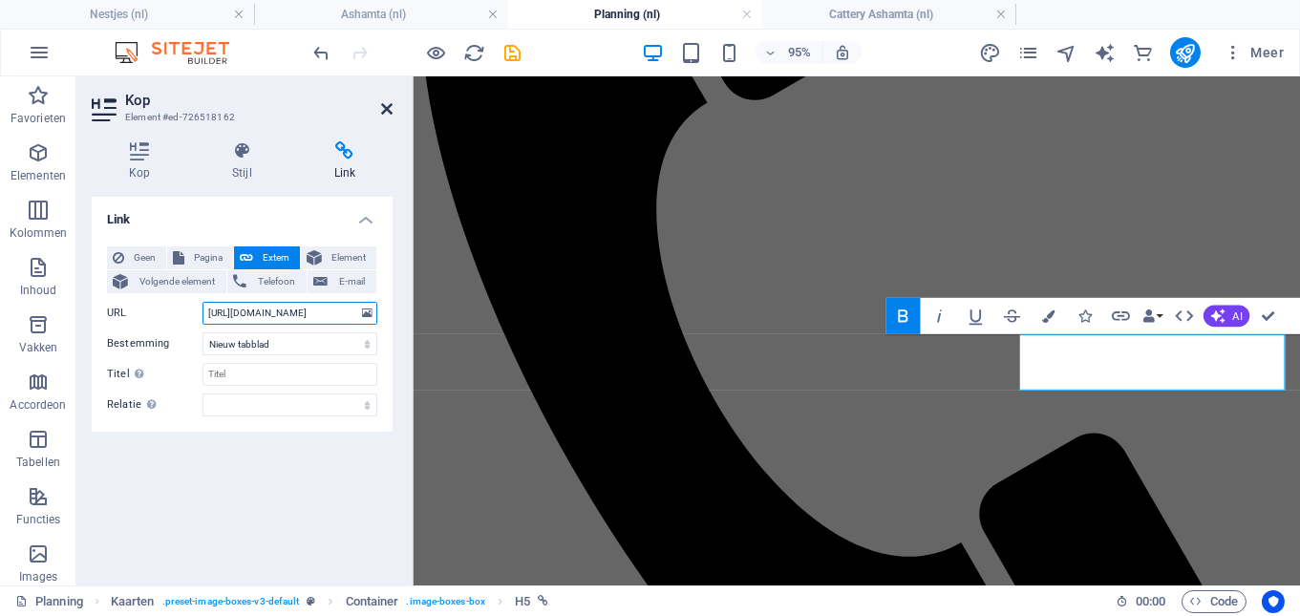
type input "[URL][DOMAIN_NAME]"
click at [391, 108] on icon at bounding box center [386, 108] width 11 height 15
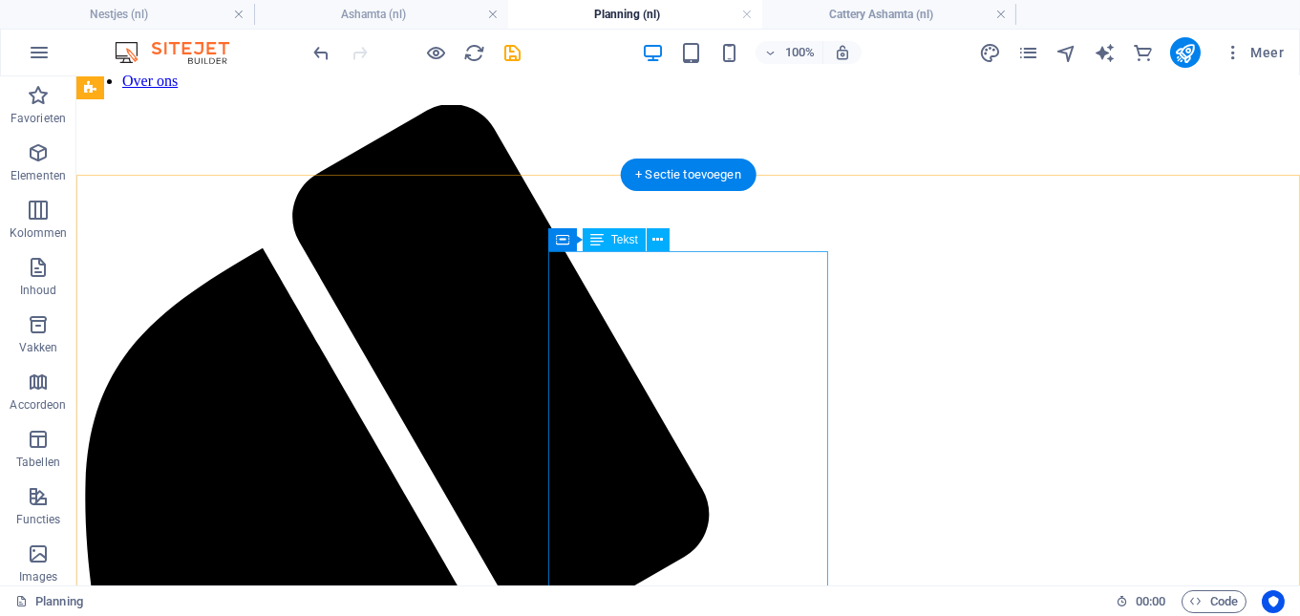
scroll to position [201, 0]
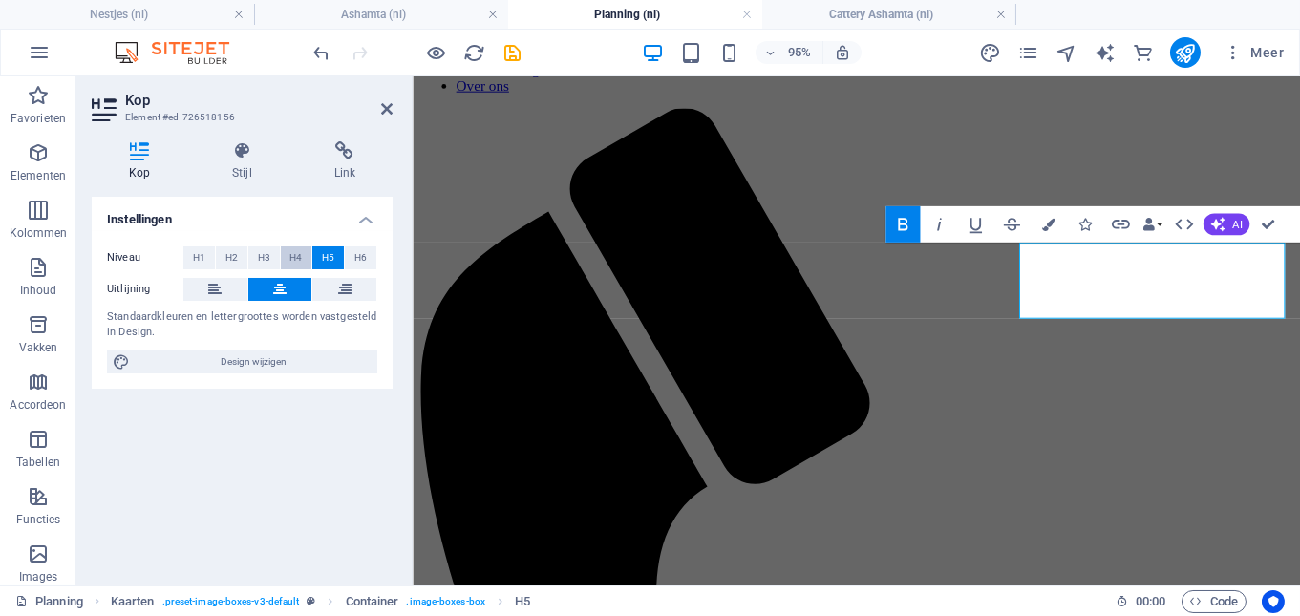
click at [291, 258] on span "H4" at bounding box center [295, 257] width 12 height 23
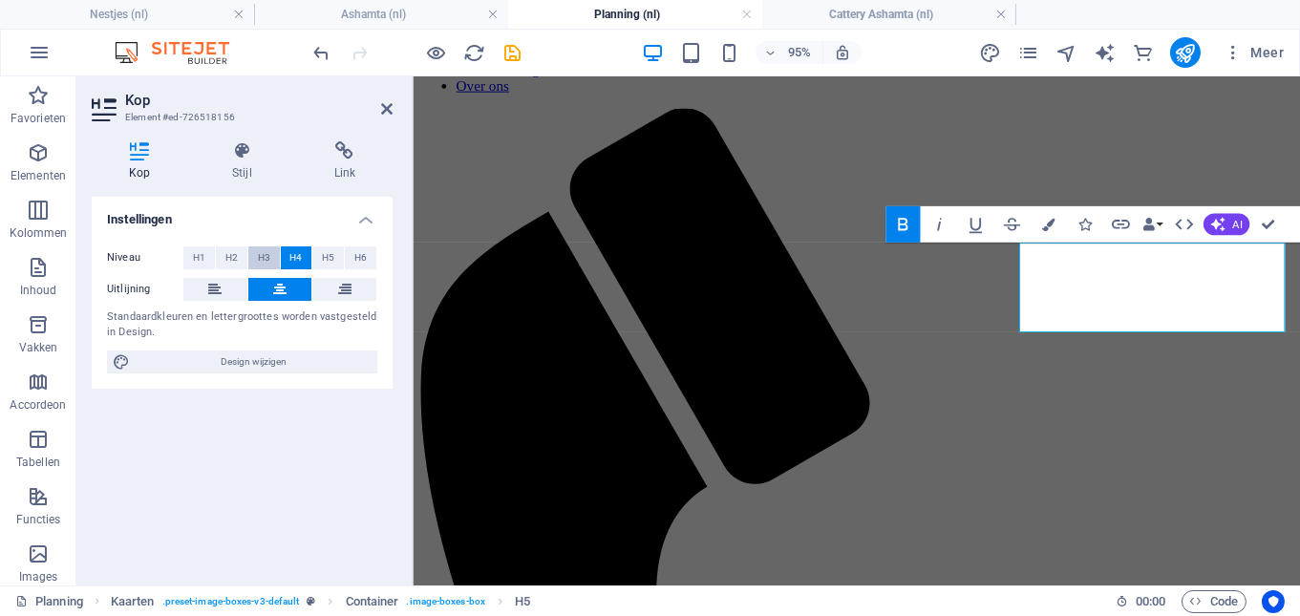
click at [267, 255] on span "H3" at bounding box center [264, 257] width 12 height 23
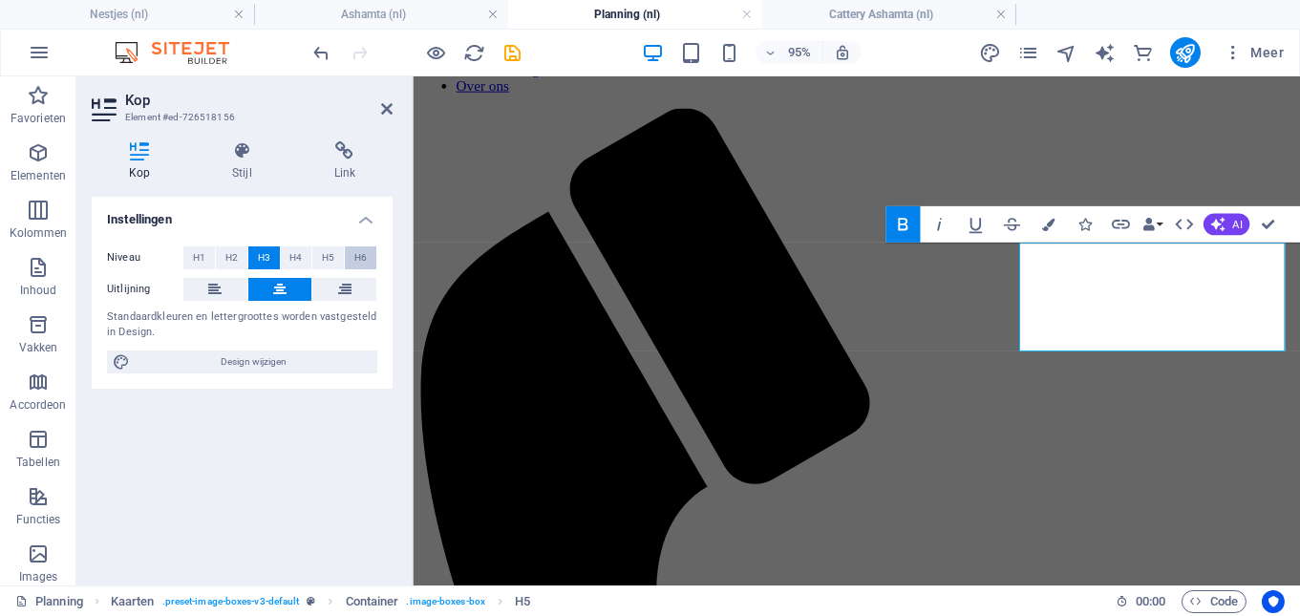
click at [363, 252] on span "H6" at bounding box center [360, 257] width 12 height 23
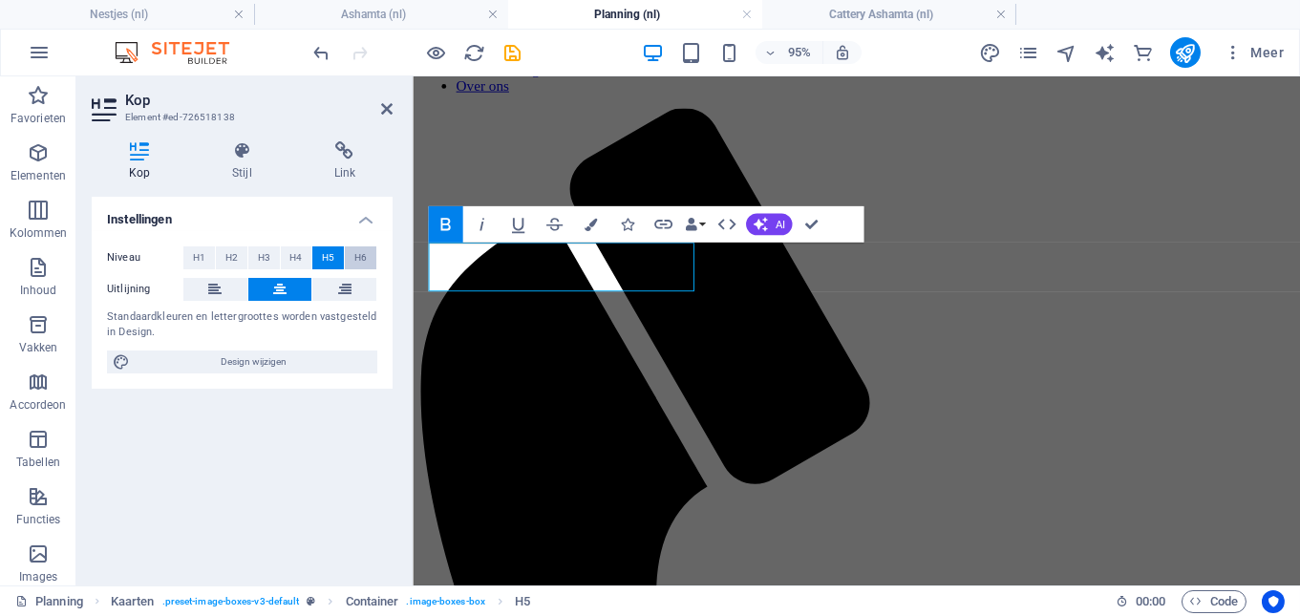
click at [358, 262] on span "H6" at bounding box center [360, 257] width 12 height 23
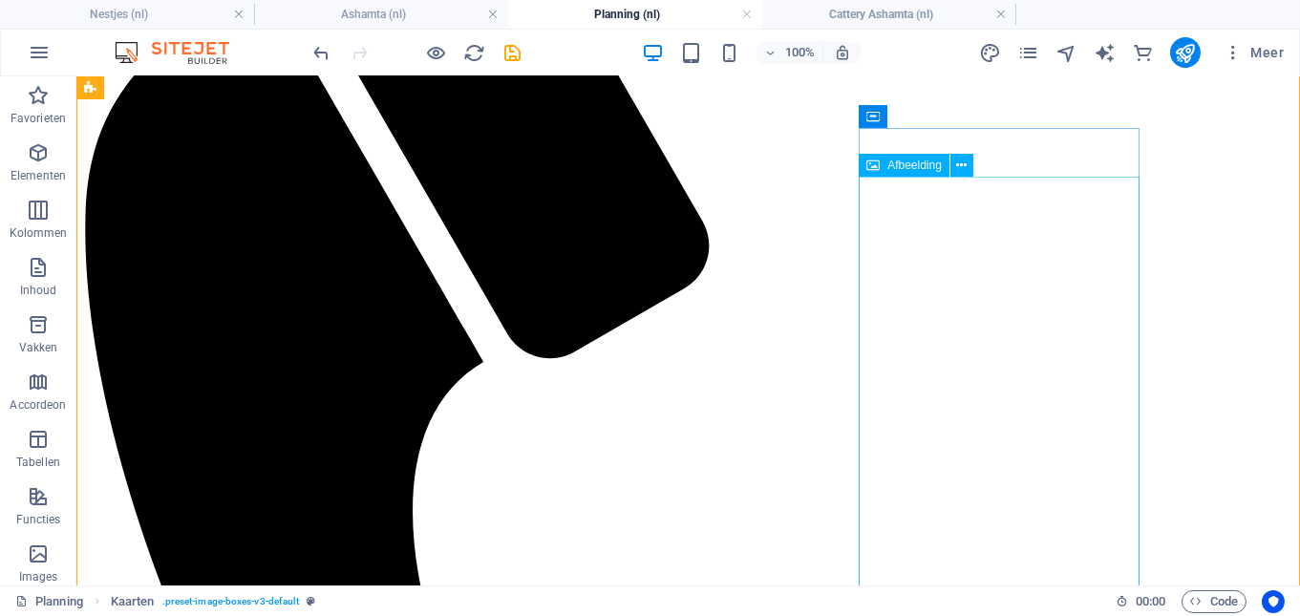
scroll to position [705, 0]
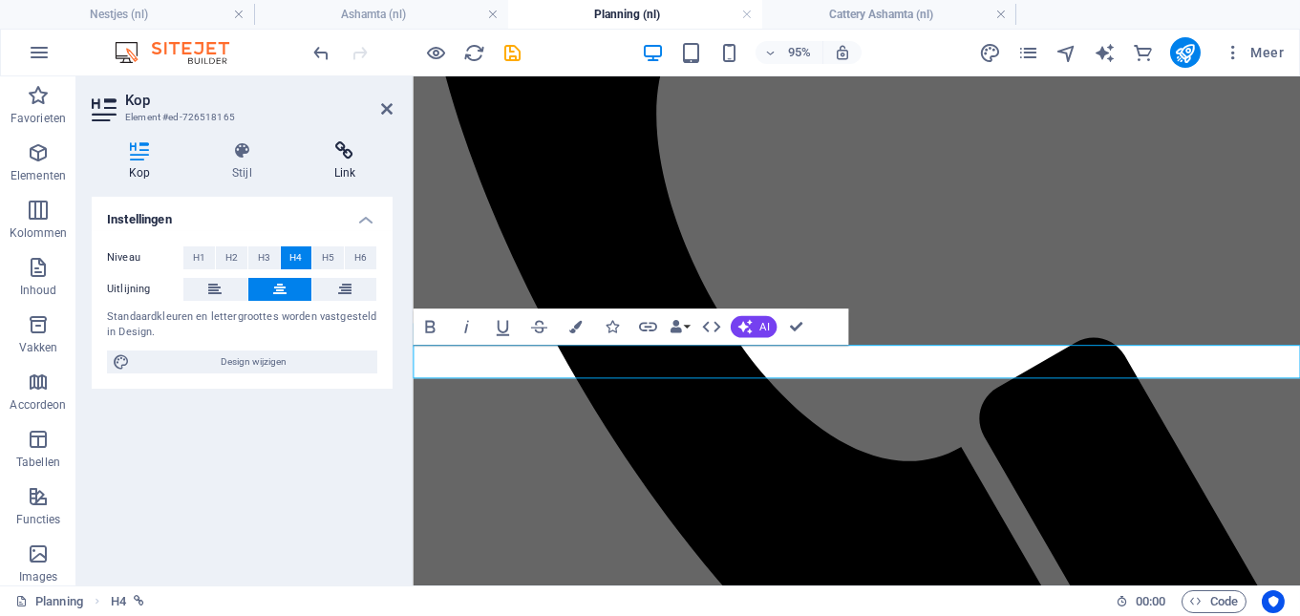
click at [350, 155] on icon at bounding box center [344, 150] width 95 height 19
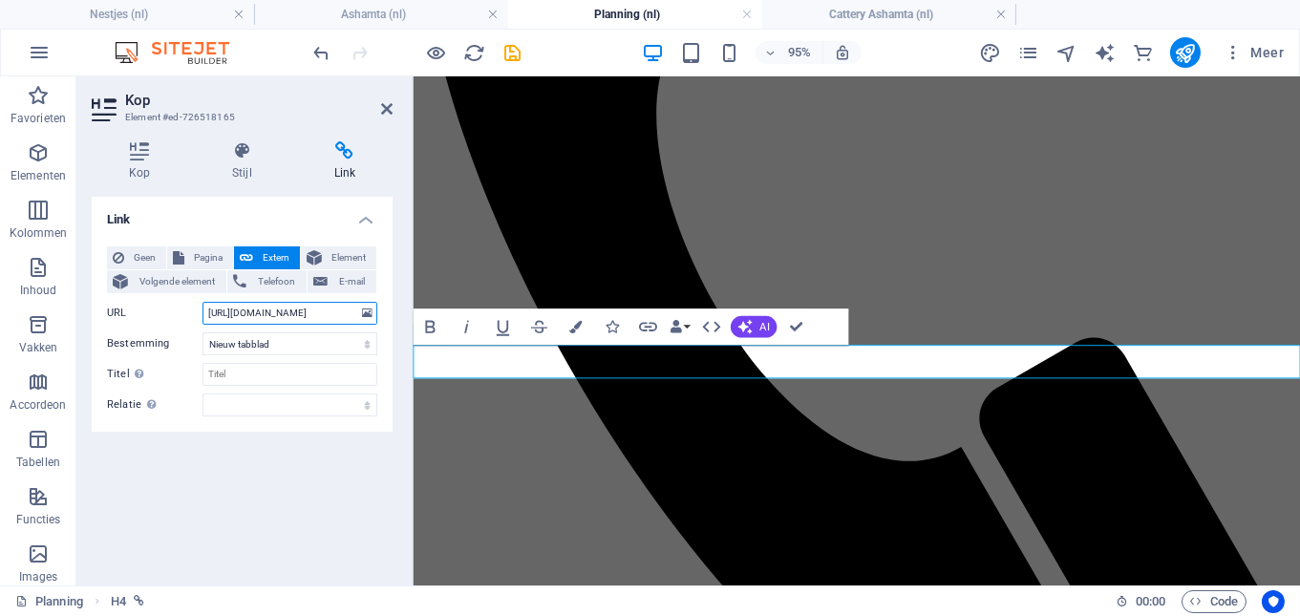
drag, startPoint x: 203, startPoint y: 310, endPoint x: 386, endPoint y: 306, distance: 182.4
click at [386, 306] on div "Geen Pagina Extern Element Volgende element Telefoon E-mail Pagina Ashamta Over…" at bounding box center [242, 331] width 301 height 201
drag, startPoint x: 207, startPoint y: 309, endPoint x: 389, endPoint y: 309, distance: 181.4
click at [389, 309] on div "Geen Pagina Extern Element Volgende element Telefoon E-mail Pagina Ashamta Over…" at bounding box center [242, 331] width 301 height 201
type input "ate=iso&o=ajgrep"
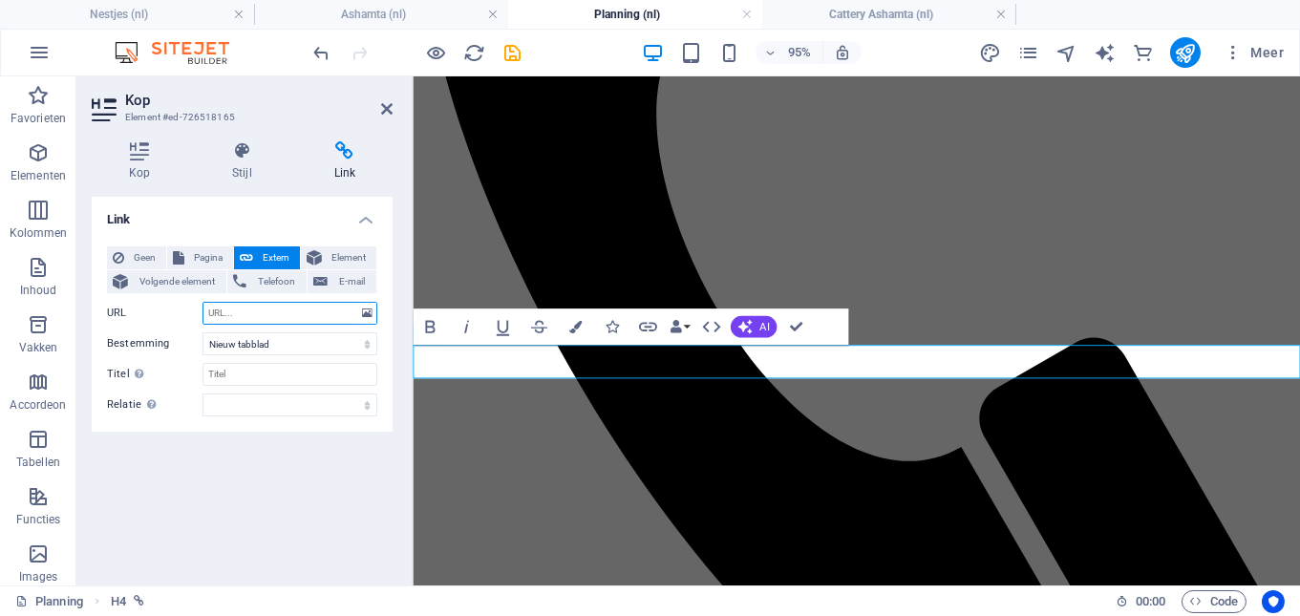
paste input "[URL][DOMAIN_NAME]"
type input "[URL][DOMAIN_NAME]"
click at [381, 104] on h2 "Kop" at bounding box center [258, 100] width 267 height 17
click at [385, 107] on icon at bounding box center [386, 108] width 11 height 15
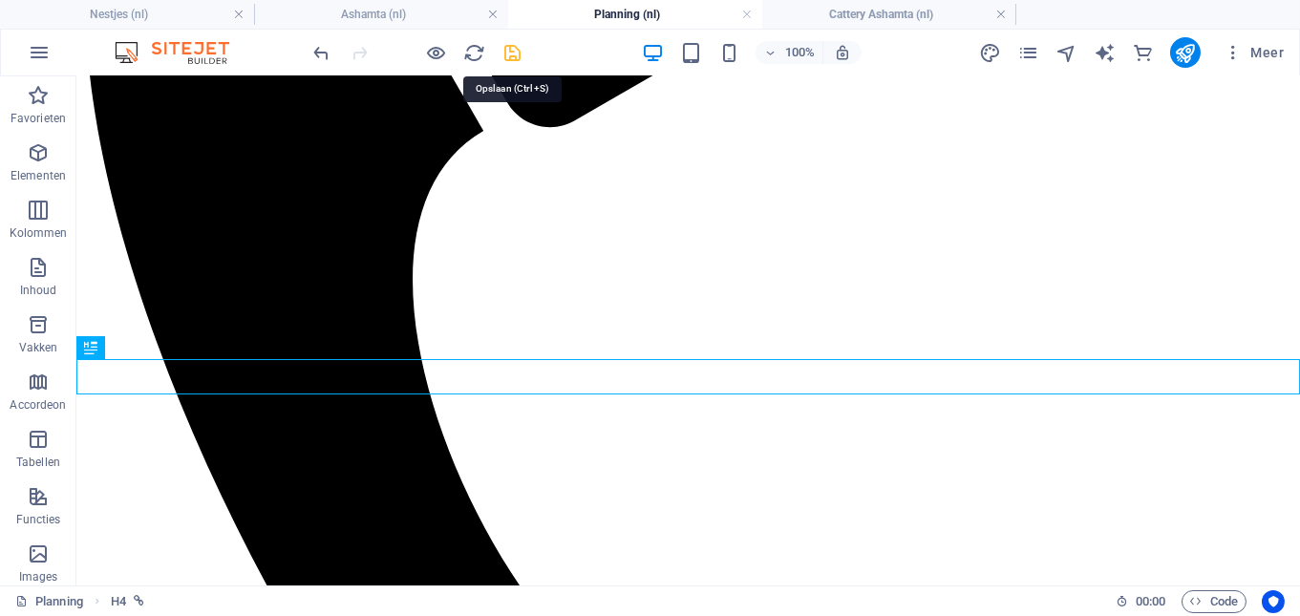
click at [513, 52] on icon "save" at bounding box center [513, 53] width 22 height 22
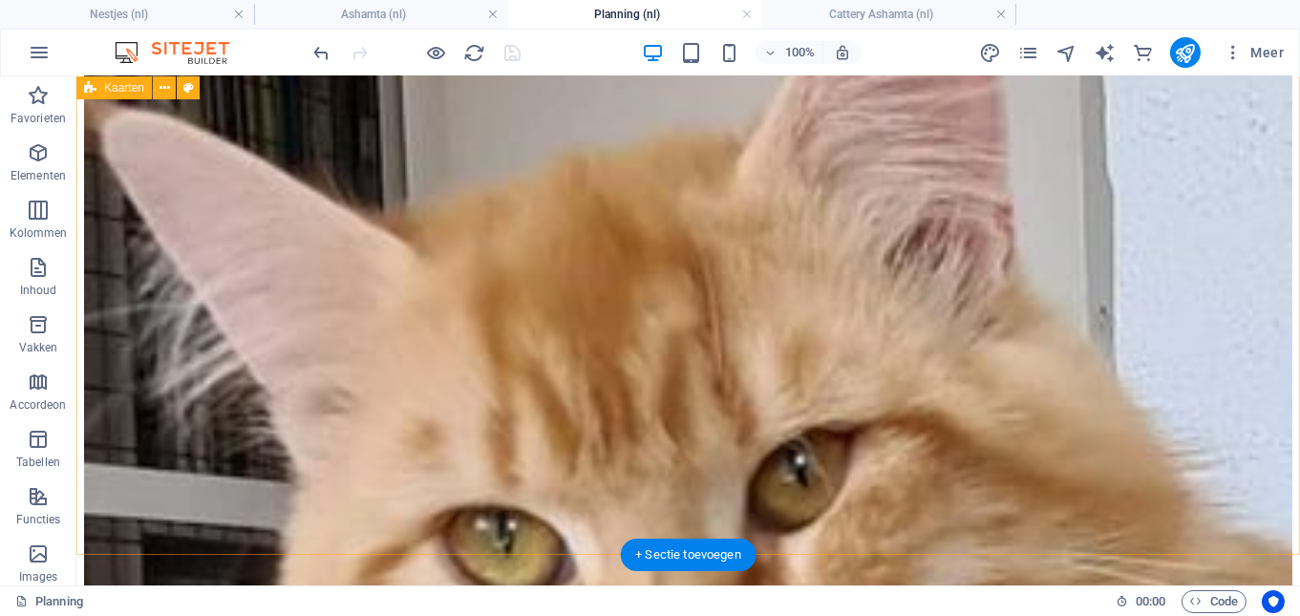
scroll to position [2323, 0]
